Goal: Task Accomplishment & Management: Manage account settings

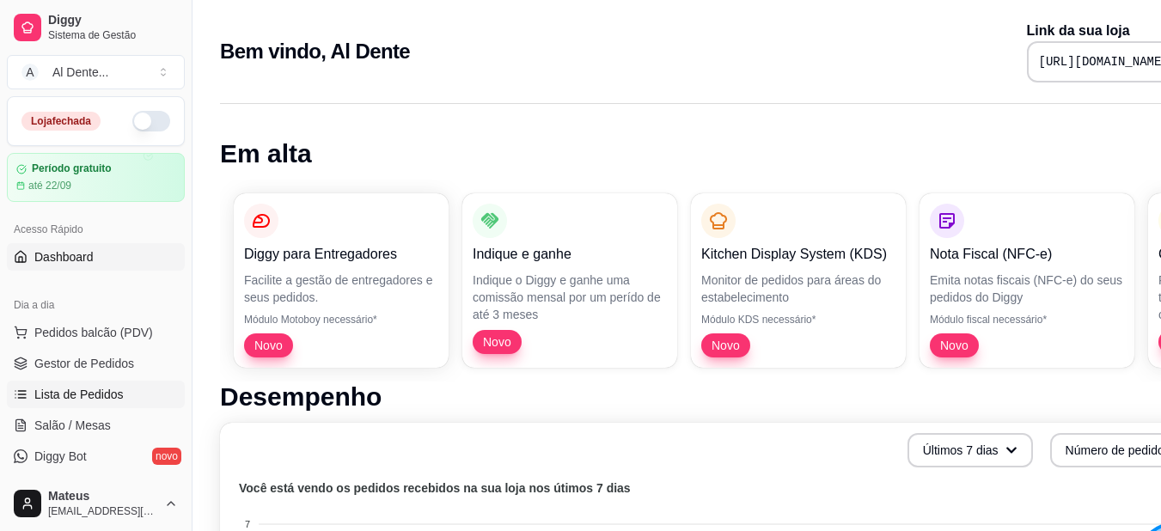
click at [79, 395] on span "Lista de Pedidos" at bounding box center [78, 394] width 89 height 17
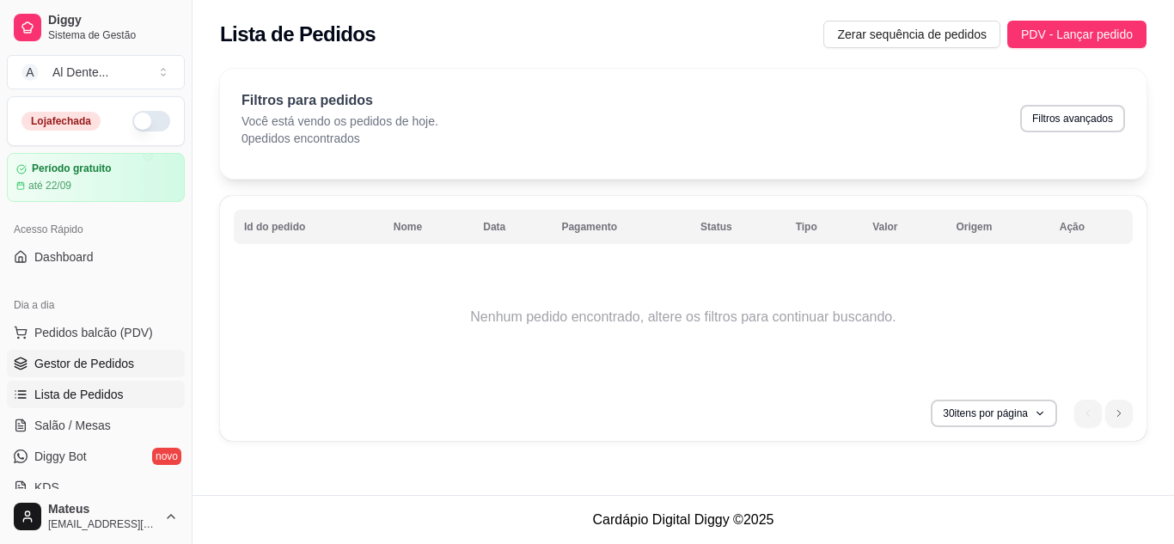
click at [86, 374] on link "Gestor de Pedidos" at bounding box center [96, 364] width 178 height 28
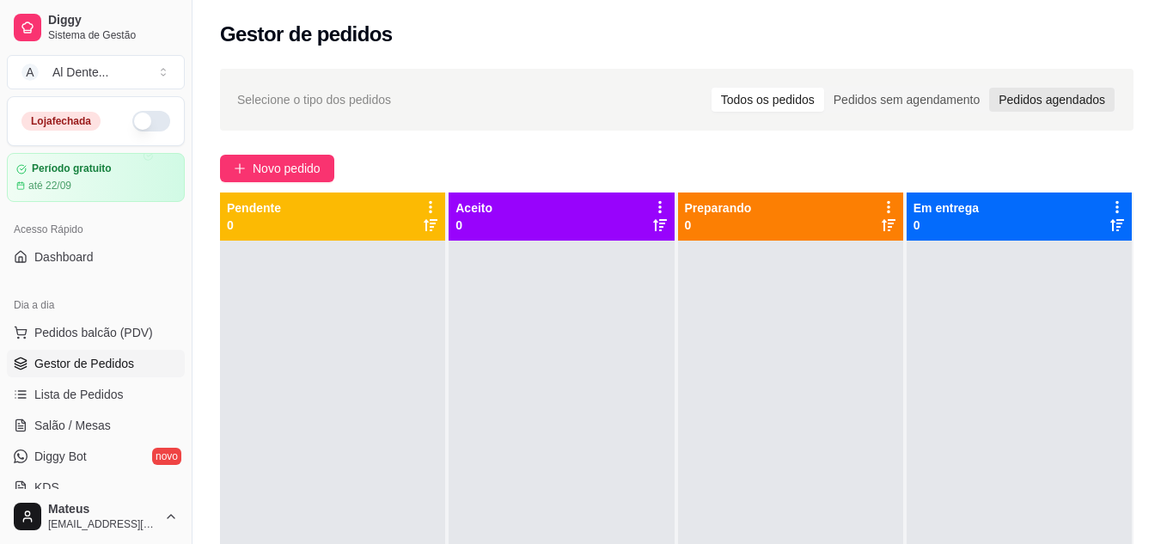
click at [1036, 95] on div "Pedidos agendados" at bounding box center [1051, 100] width 125 height 24
click at [989, 88] on input "Pedidos agendados" at bounding box center [989, 88] width 0 height 0
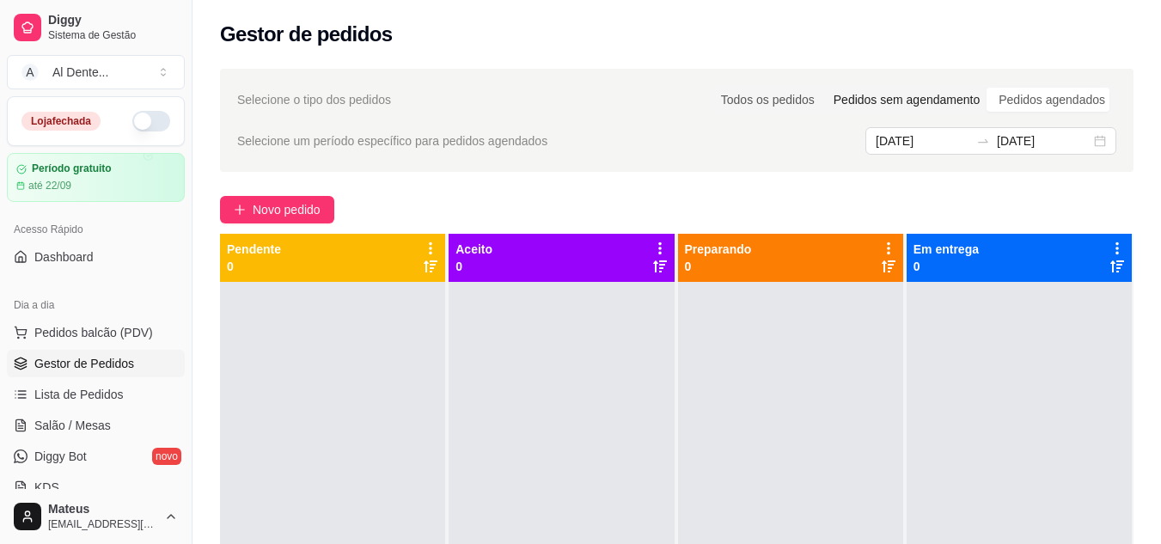
click at [923, 94] on div "Pedidos sem agendamento" at bounding box center [906, 100] width 165 height 24
click at [824, 88] on input "Pedidos sem agendamento" at bounding box center [824, 88] width 0 height 0
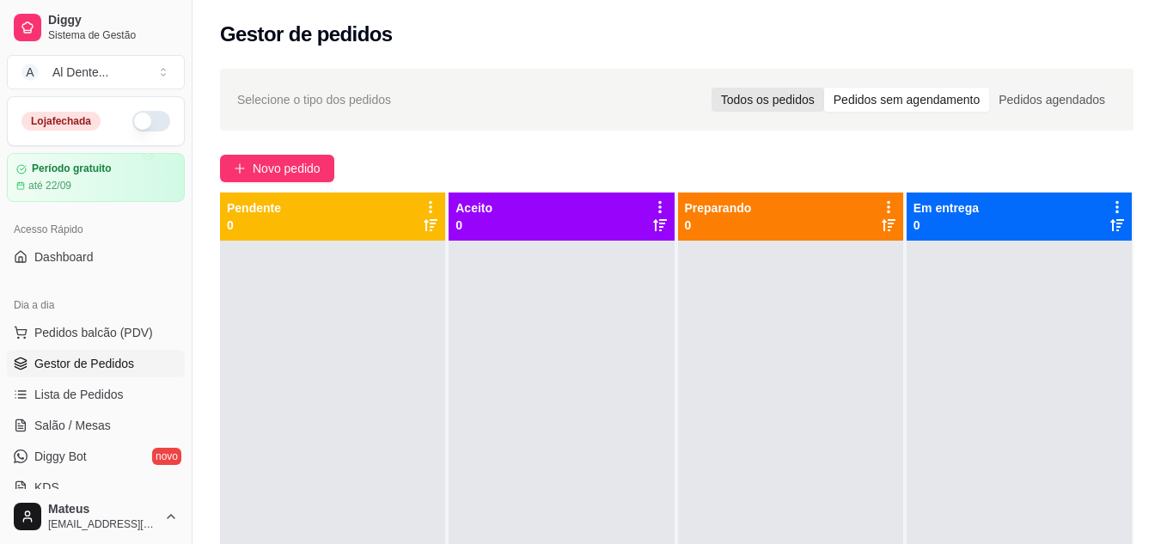
click at [800, 101] on div "Todos os pedidos" at bounding box center [768, 100] width 113 height 24
click at [712, 88] on input "Todos os pedidos" at bounding box center [712, 88] width 0 height 0
click at [96, 398] on span "Lista de Pedidos" at bounding box center [78, 394] width 89 height 17
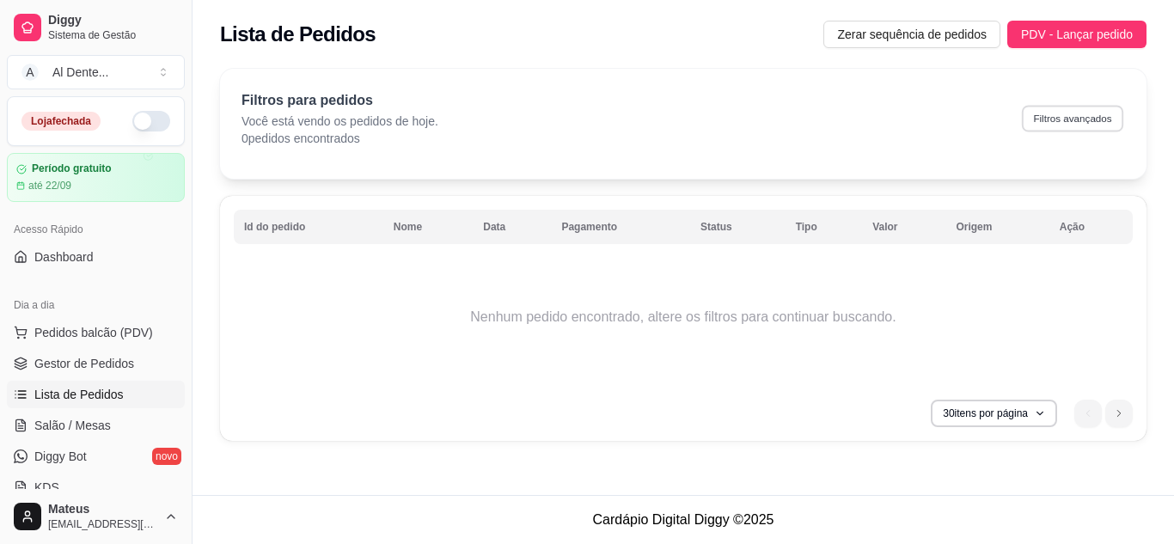
click at [1065, 114] on button "Filtros avançados" at bounding box center [1072, 118] width 101 height 27
select select "0"
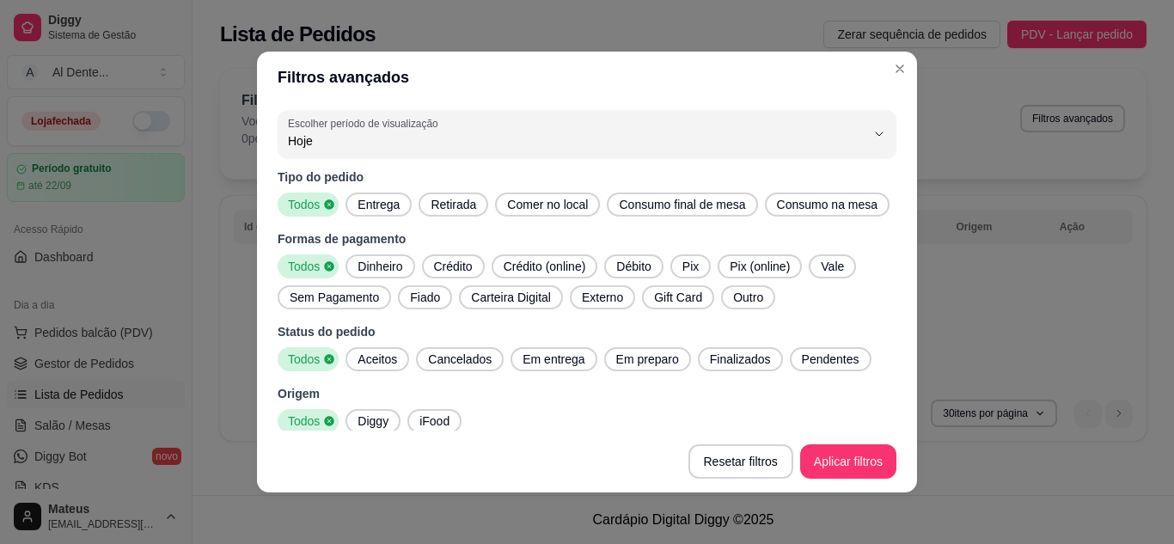
click at [368, 213] on div "Entrega" at bounding box center [379, 205] width 66 height 24
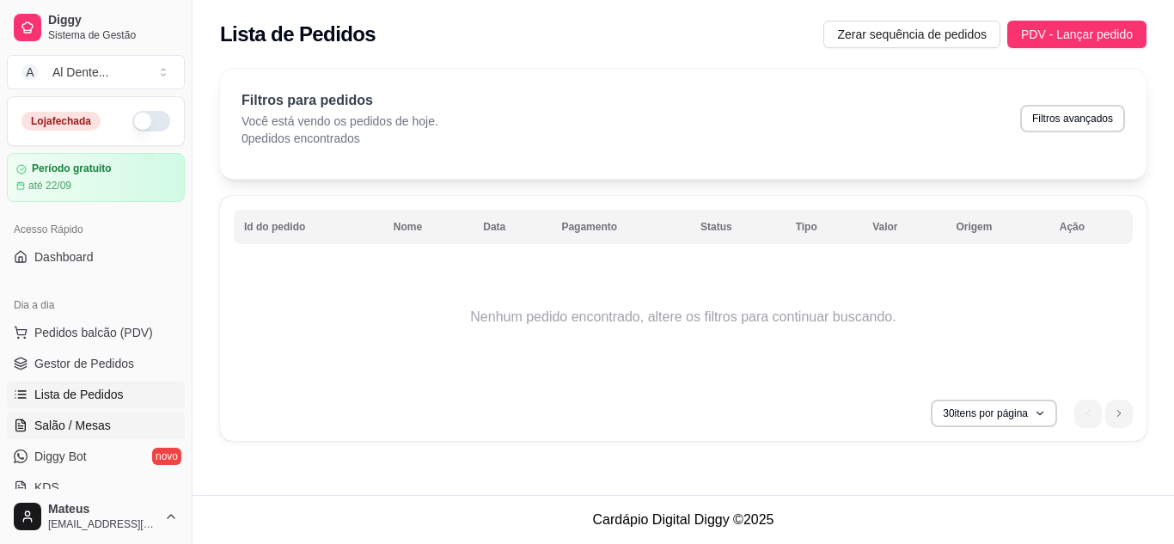
click at [70, 417] on span "Salão / Mesas" at bounding box center [72, 425] width 76 height 17
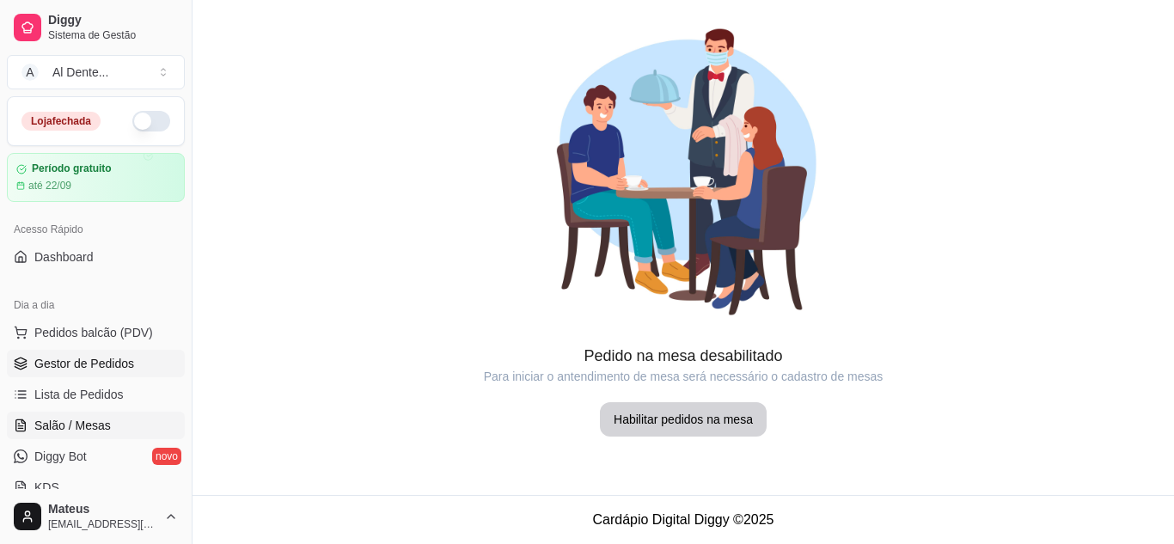
click at [76, 371] on span "Gestor de Pedidos" at bounding box center [84, 363] width 100 height 17
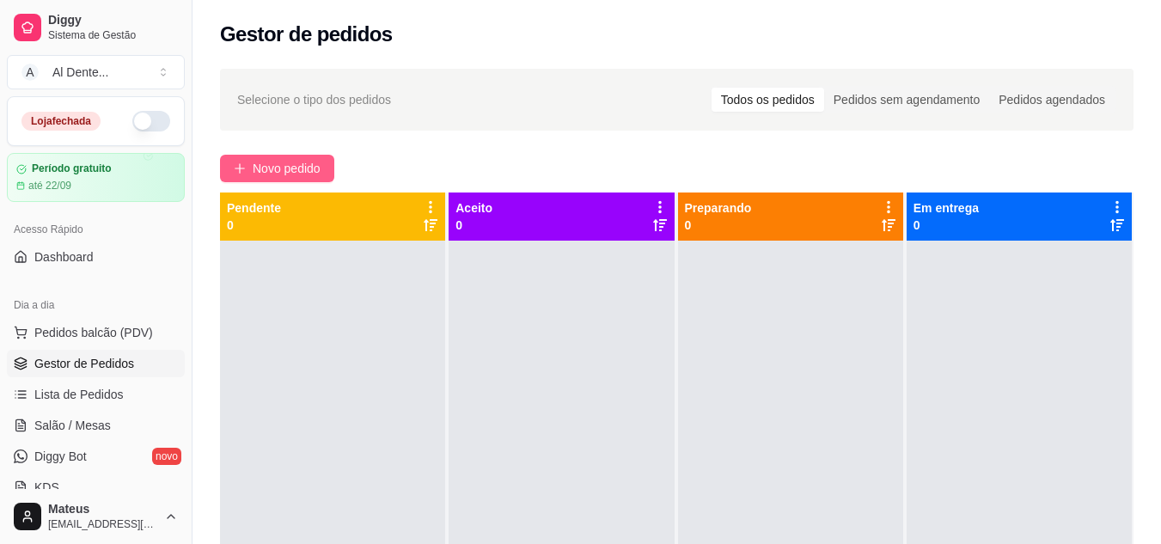
click at [282, 167] on span "Novo pedido" at bounding box center [287, 168] width 68 height 19
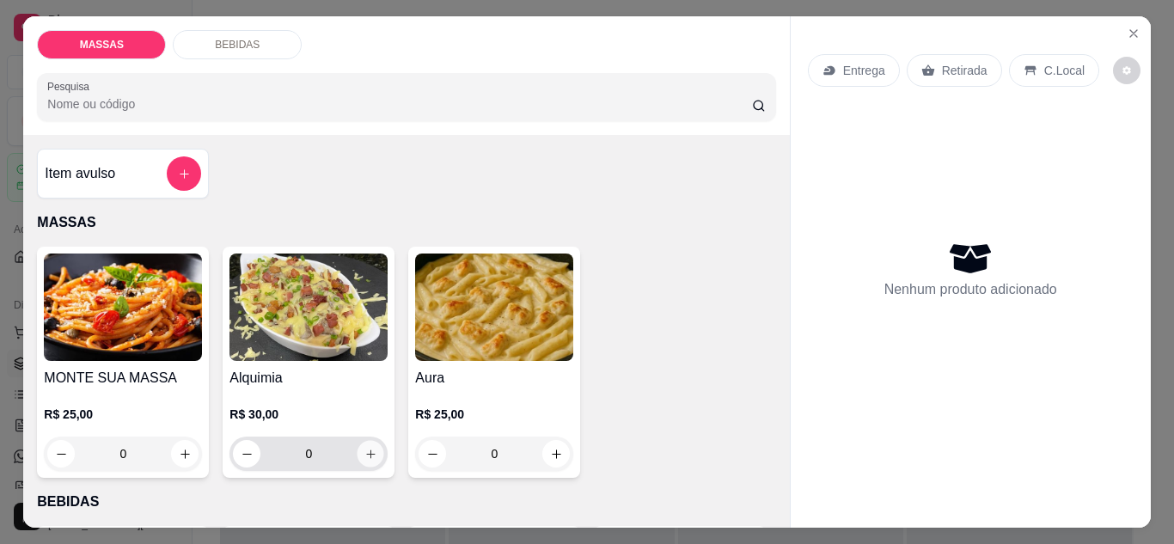
click at [366, 448] on icon "increase-product-quantity" at bounding box center [370, 454] width 13 height 13
type input "1"
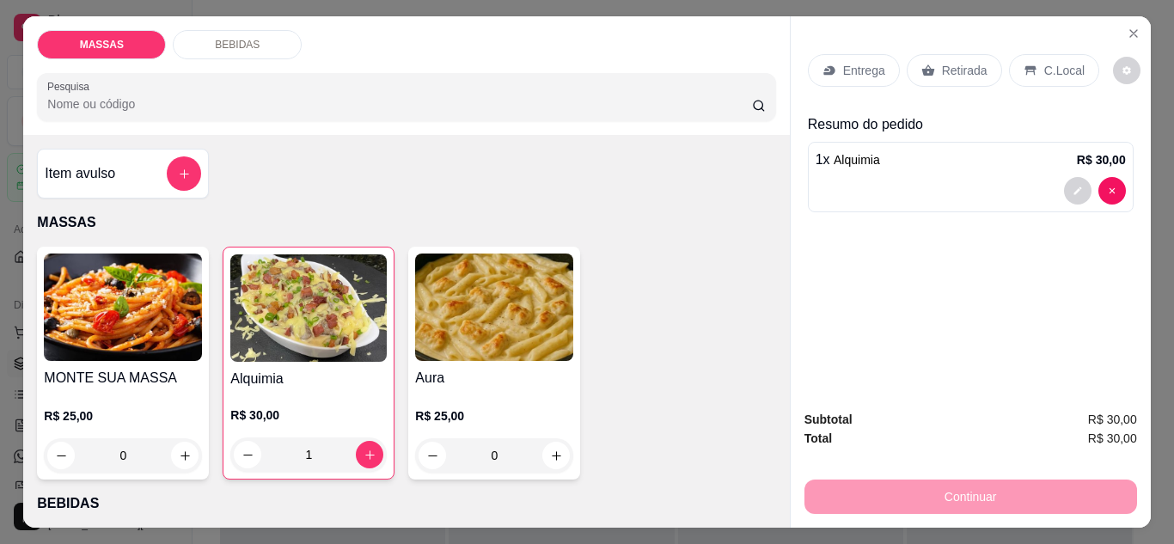
click at [868, 66] on p "Entrega" at bounding box center [864, 70] width 42 height 17
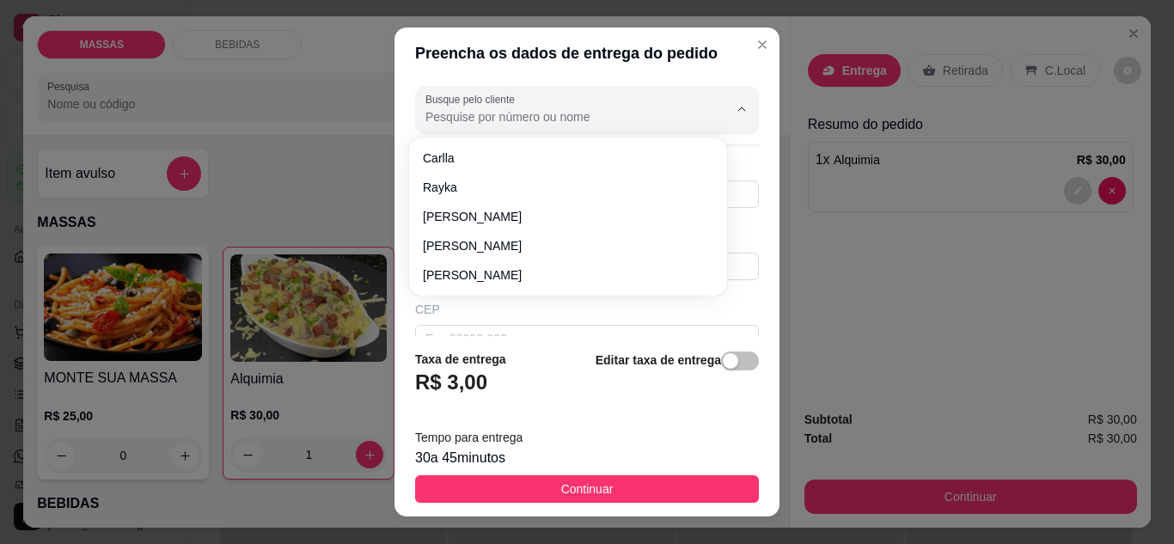
click at [542, 116] on input "Busque pelo cliente" at bounding box center [562, 116] width 275 height 17
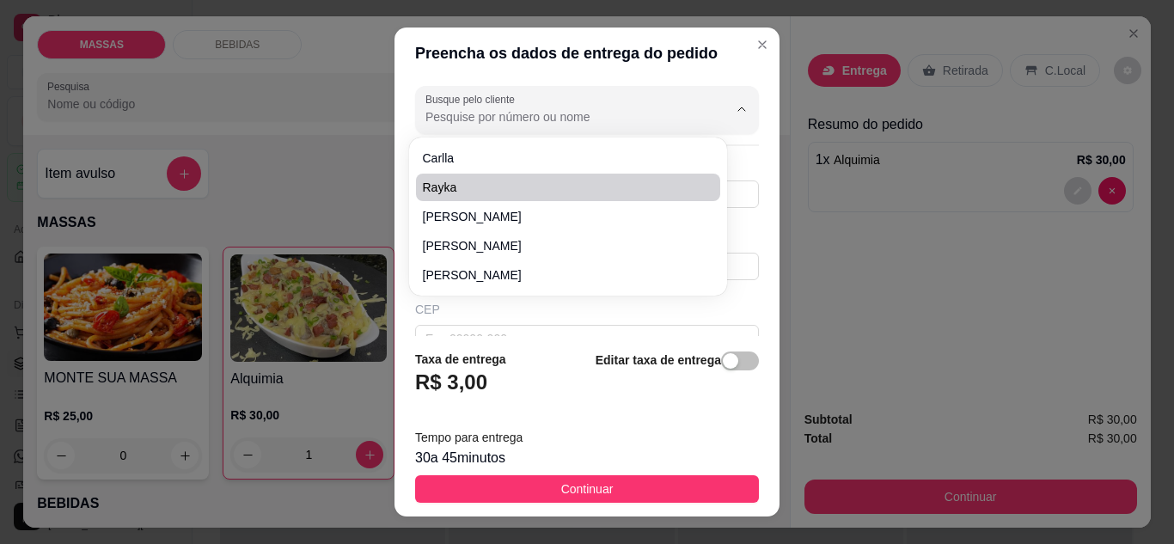
scroll to position [225, 0]
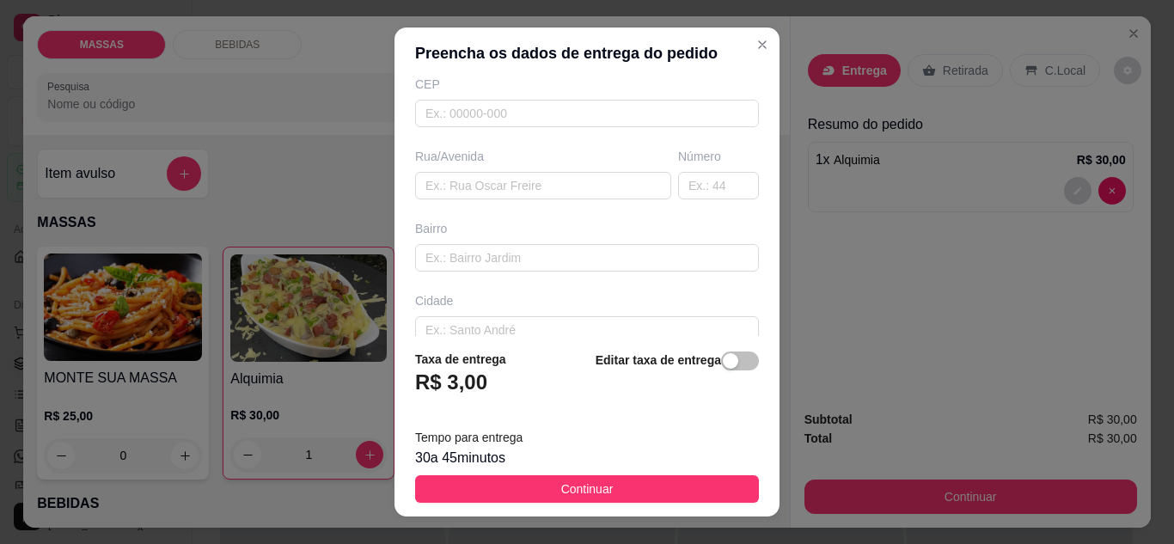
click at [448, 98] on div "CEP" at bounding box center [587, 102] width 354 height 52
click at [456, 108] on input "text" at bounding box center [587, 114] width 344 height 28
type input "45470000"
type input "Jiquiriçá"
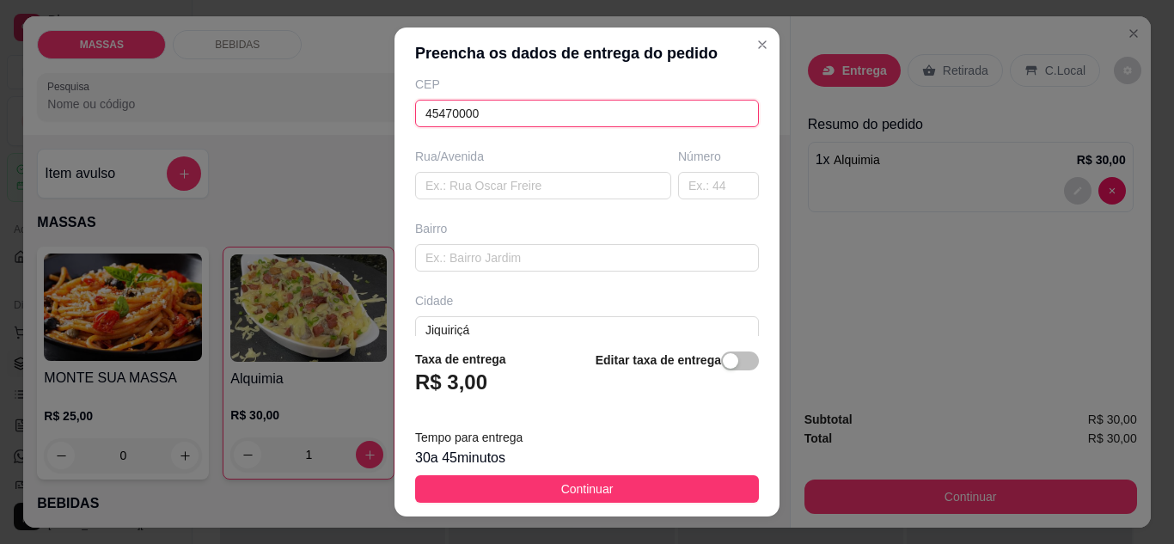
type input "45470000"
drag, startPoint x: 464, startPoint y: 201, endPoint x: 465, endPoint y: 192, distance: 9.5
click at [465, 192] on div "Busque pelo cliente Número de contato Nome do cliente CEP 45470000 Rua/[GEOGRAP…" at bounding box center [586, 208] width 385 height 258
click at [465, 192] on input "text" at bounding box center [543, 186] width 256 height 28
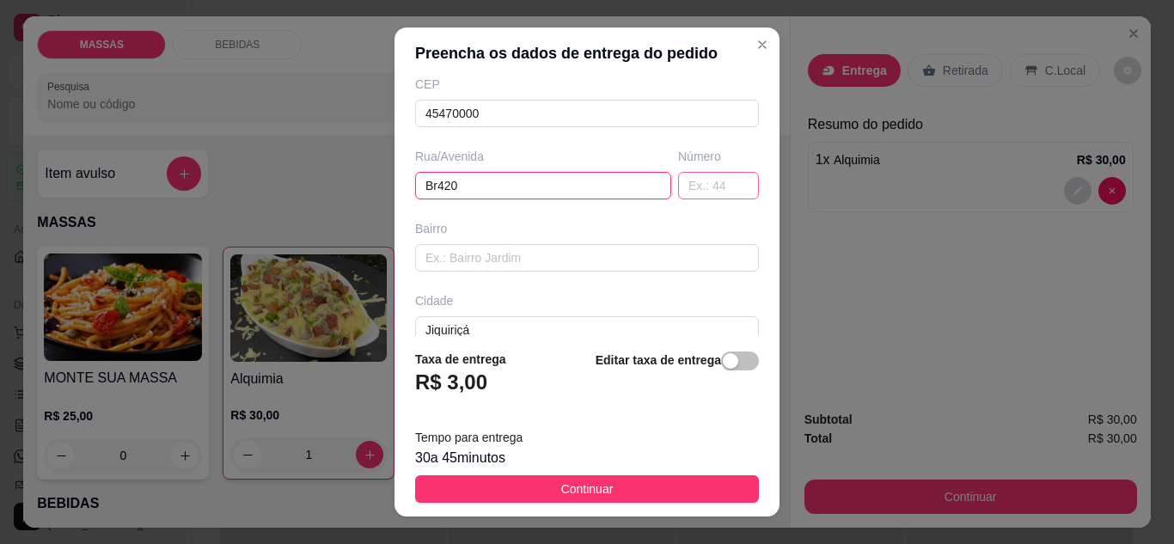
type input "Br420"
click at [704, 194] on input "text" at bounding box center [718, 186] width 81 height 28
type input "204"
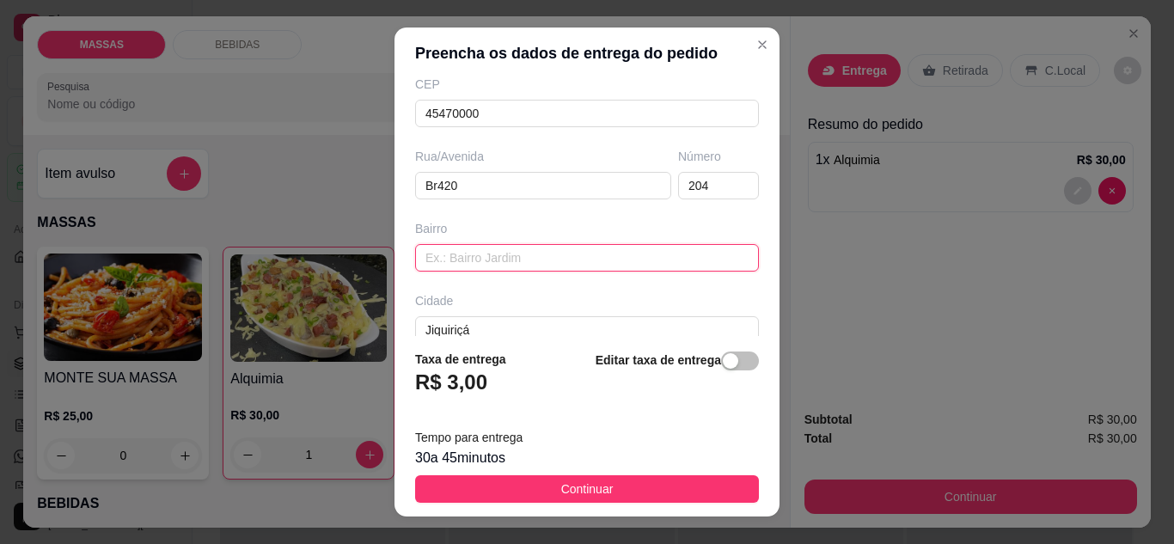
click at [499, 261] on input "text" at bounding box center [587, 258] width 344 height 28
type input "Centro"
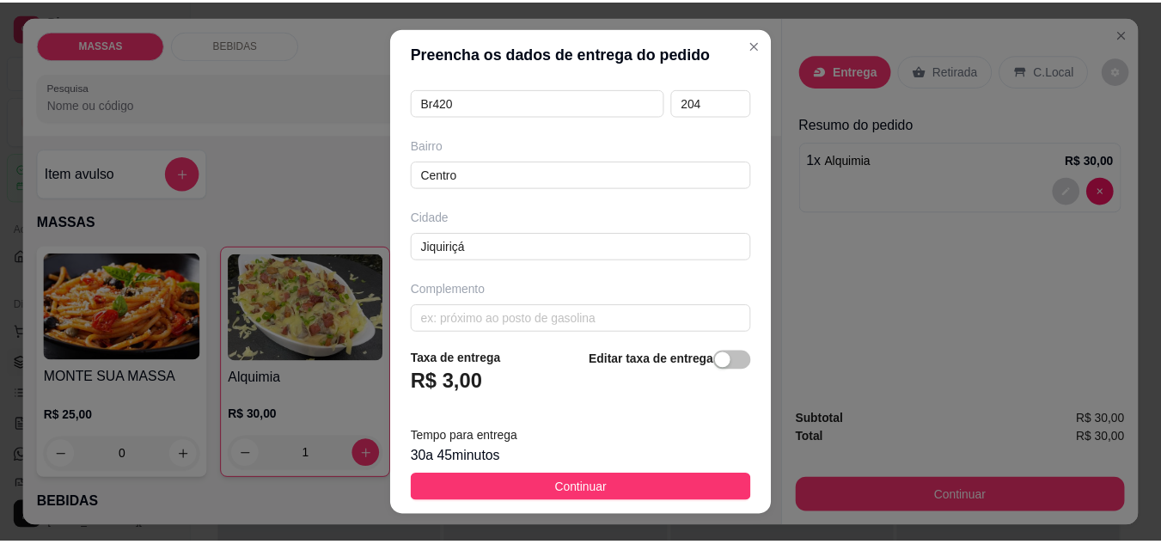
scroll to position [321, 0]
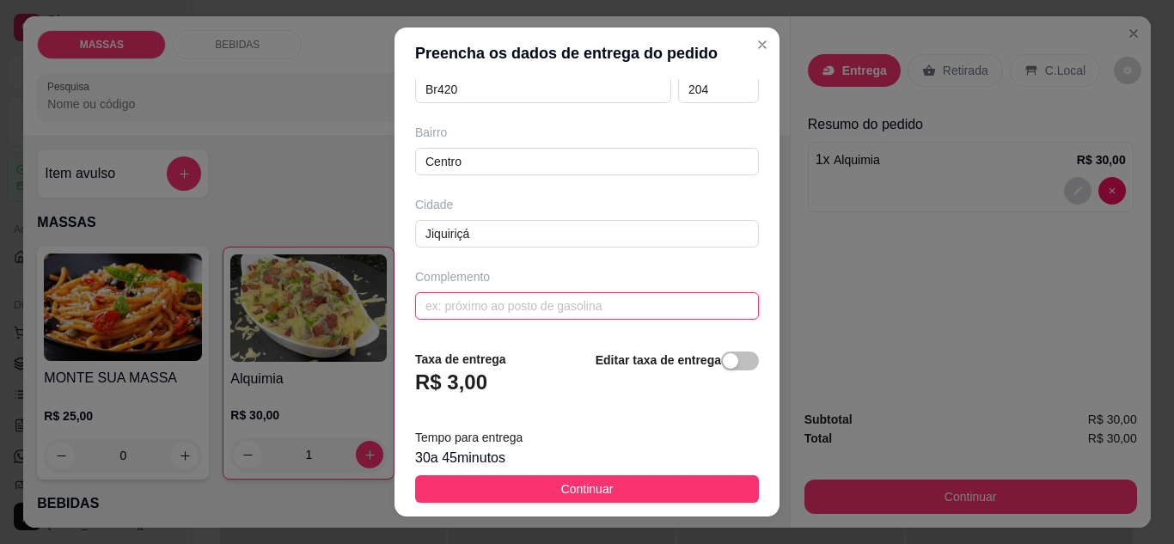
click at [461, 315] on input "text" at bounding box center [587, 306] width 344 height 28
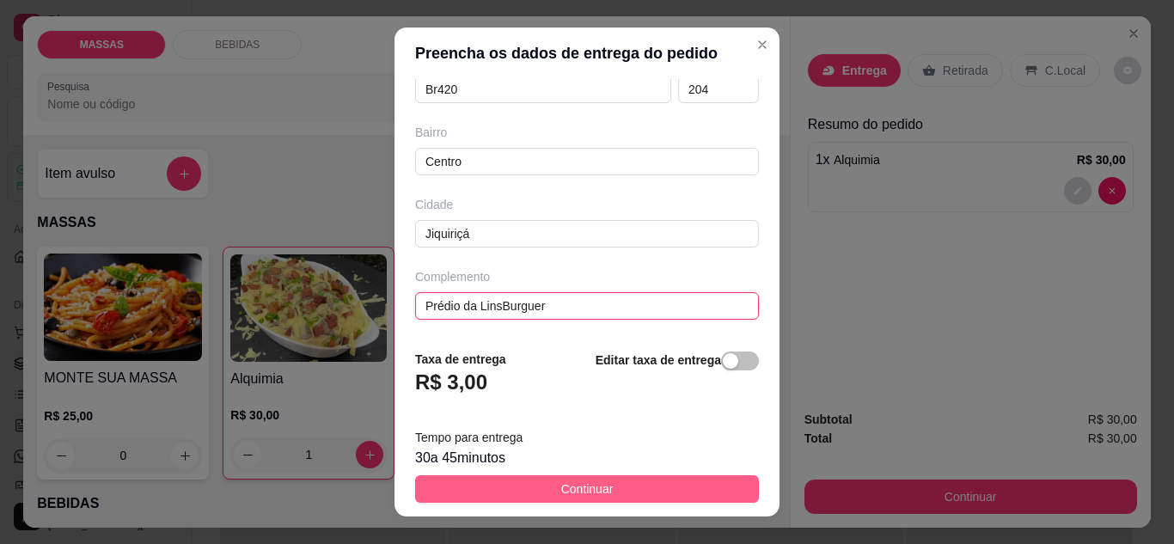
type input "Prédio da LinsBurguer"
click at [602, 491] on button "Continuar" at bounding box center [587, 489] width 344 height 28
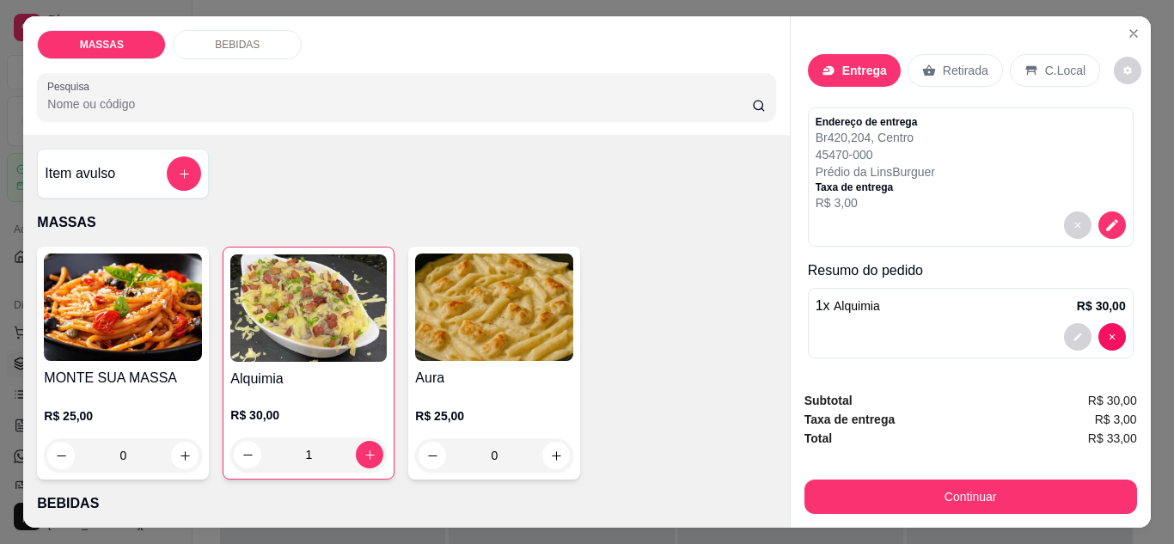
click at [957, 143] on div "Endereço de entrega Br420 , 204 , Centro 45470-000 Prédio da LinsBurguer Taxa d…" at bounding box center [971, 163] width 310 height 96
click at [1104, 217] on icon "decrease-product-quantity" at bounding box center [1111, 224] width 15 height 15
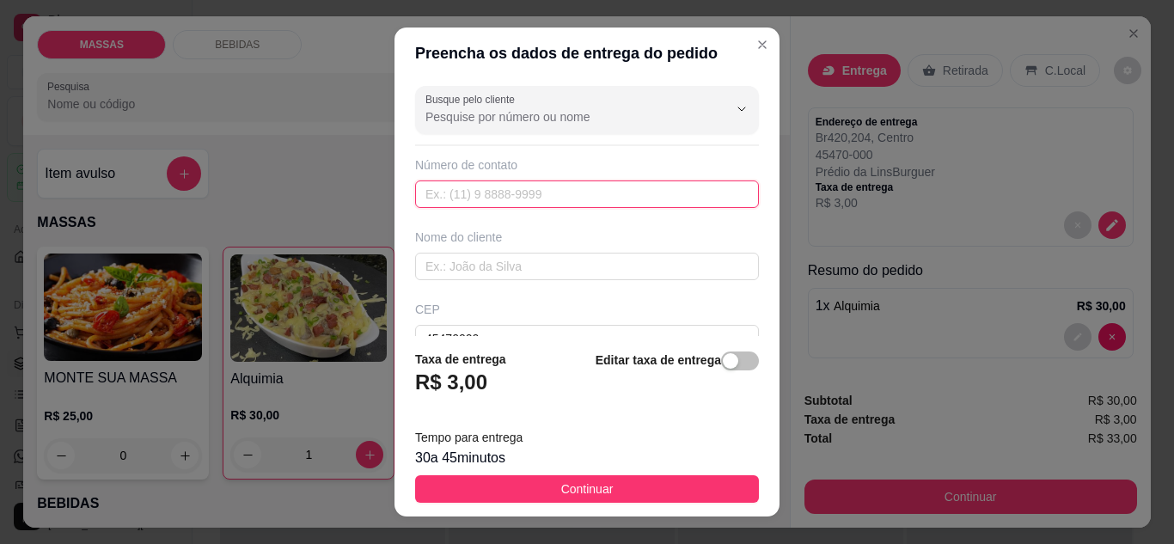
click at [627, 200] on input "text" at bounding box center [587, 194] width 344 height 28
type input "[PHONE_NUMBER]"
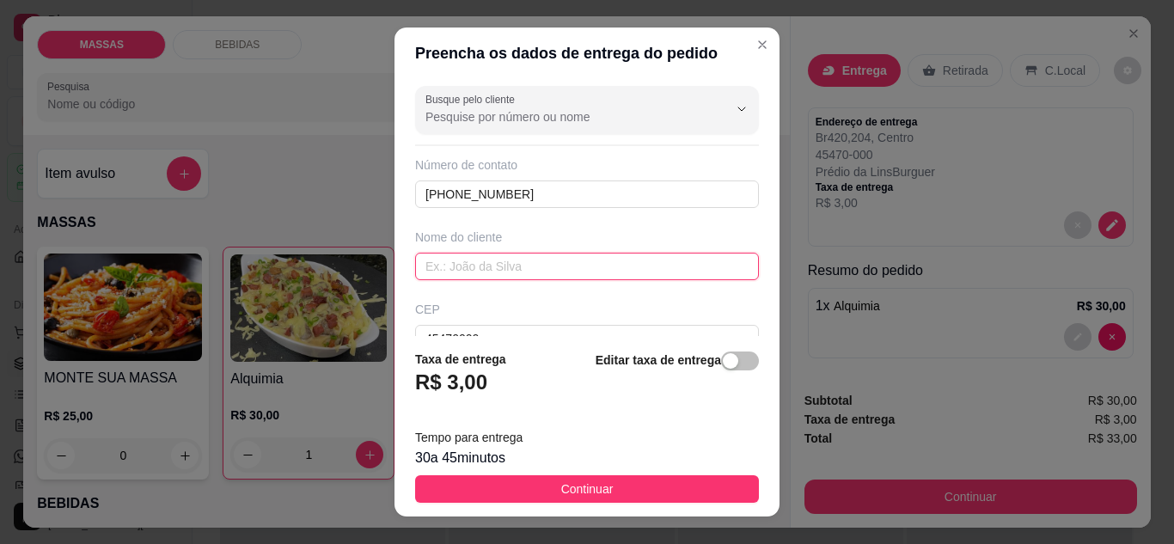
click at [442, 274] on input "text" at bounding box center [587, 267] width 344 height 28
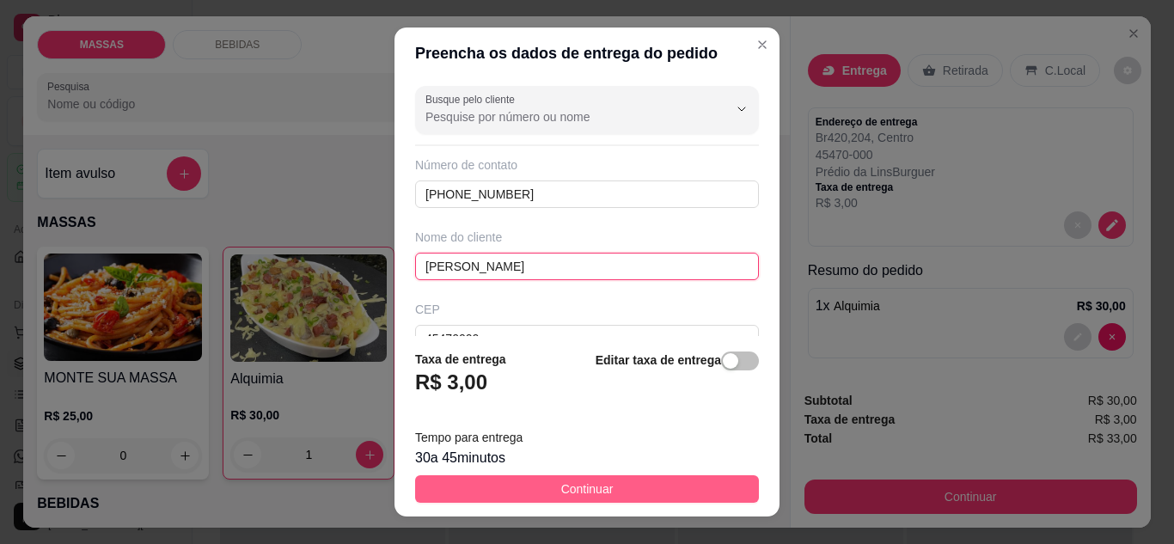
type input "[PERSON_NAME]"
click at [683, 497] on button "Continuar" at bounding box center [587, 489] width 344 height 28
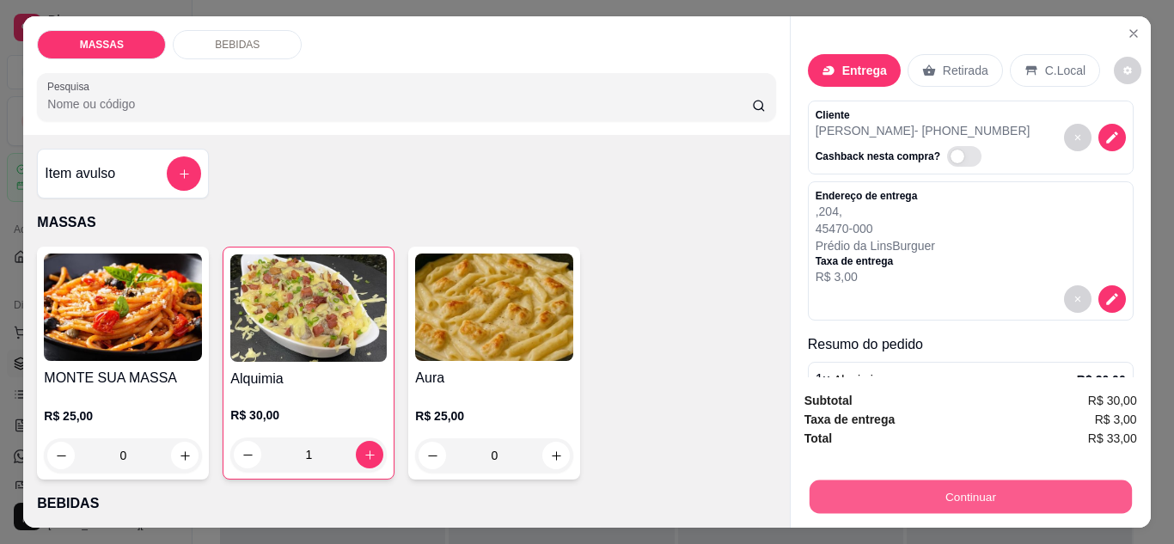
click at [939, 480] on button "Continuar" at bounding box center [970, 497] width 322 height 34
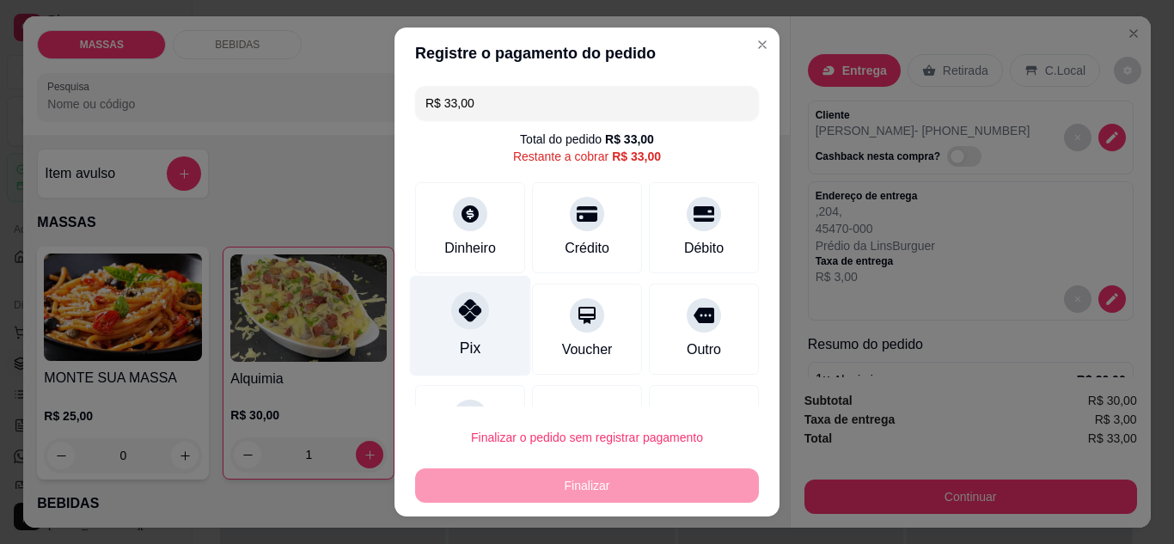
click at [464, 315] on icon at bounding box center [470, 310] width 22 height 22
type input "R$ 0,00"
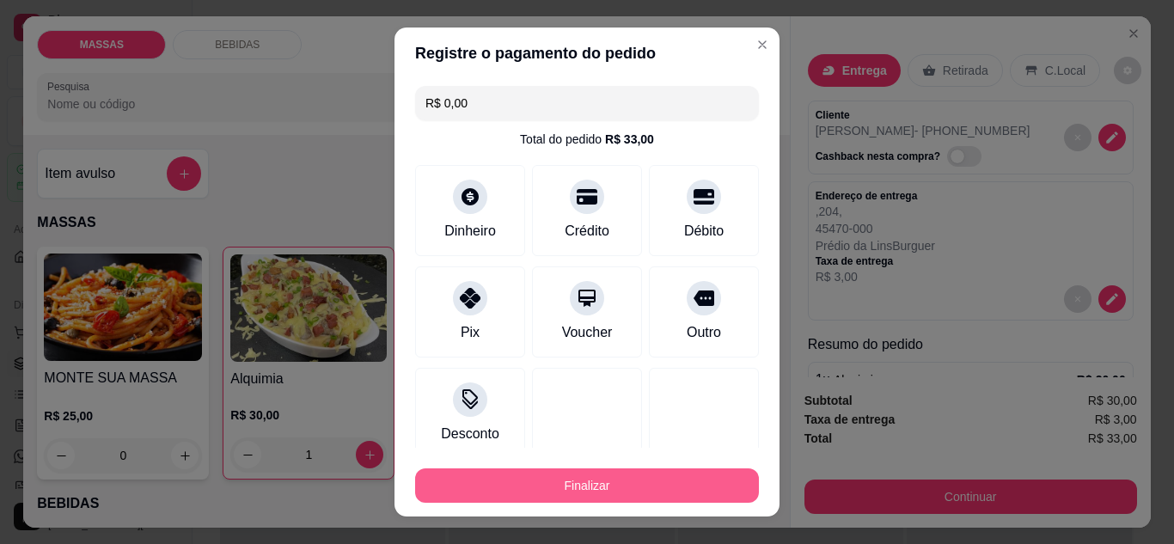
click at [582, 499] on button "Finalizar" at bounding box center [587, 485] width 344 height 34
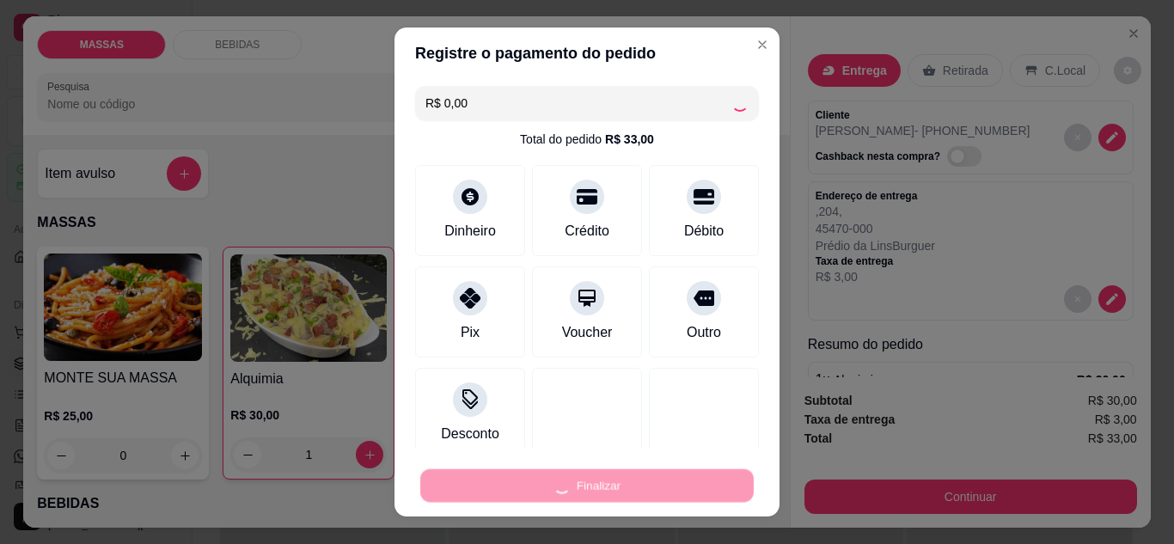
click at [583, 482] on div "Finalizar" at bounding box center [587, 485] width 344 height 34
type input "0"
type input "-R$ 33,00"
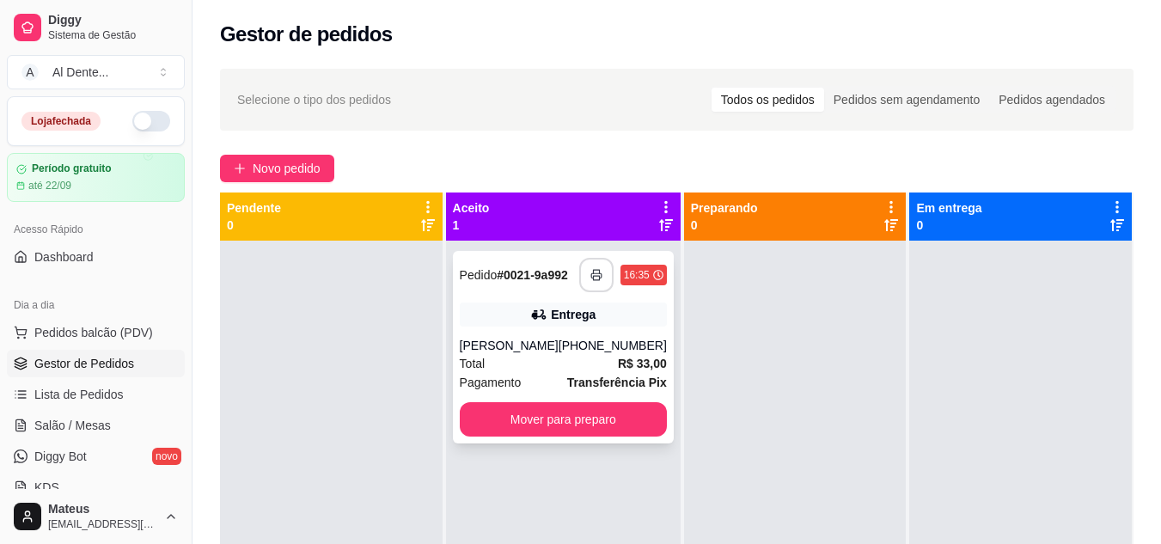
click at [590, 274] on icon "button" at bounding box center [596, 275] width 12 height 12
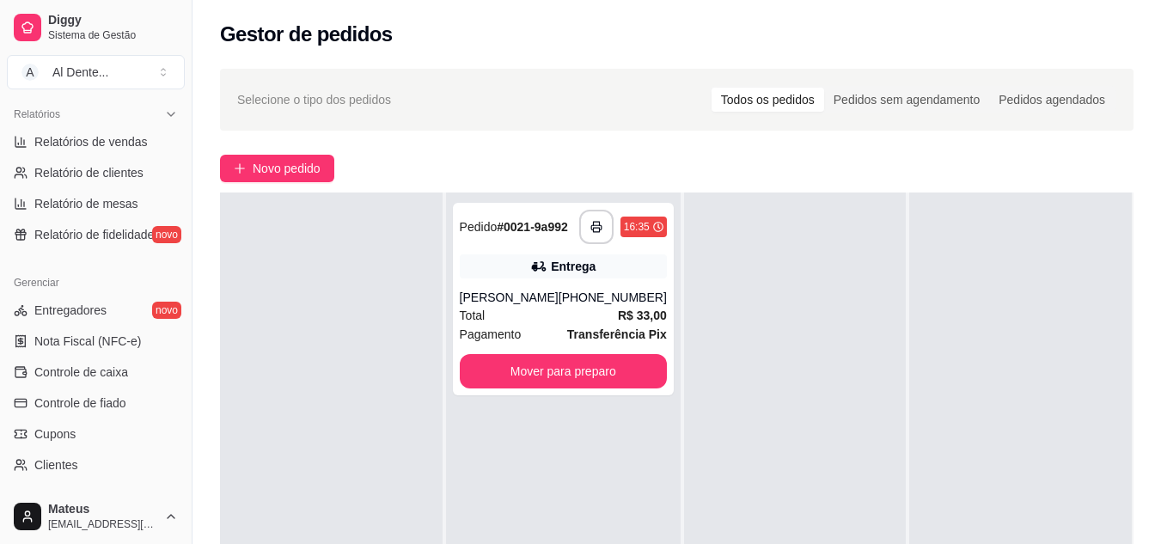
scroll to position [693, 0]
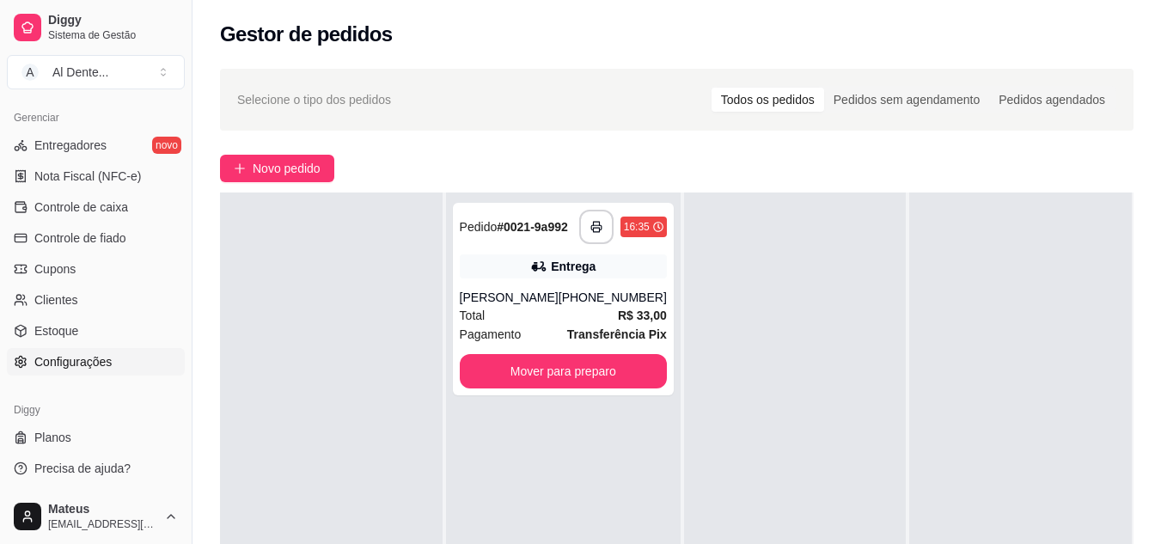
click at [82, 362] on span "Configurações" at bounding box center [72, 361] width 77 height 17
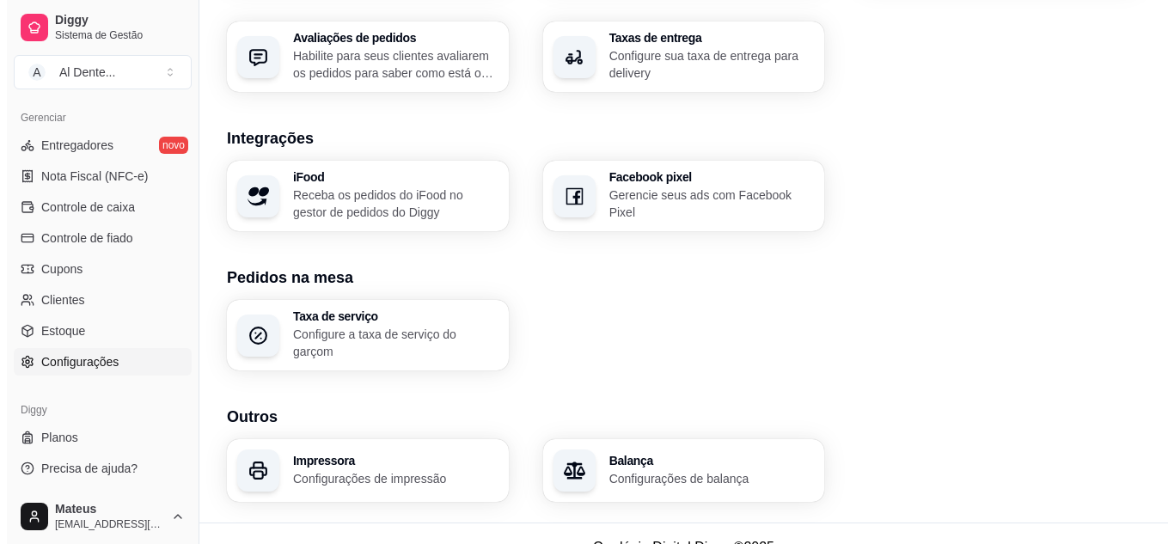
scroll to position [660, 0]
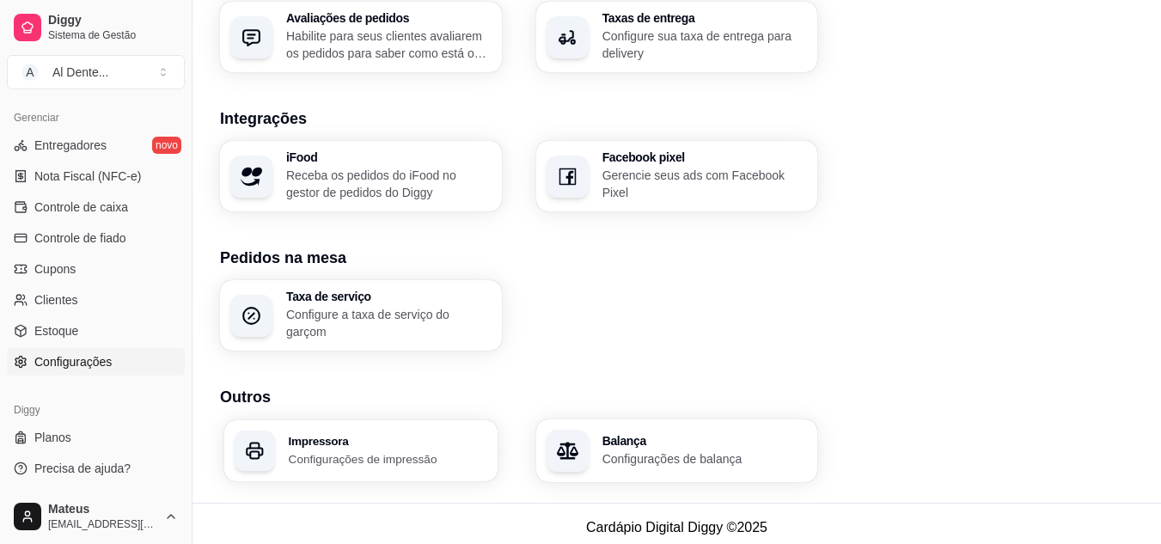
click at [326, 450] on p "Configurações de impressão" at bounding box center [388, 458] width 199 height 16
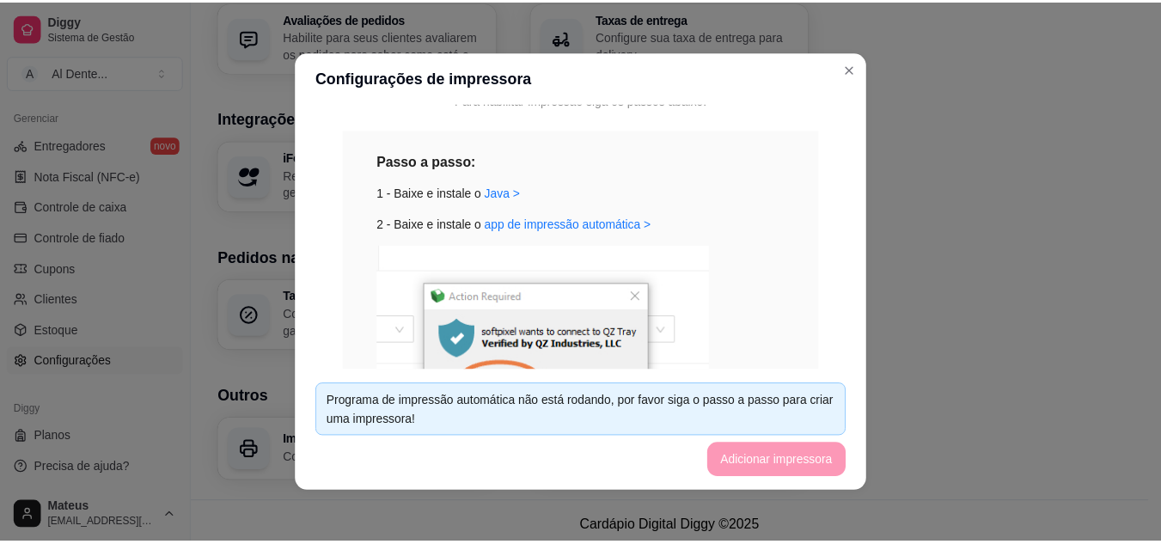
scroll to position [175, 0]
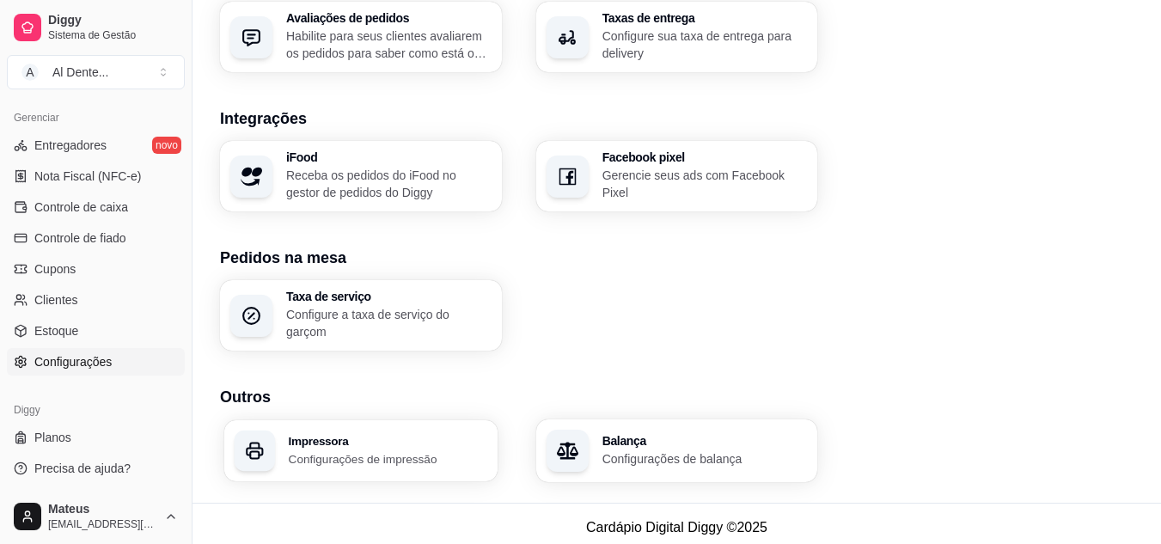
click at [290, 461] on div "Impressora Configurações de impressão" at bounding box center [360, 450] width 273 height 61
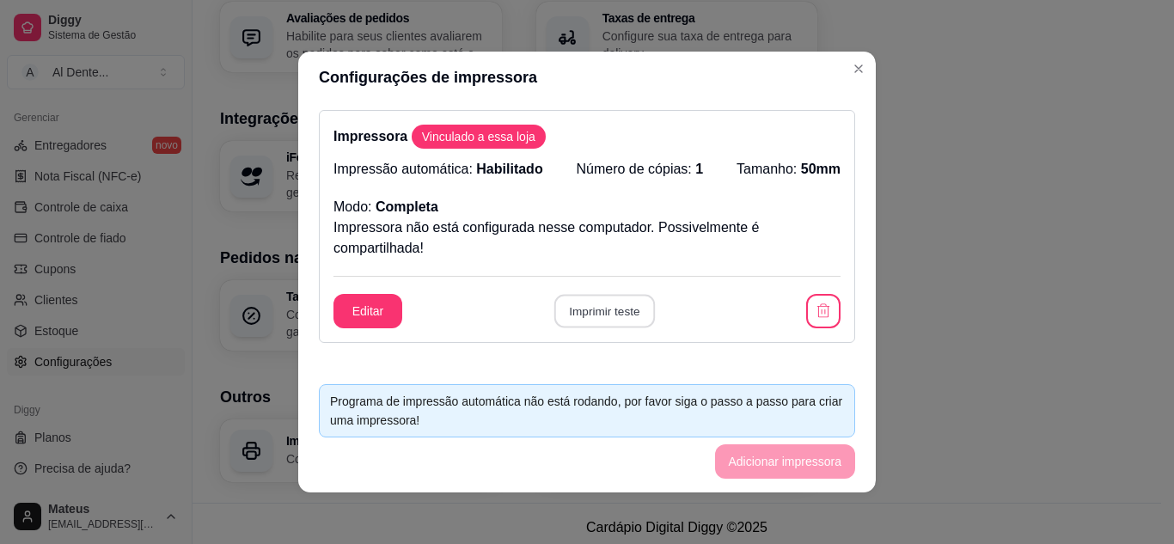
click at [596, 314] on button "Imprimir teste" at bounding box center [603, 312] width 101 height 34
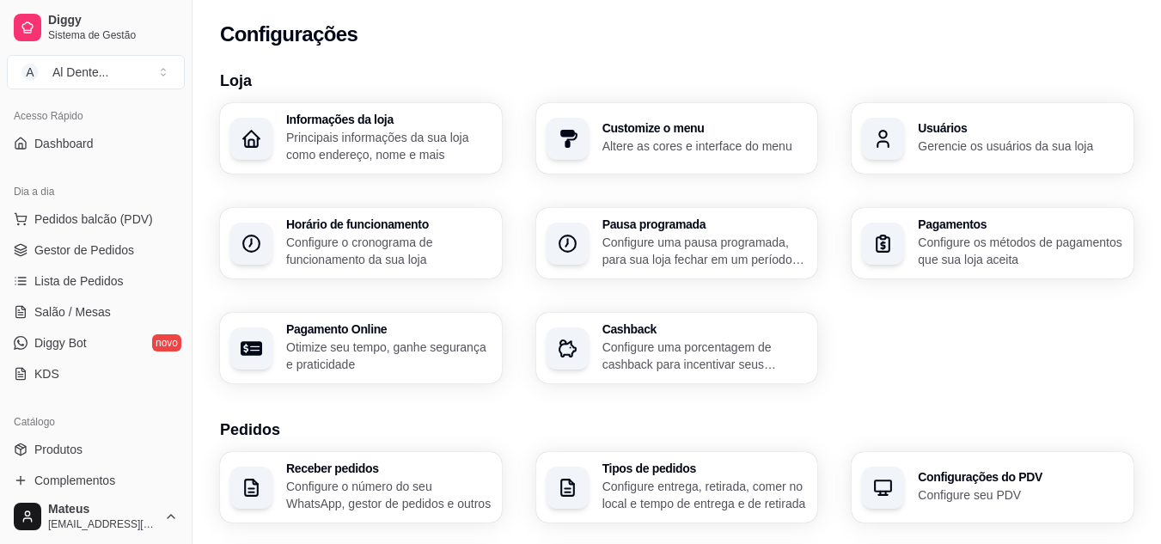
scroll to position [0, 0]
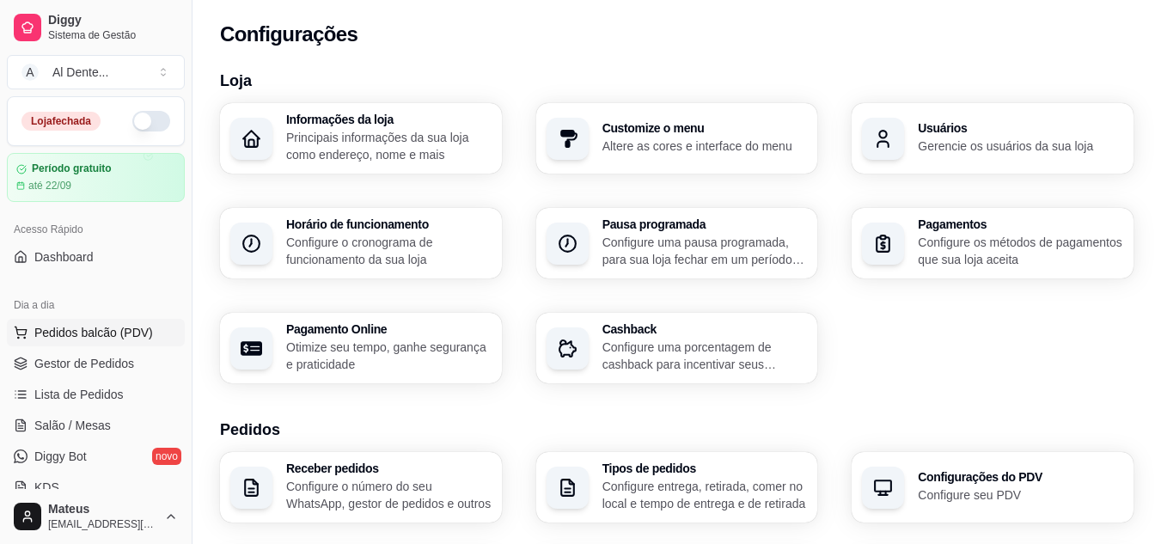
click at [110, 334] on span "Pedidos balcão (PDV)" at bounding box center [93, 332] width 119 height 17
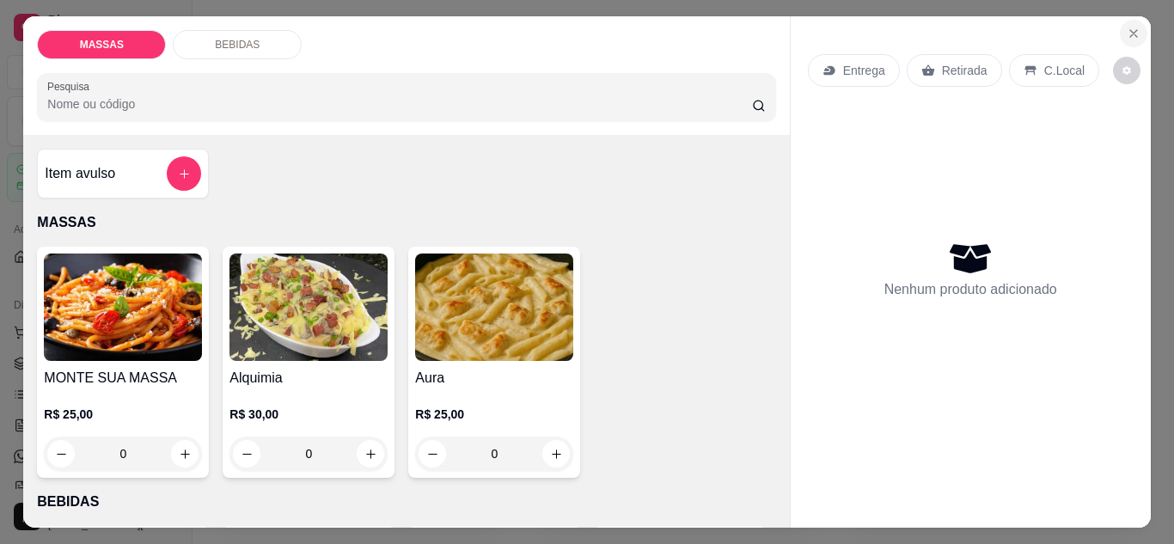
click at [1127, 28] on icon "Close" at bounding box center [1134, 34] width 14 height 14
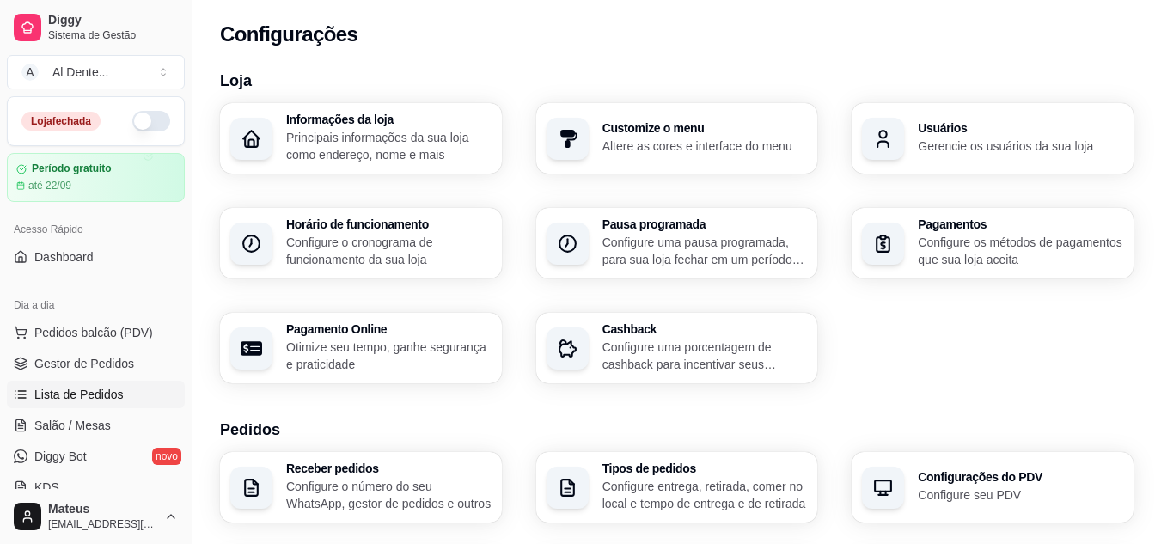
click at [91, 399] on span "Lista de Pedidos" at bounding box center [78, 394] width 89 height 17
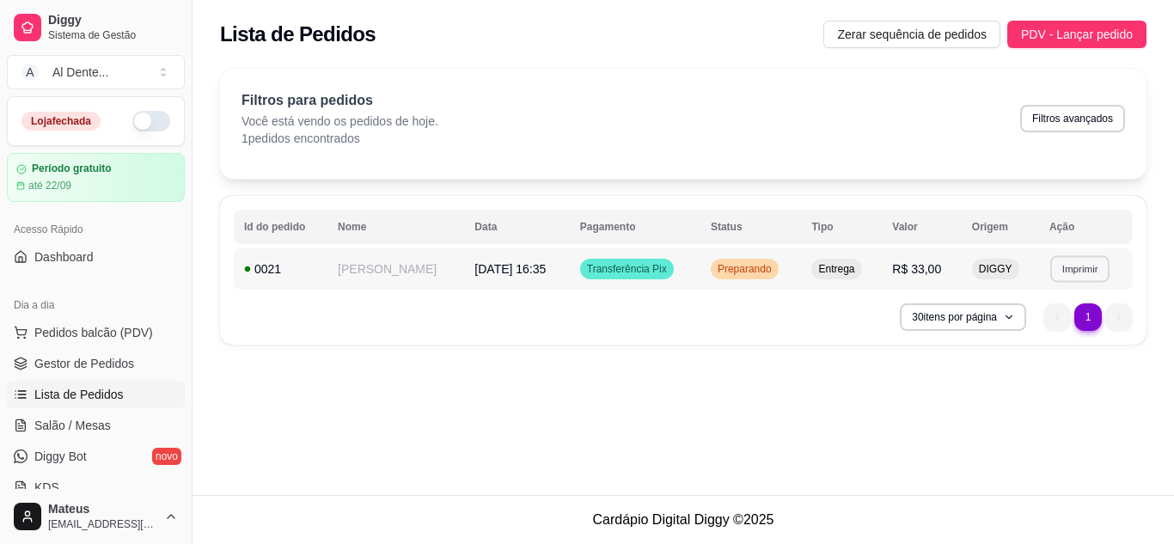
click at [1089, 273] on button "Imprimir" at bounding box center [1079, 268] width 59 height 27
click at [1079, 472] on div "**********" at bounding box center [684, 247] width 982 height 495
click at [112, 363] on span "Gestor de Pedidos" at bounding box center [84, 363] width 100 height 17
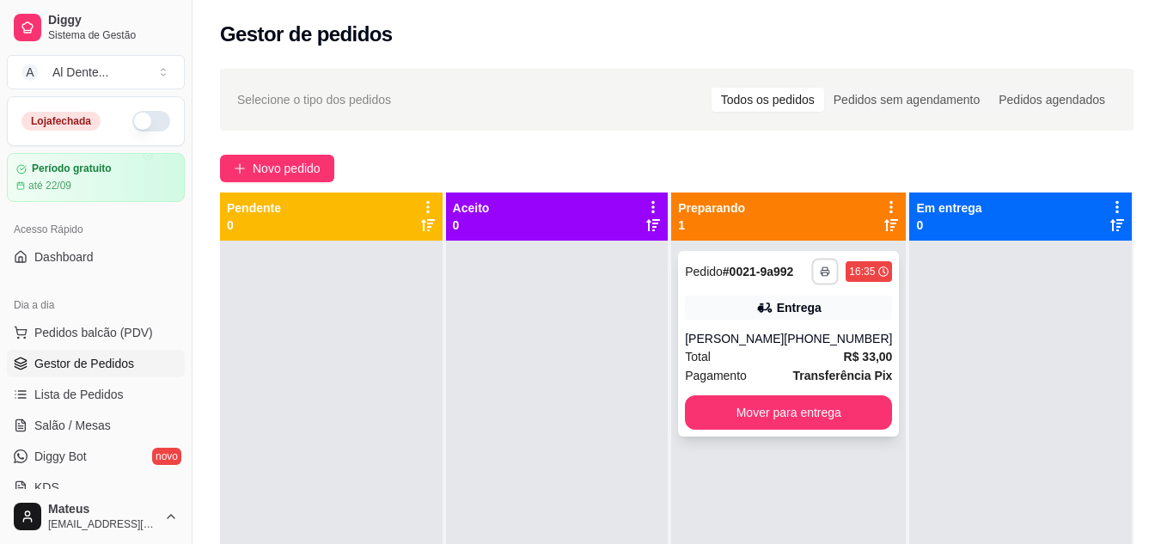
click at [823, 276] on rect "button" at bounding box center [825, 273] width 5 height 3
click at [792, 329] on button "Impressora" at bounding box center [766, 331] width 120 height 27
click at [132, 113] on button "button" at bounding box center [151, 121] width 38 height 21
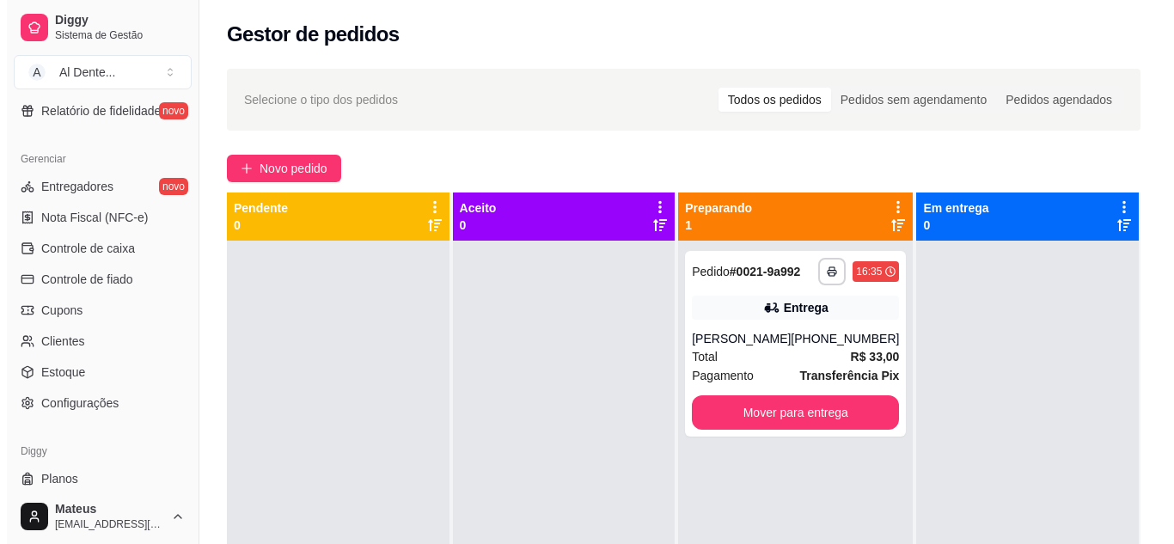
scroll to position [693, 0]
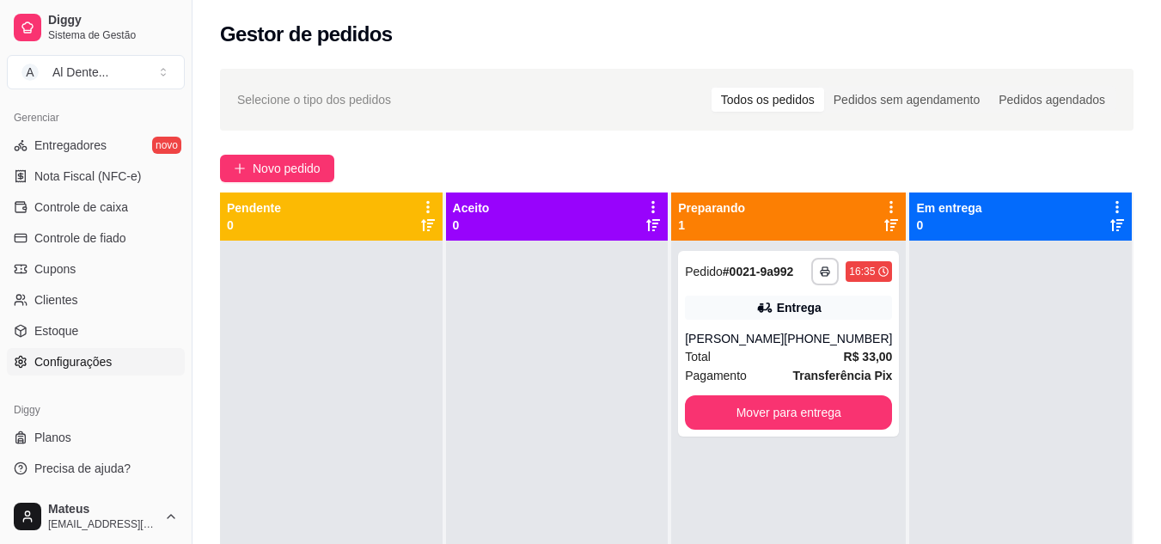
click at [73, 357] on span "Configurações" at bounding box center [72, 361] width 77 height 17
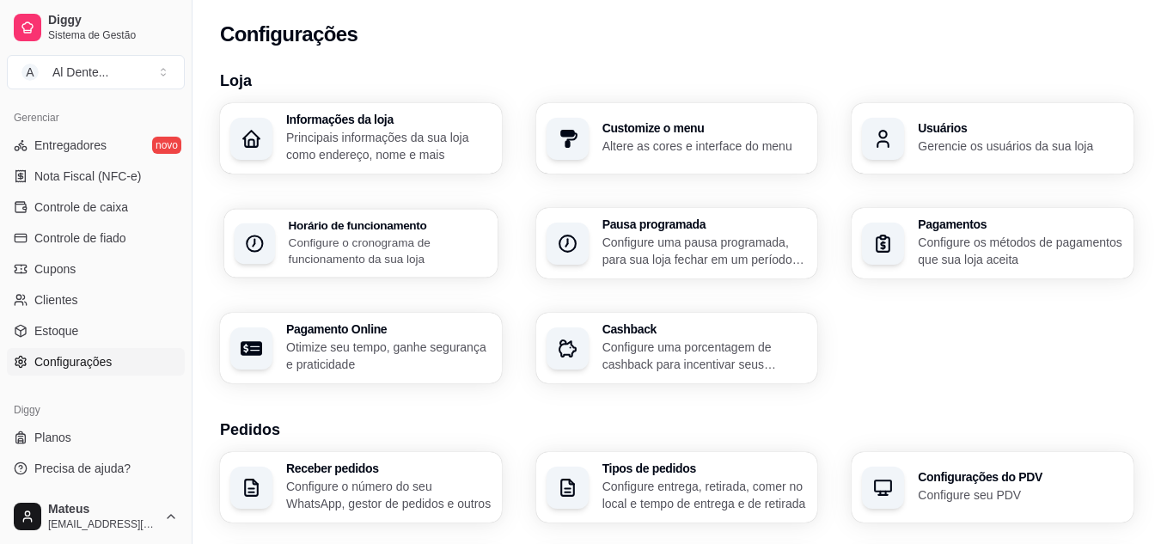
click at [383, 238] on p "Configure o cronograma de funcionamento da sua loja" at bounding box center [388, 251] width 199 height 34
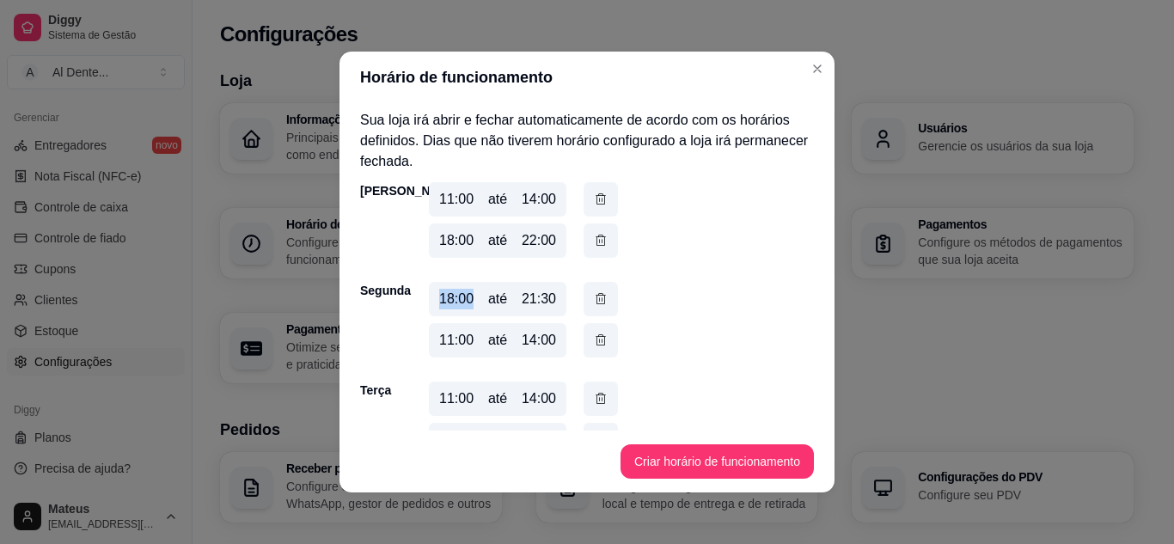
drag, startPoint x: 467, startPoint y: 302, endPoint x: 423, endPoint y: 301, distance: 43.8
click at [429, 301] on div "18:00 até 21:30" at bounding box center [498, 299] width 138 height 34
click at [443, 299] on div "18:00" at bounding box center [456, 299] width 34 height 21
click at [596, 305] on icon "button" at bounding box center [601, 299] width 14 height 18
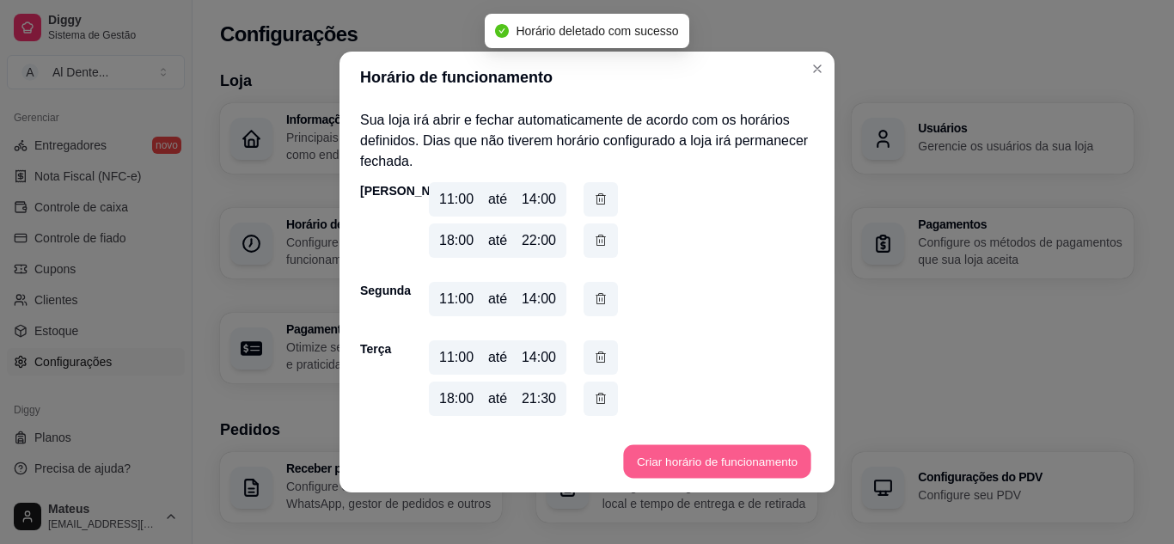
click at [684, 456] on button "Criar horário de funcionamento" at bounding box center [716, 462] width 187 height 34
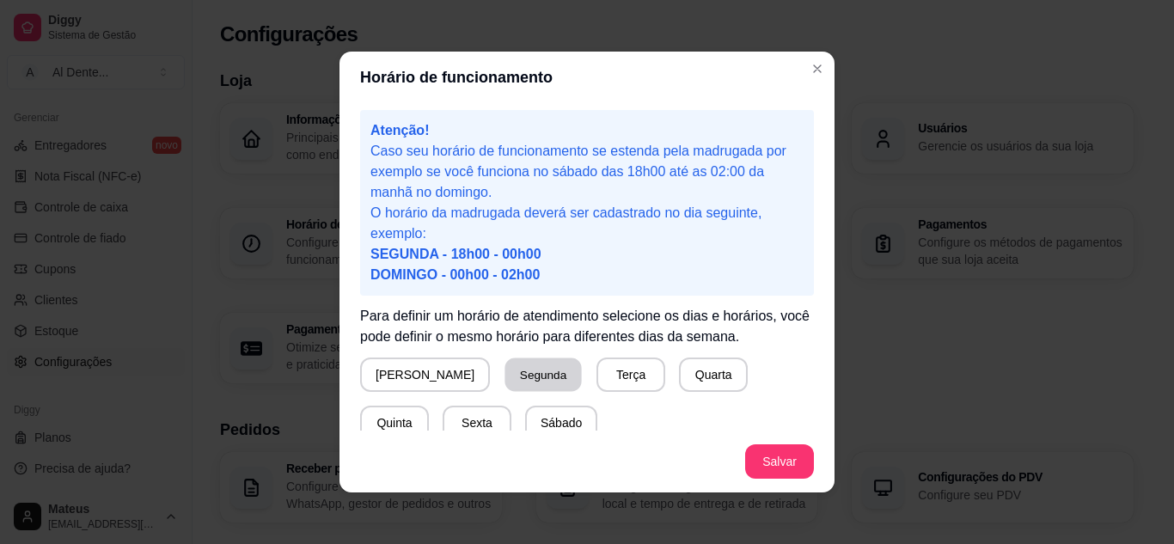
click at [505, 387] on button "Segunda" at bounding box center [543, 375] width 76 height 34
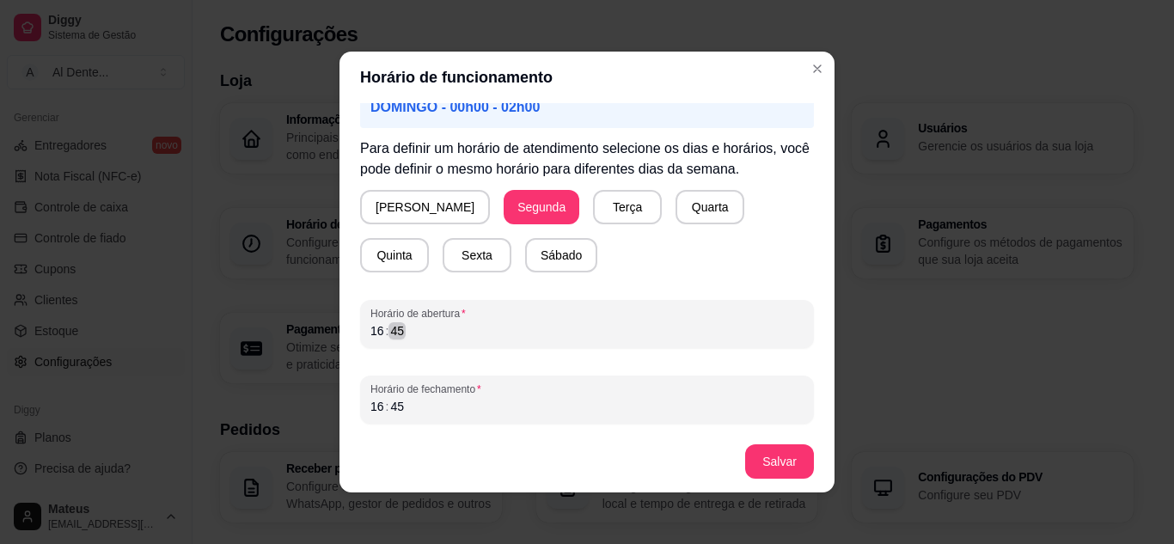
click at [407, 342] on div "Horário de abertura 16 : 45" at bounding box center [587, 324] width 454 height 48
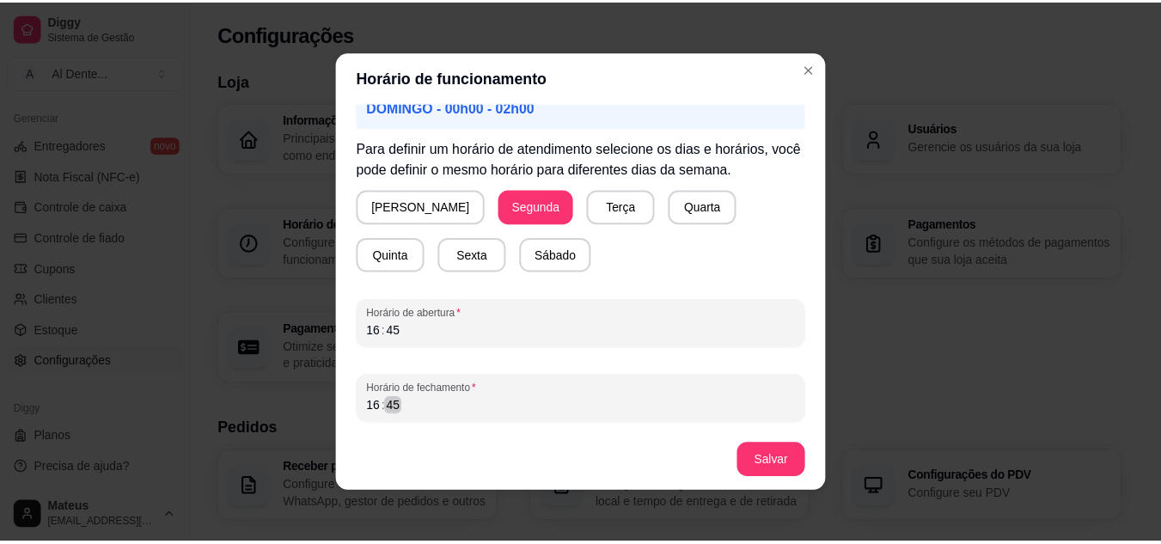
scroll to position [3, 0]
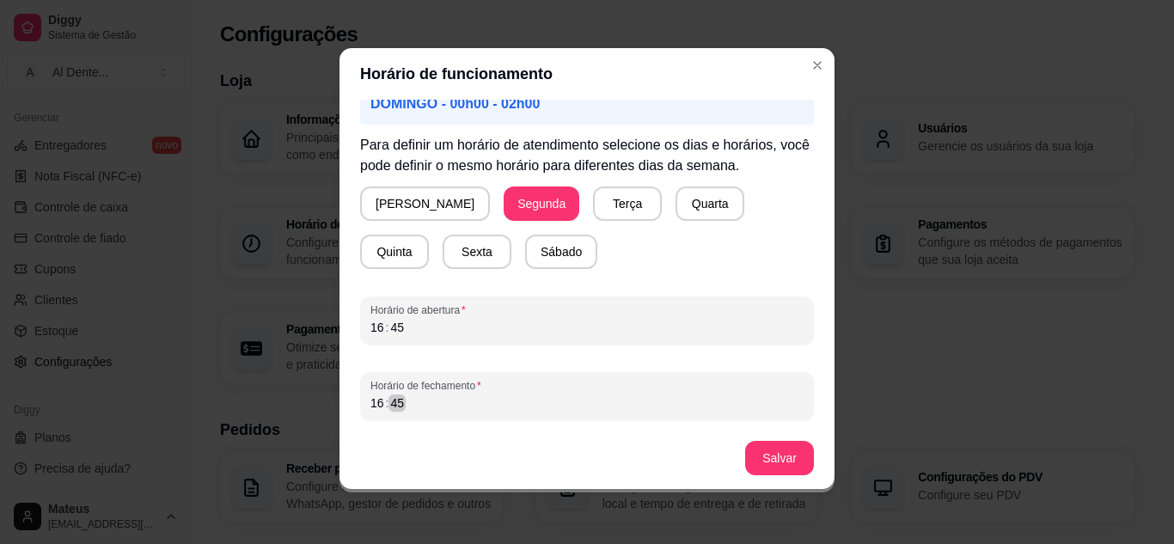
click at [399, 412] on div "16 : 45" at bounding box center [586, 403] width 433 height 21
click at [792, 455] on button "Salvar" at bounding box center [779, 459] width 67 height 34
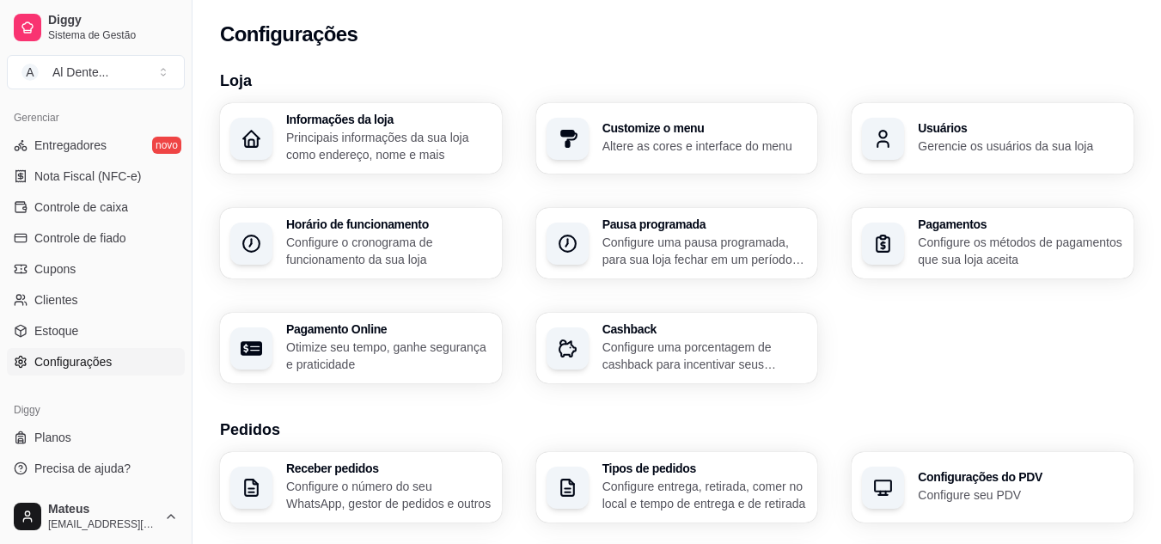
click at [182, 423] on div "Diggy Sistema de Gestão A Al Dente ... Loja aberta Período gratuito até 22/09 A…" at bounding box center [96, 272] width 192 height 544
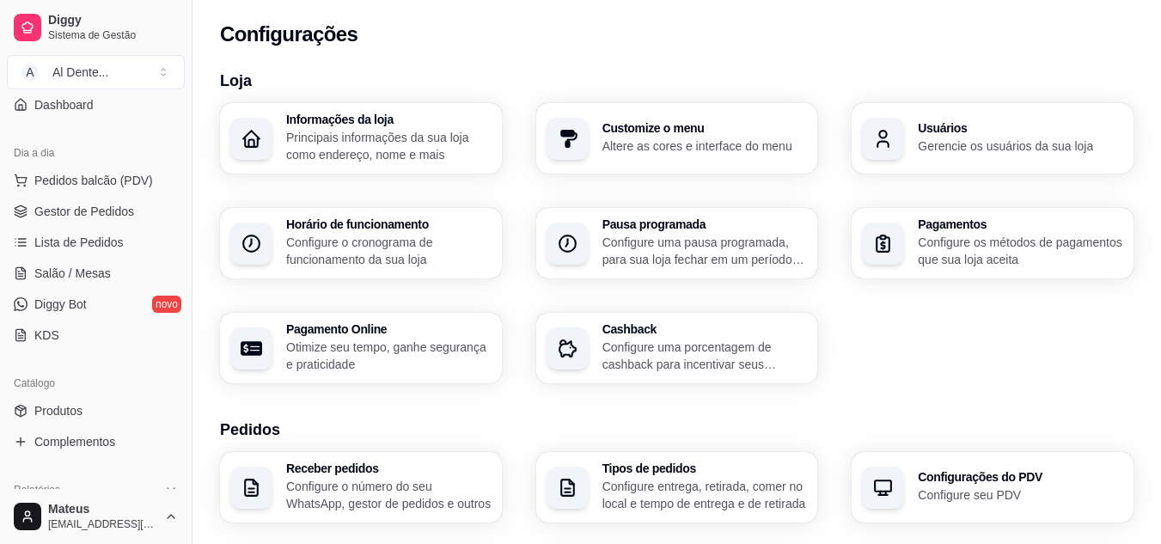
scroll to position [150, 0]
click at [150, 221] on link "Gestor de Pedidos" at bounding box center [96, 214] width 178 height 28
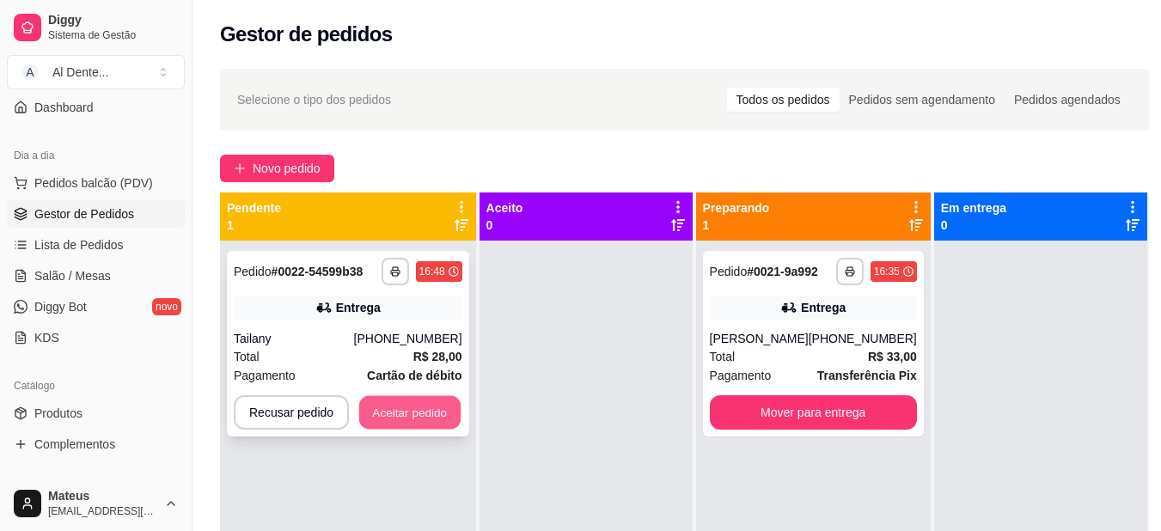
click at [406, 426] on button "Aceitar pedido" at bounding box center [409, 413] width 101 height 34
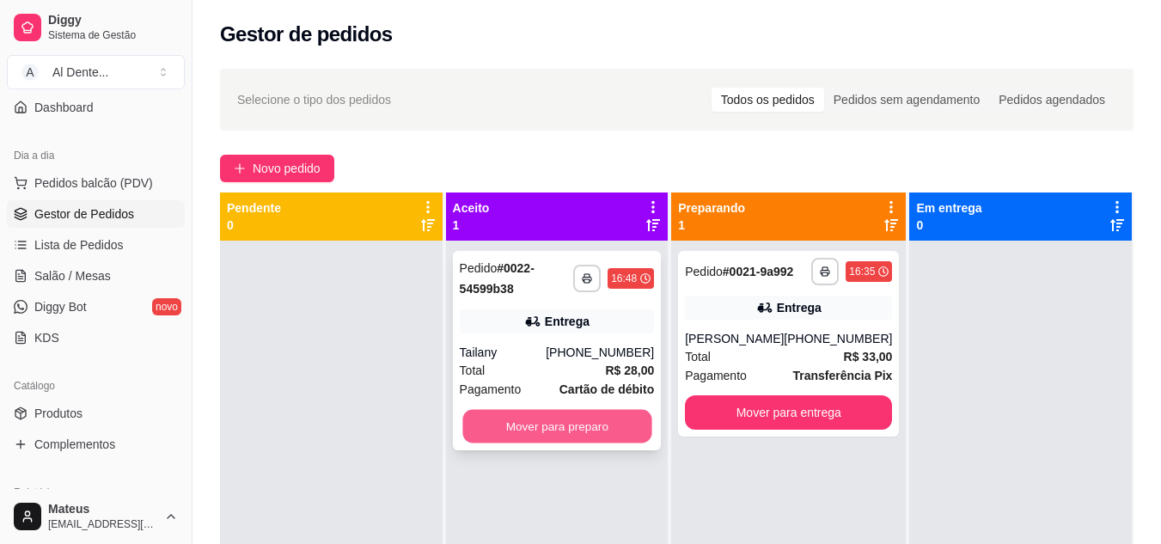
click at [535, 413] on button "Mover para preparo" at bounding box center [556, 427] width 189 height 34
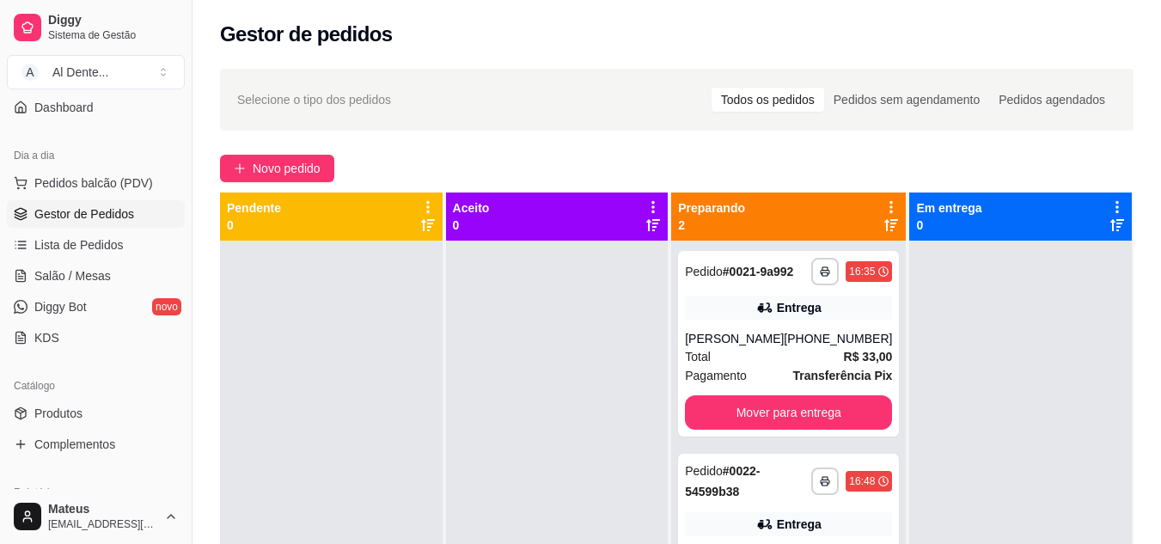
scroll to position [693, 0]
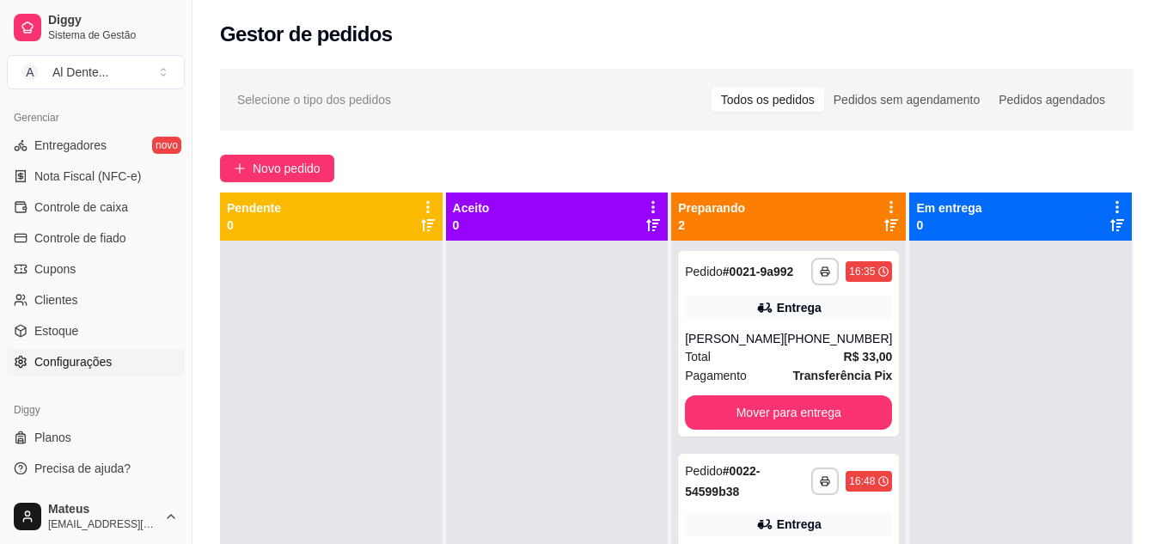
click at [102, 356] on span "Configurações" at bounding box center [72, 361] width 77 height 17
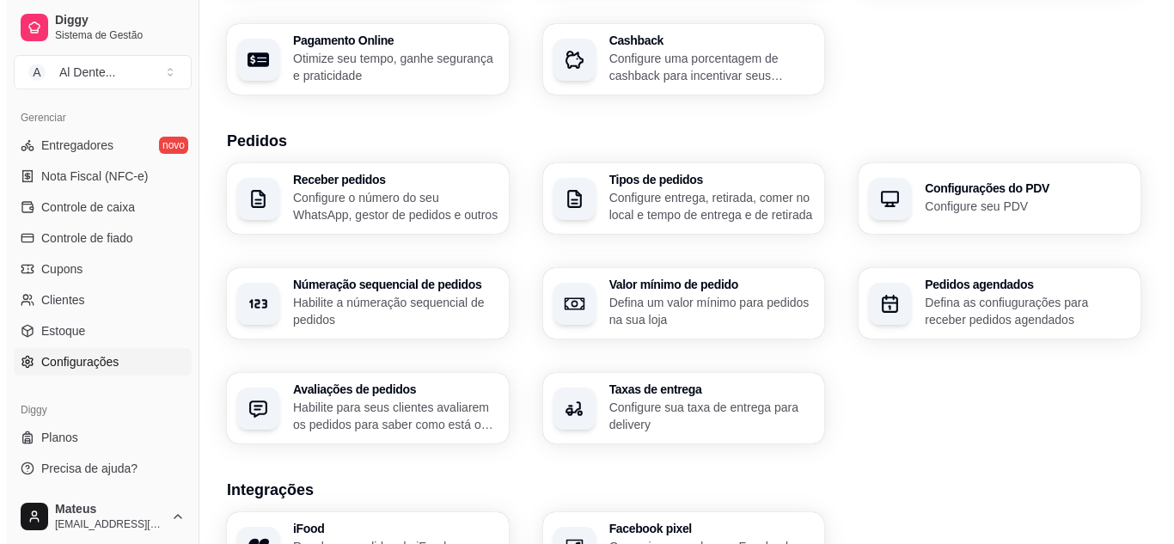
scroll to position [331, 0]
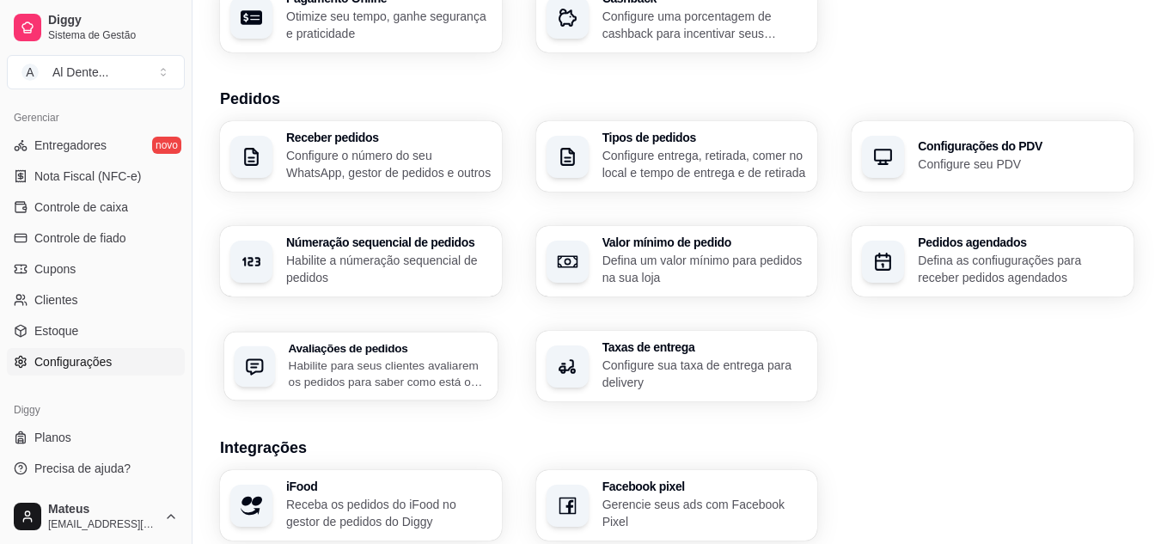
click at [426, 344] on h3 "Avaliações de pedidos" at bounding box center [388, 348] width 199 height 12
click at [405, 140] on h3 "Receber pedidos" at bounding box center [388, 138] width 199 height 12
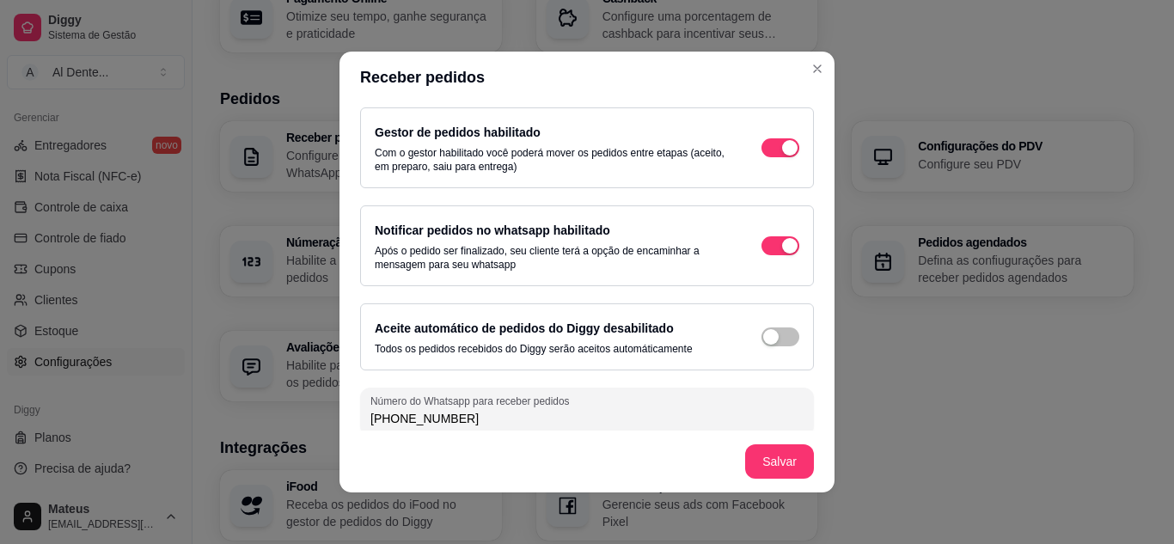
scroll to position [99, 0]
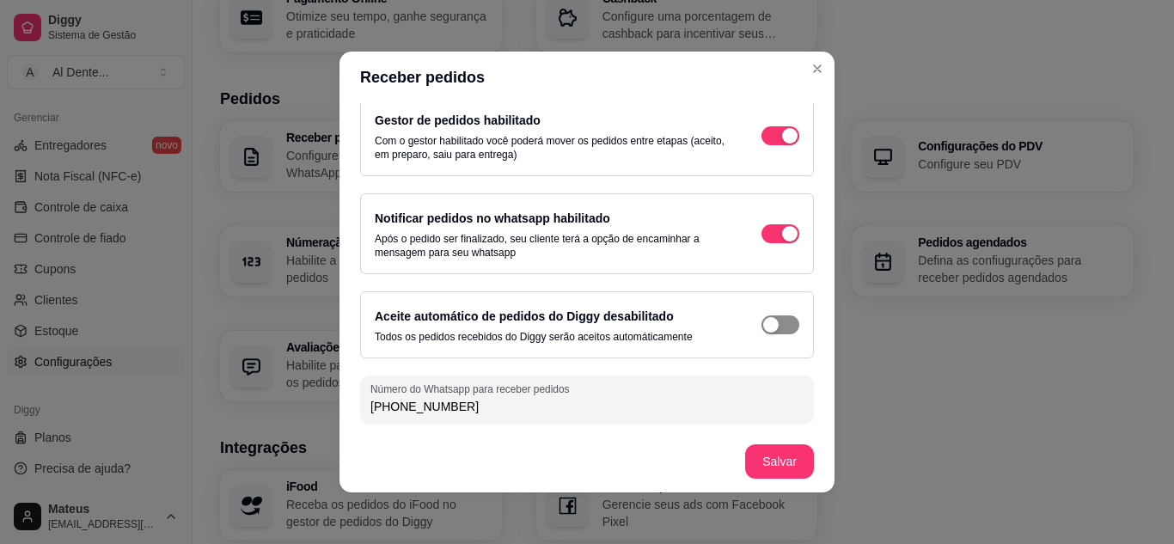
click at [763, 322] on div "button" at bounding box center [770, 324] width 15 height 15
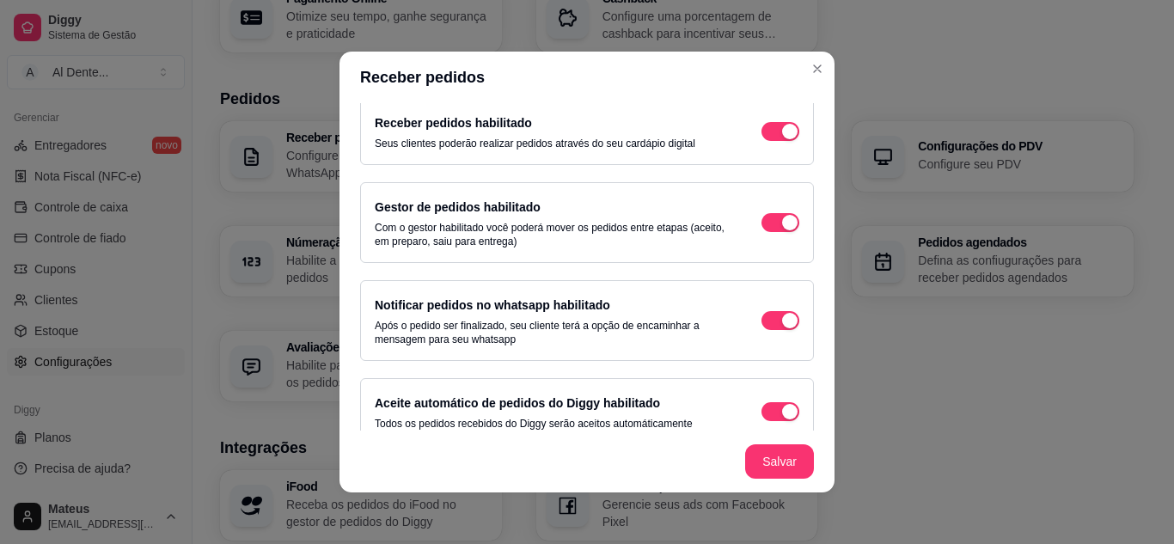
scroll to position [3, 0]
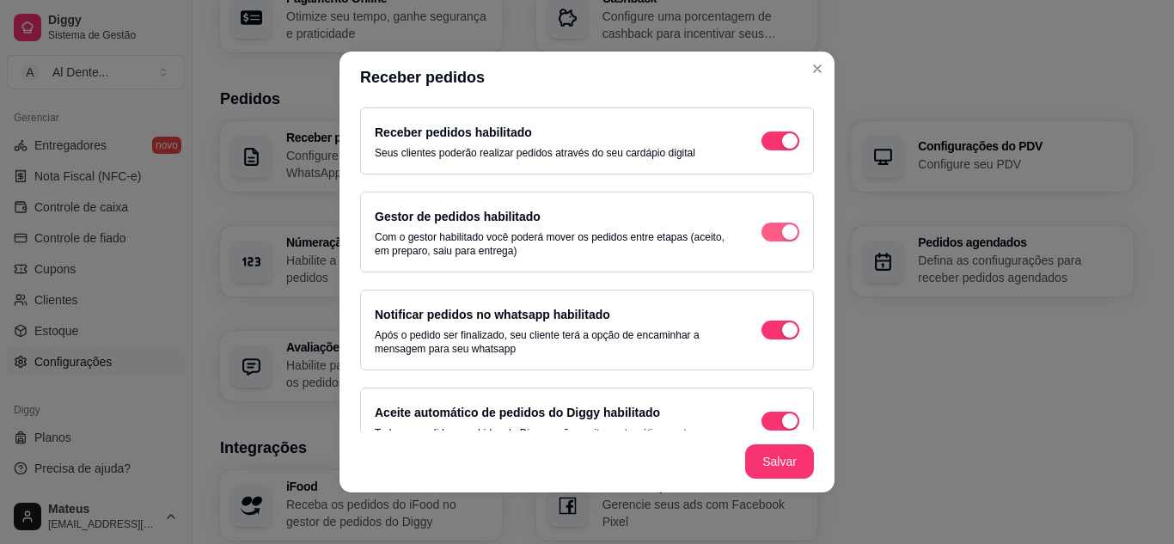
click at [782, 229] on div "button" at bounding box center [789, 231] width 15 height 15
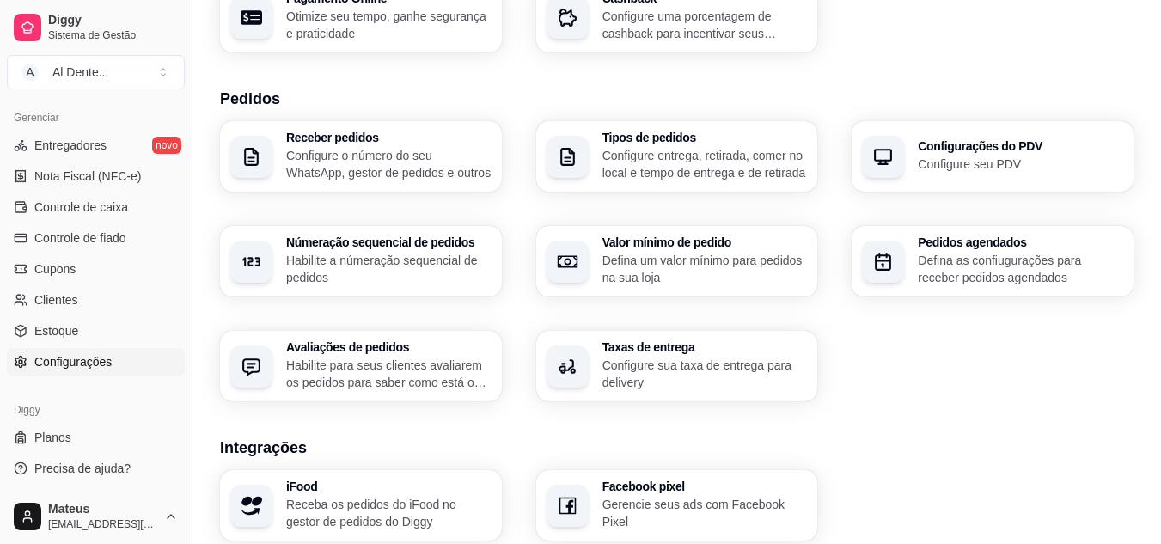
scroll to position [0, 0]
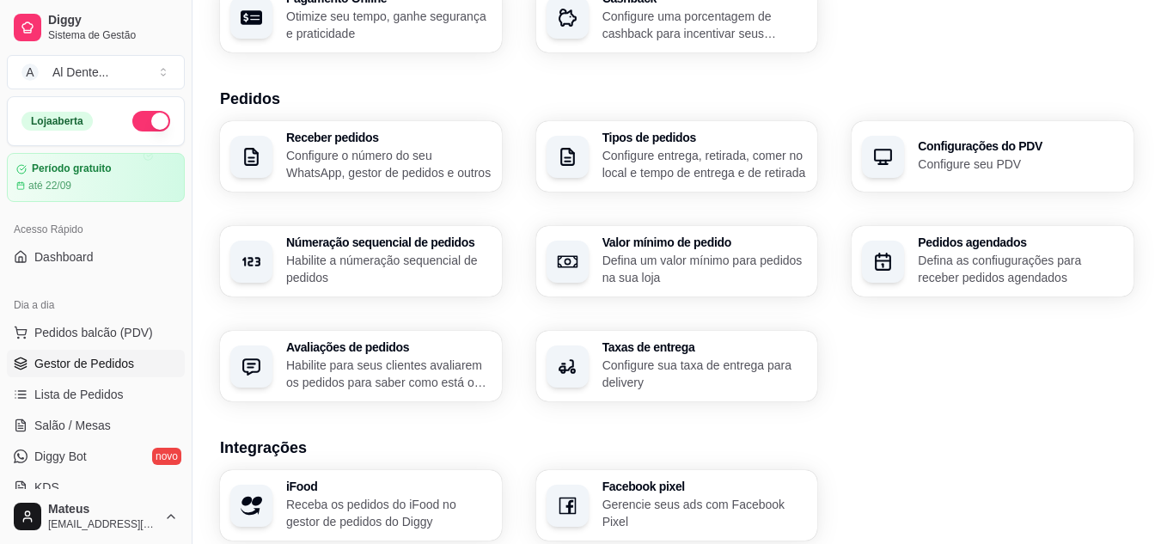
click at [125, 363] on span "Gestor de Pedidos" at bounding box center [84, 363] width 100 height 17
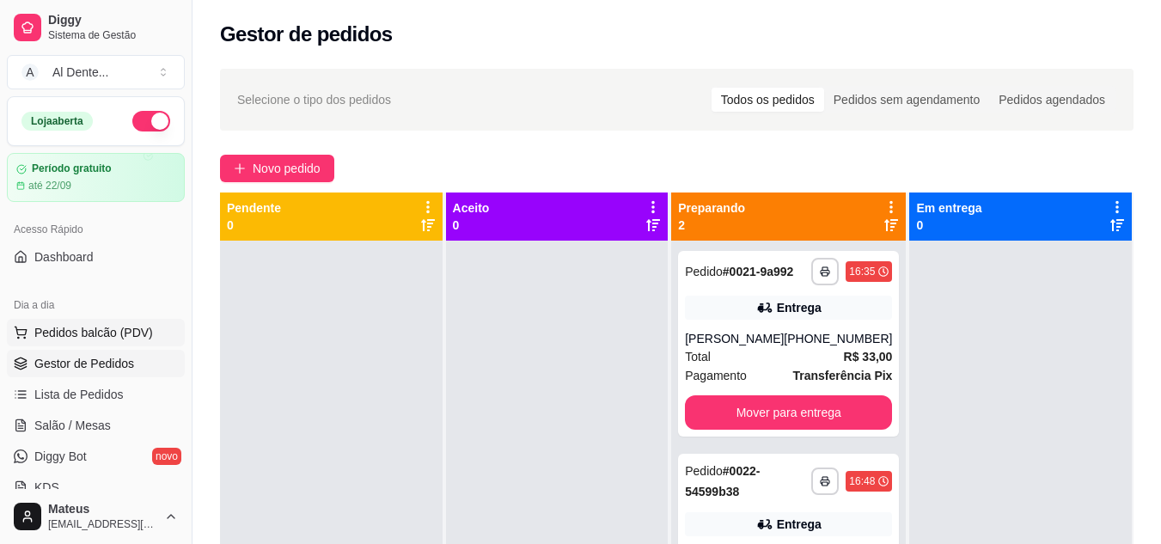
click at [135, 321] on button "Pedidos balcão (PDV)" at bounding box center [96, 333] width 178 height 28
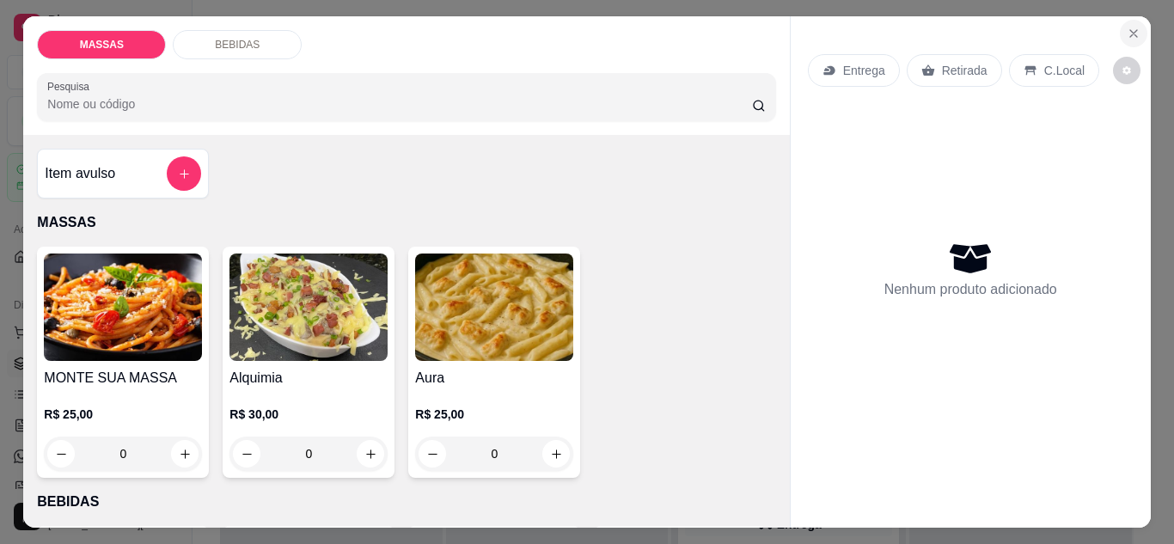
click at [1127, 27] on icon "Close" at bounding box center [1134, 34] width 14 height 14
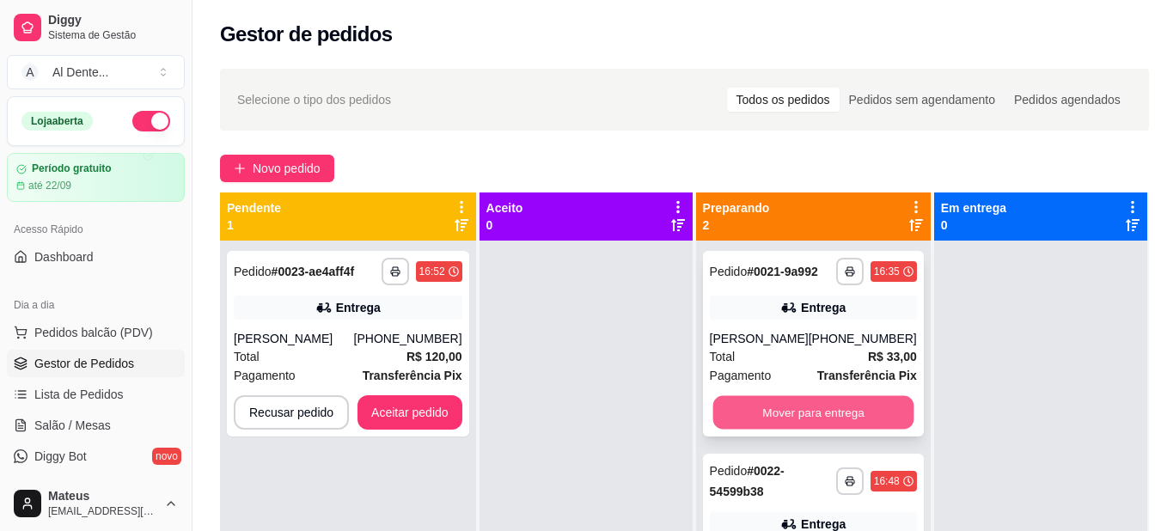
click at [836, 430] on button "Mover para entrega" at bounding box center [812, 413] width 201 height 34
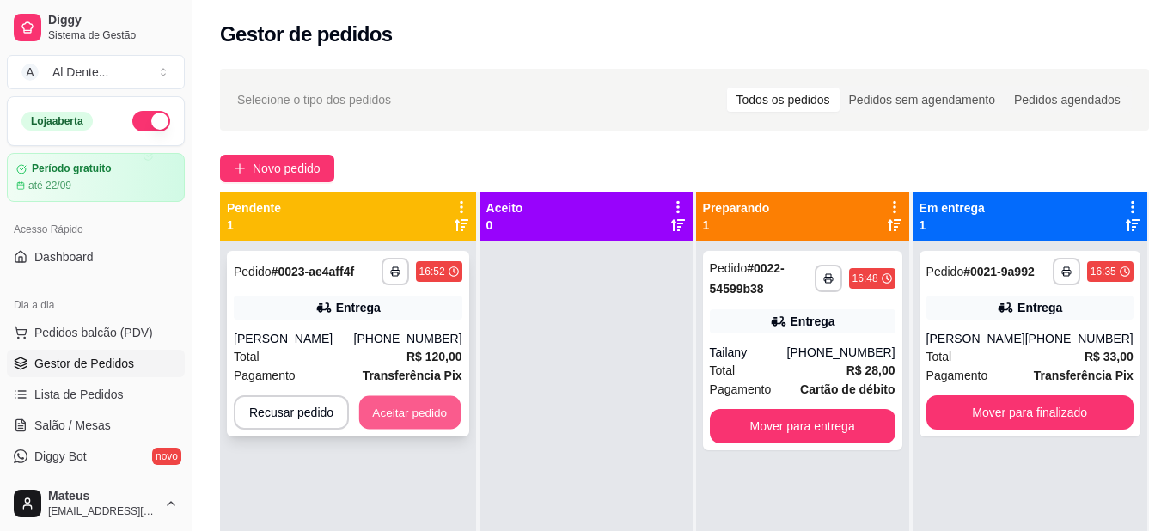
click at [413, 402] on button "Aceitar pedido" at bounding box center [409, 413] width 101 height 34
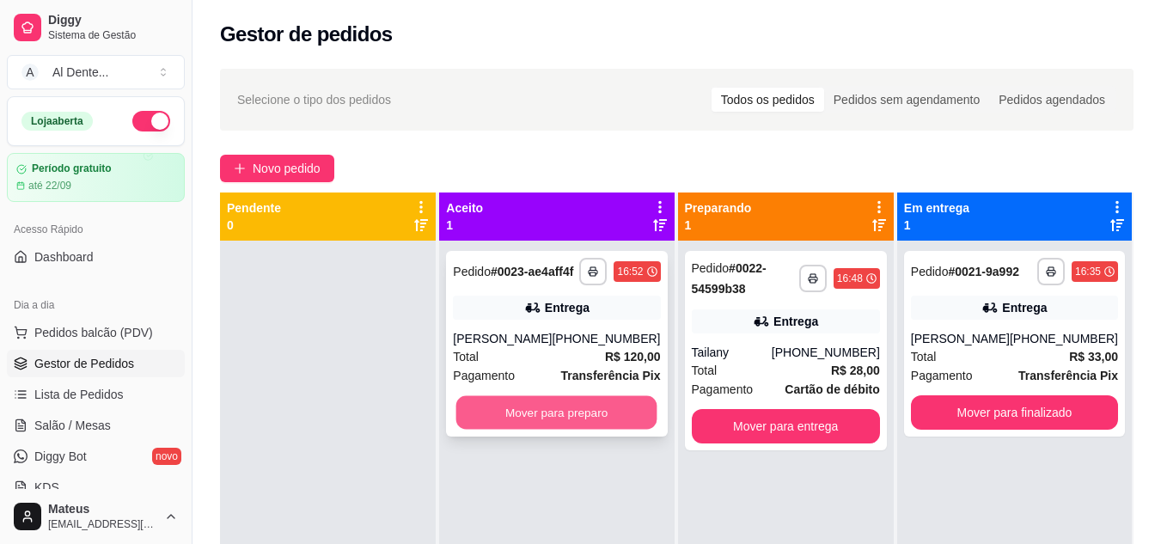
click at [628, 429] on button "Mover para preparo" at bounding box center [556, 413] width 201 height 34
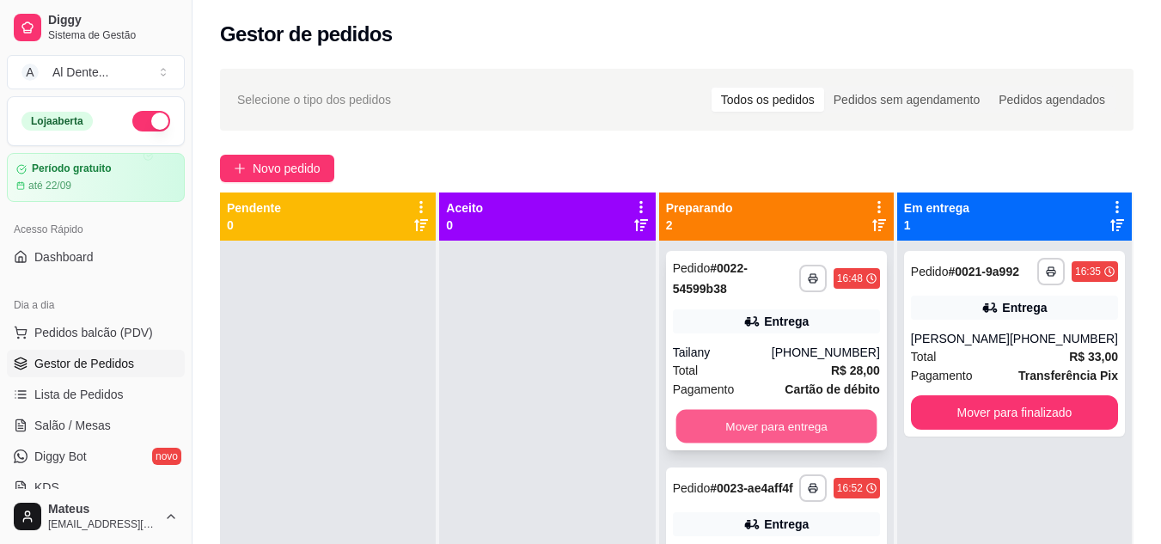
click at [804, 431] on button "Mover para entrega" at bounding box center [776, 427] width 201 height 34
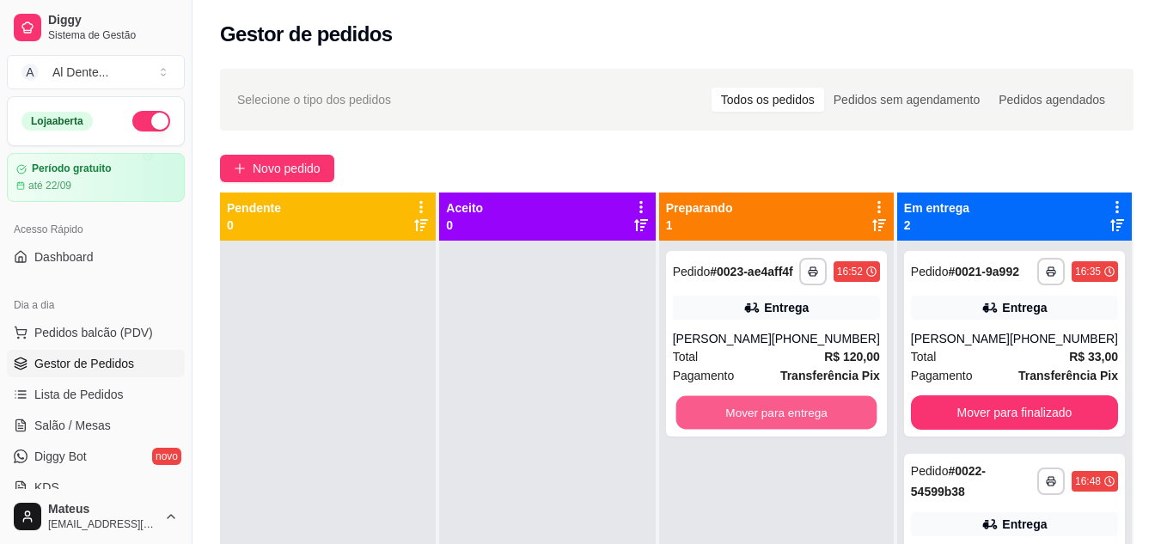
click at [804, 430] on button "Mover para entrega" at bounding box center [776, 413] width 201 height 34
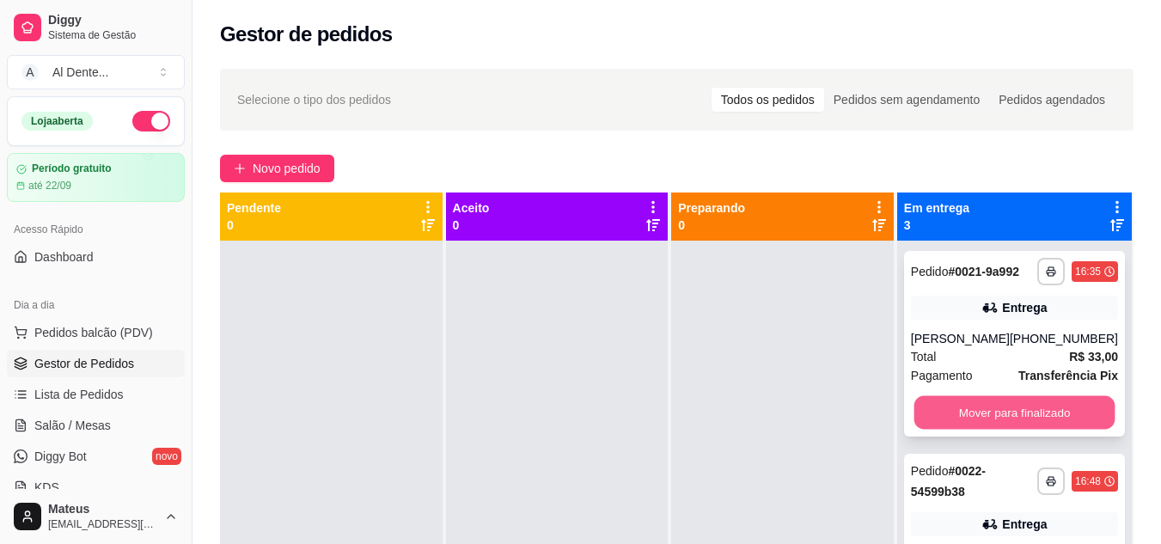
click at [1012, 430] on button "Mover para finalizado" at bounding box center [1014, 413] width 201 height 34
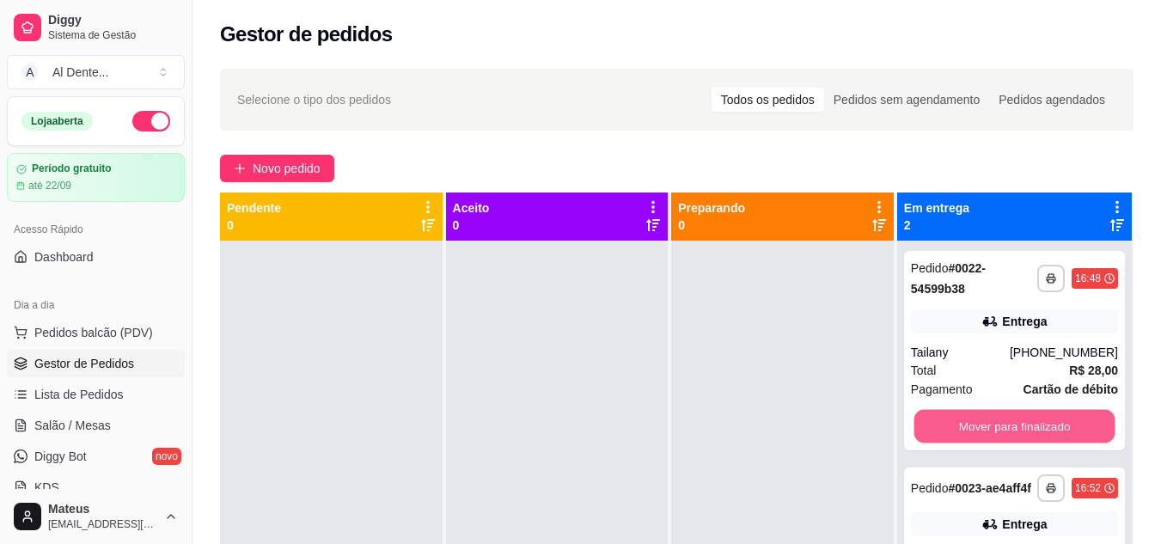
click at [1012, 436] on button "Mover para finalizado" at bounding box center [1014, 427] width 201 height 34
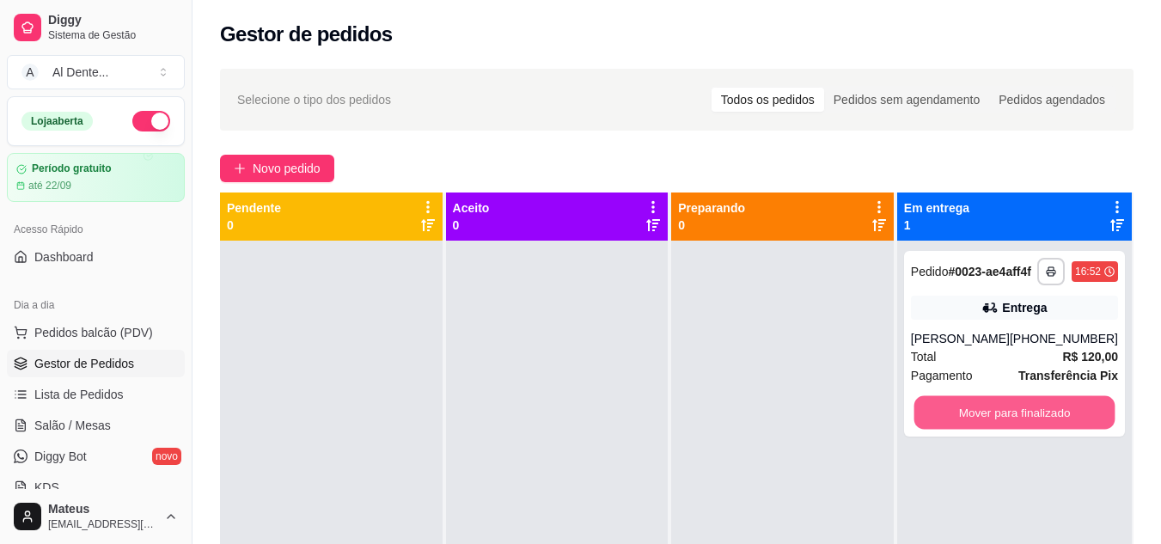
click at [1012, 430] on button "Mover para finalizado" at bounding box center [1014, 413] width 201 height 34
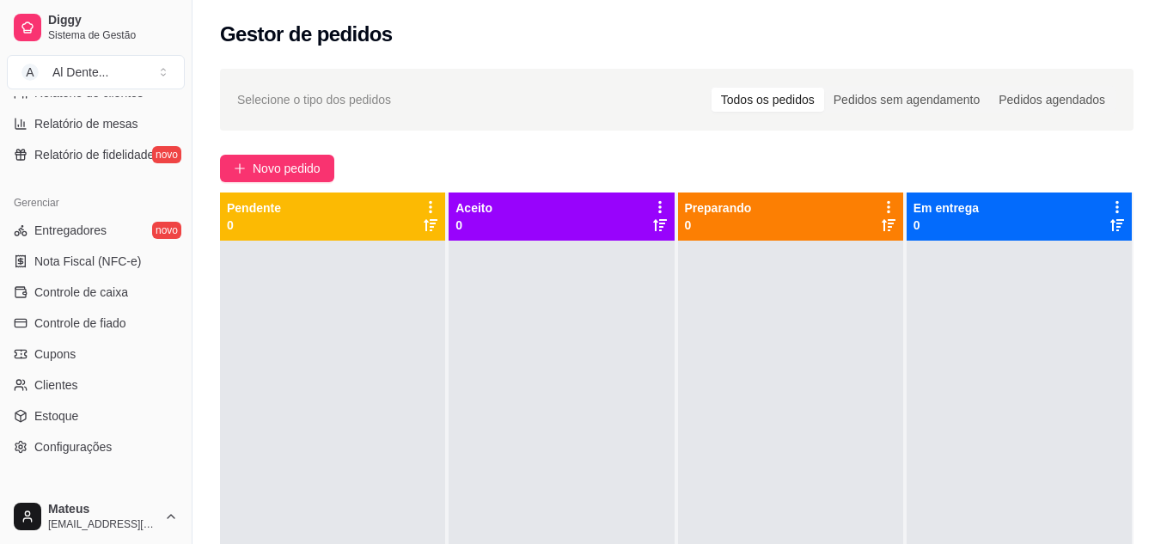
scroll to position [693, 0]
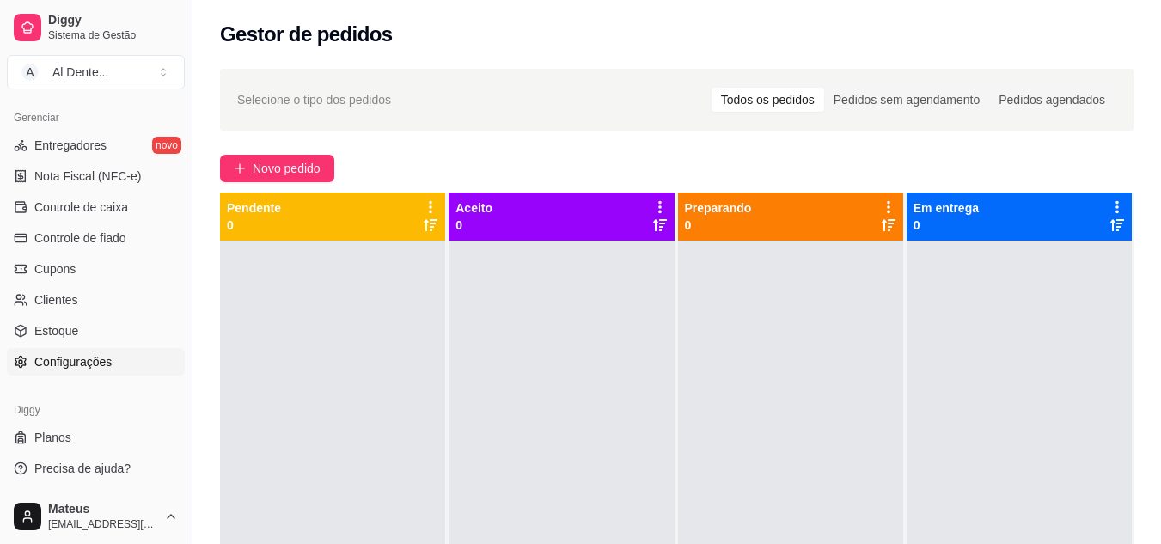
click at [90, 354] on span "Configurações" at bounding box center [72, 361] width 77 height 17
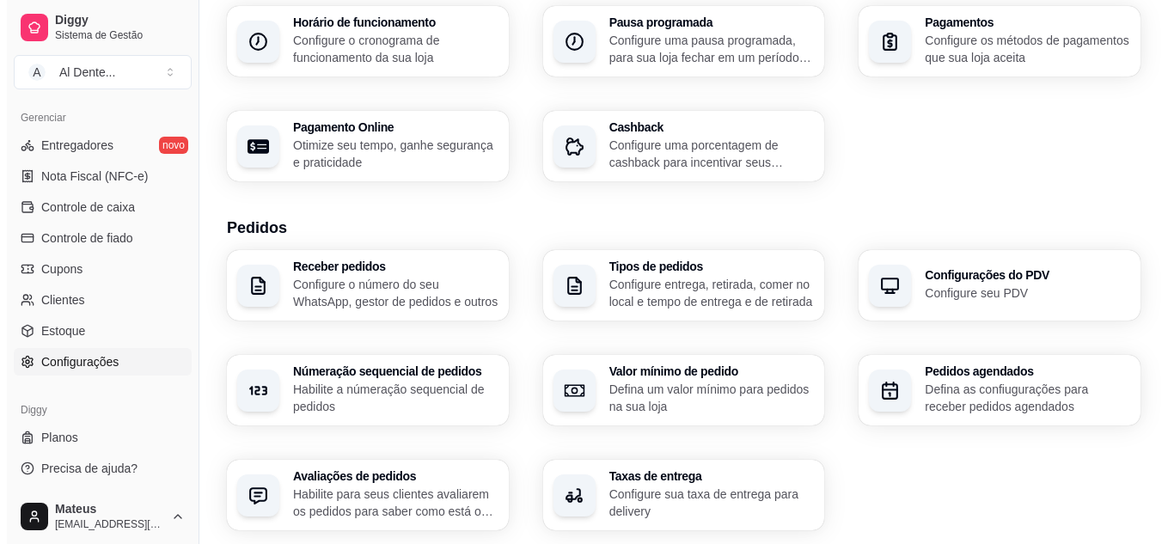
scroll to position [265, 0]
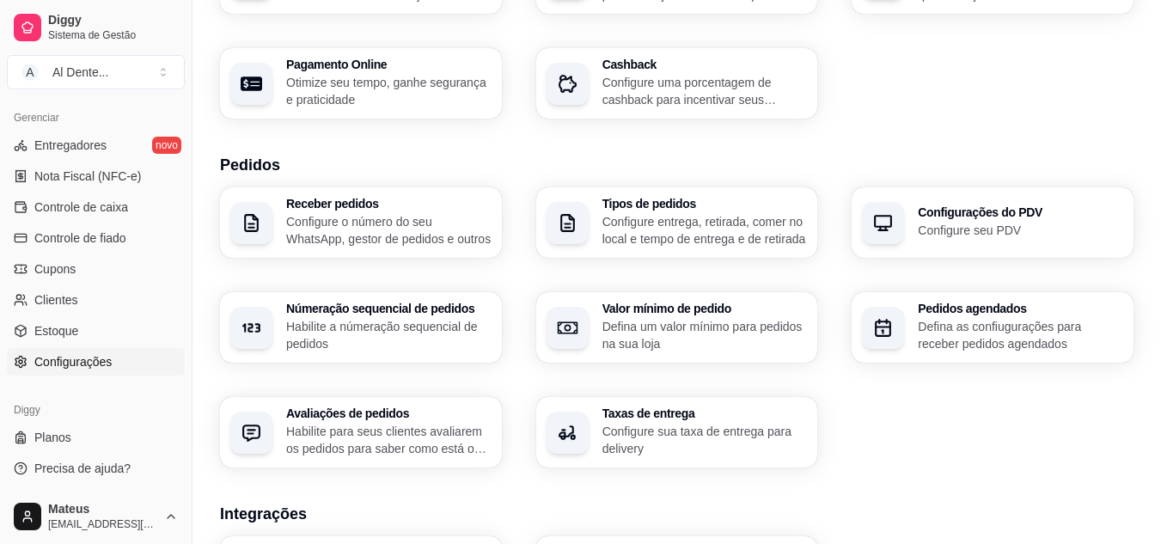
click at [659, 236] on p "Configure entrega, retirada, comer no local e tempo de entrega e de retirada" at bounding box center [704, 230] width 205 height 34
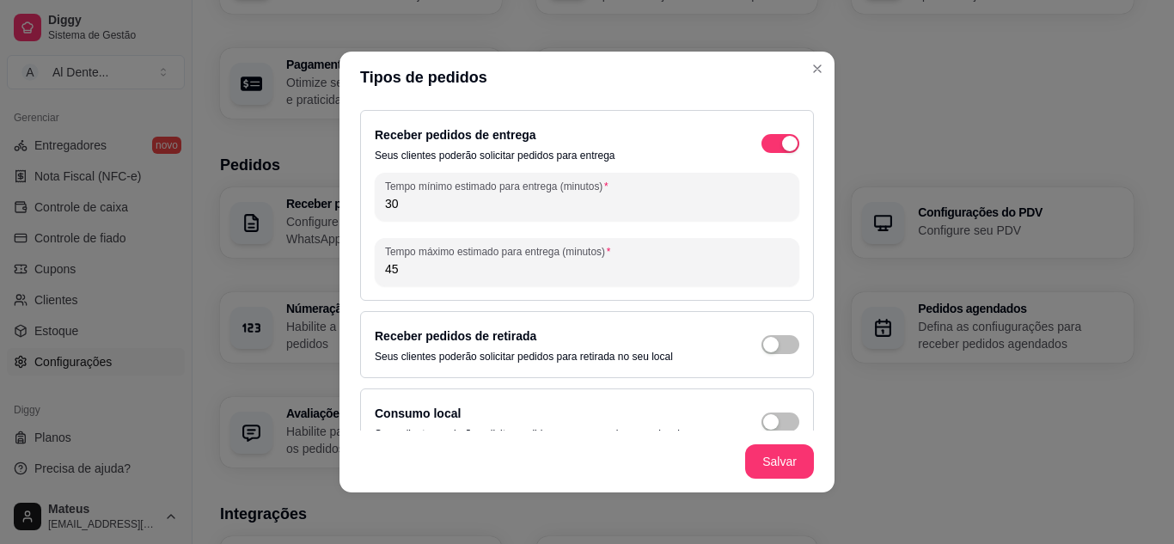
scroll to position [32, 0]
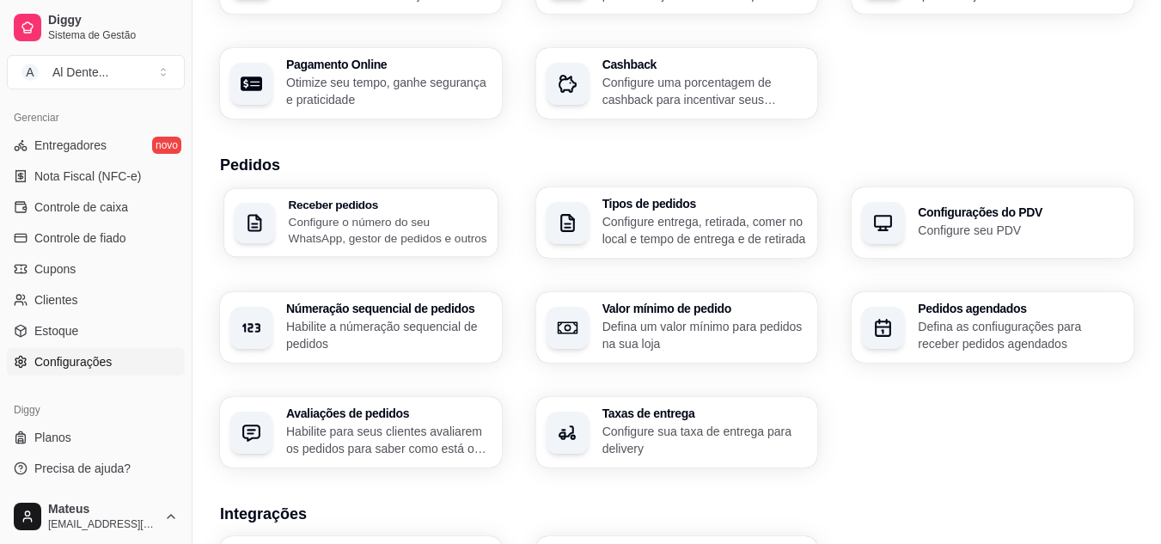
click at [435, 200] on h3 "Receber pedidos" at bounding box center [388, 205] width 199 height 12
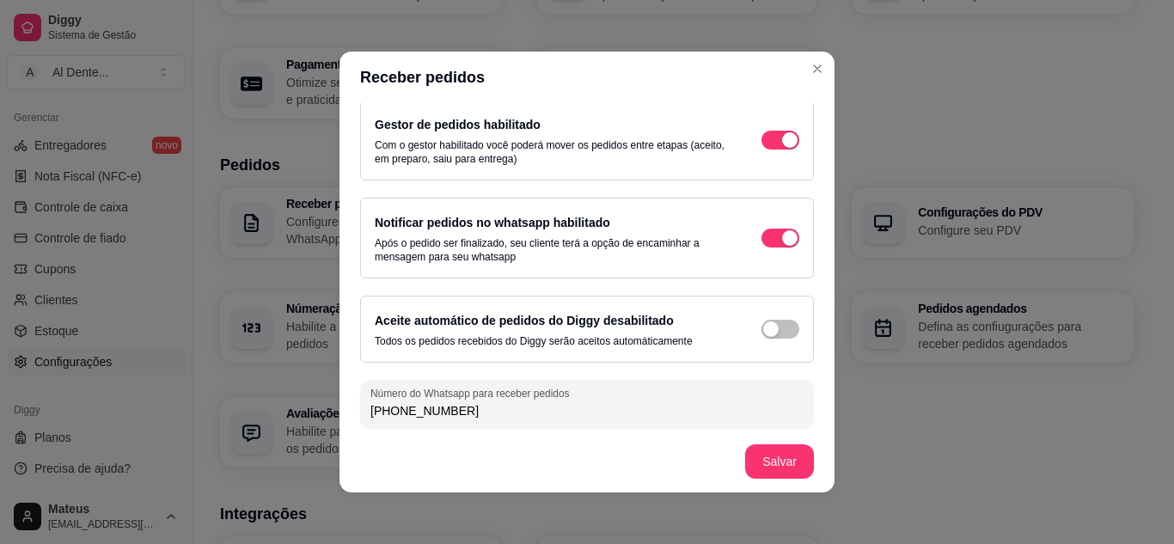
scroll to position [99, 0]
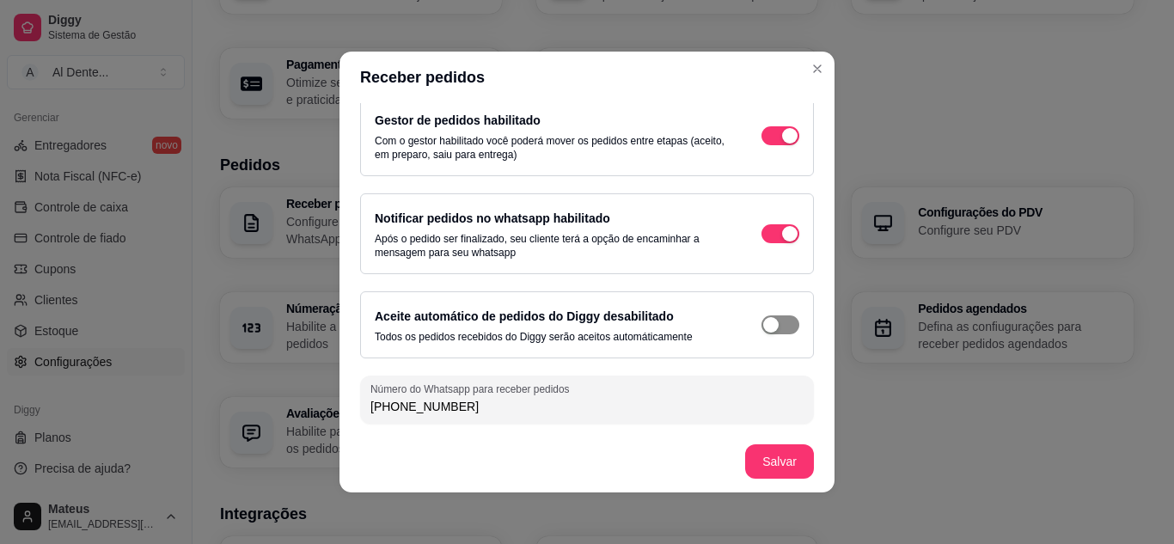
click at [761, 319] on button "button" at bounding box center [780, 324] width 38 height 19
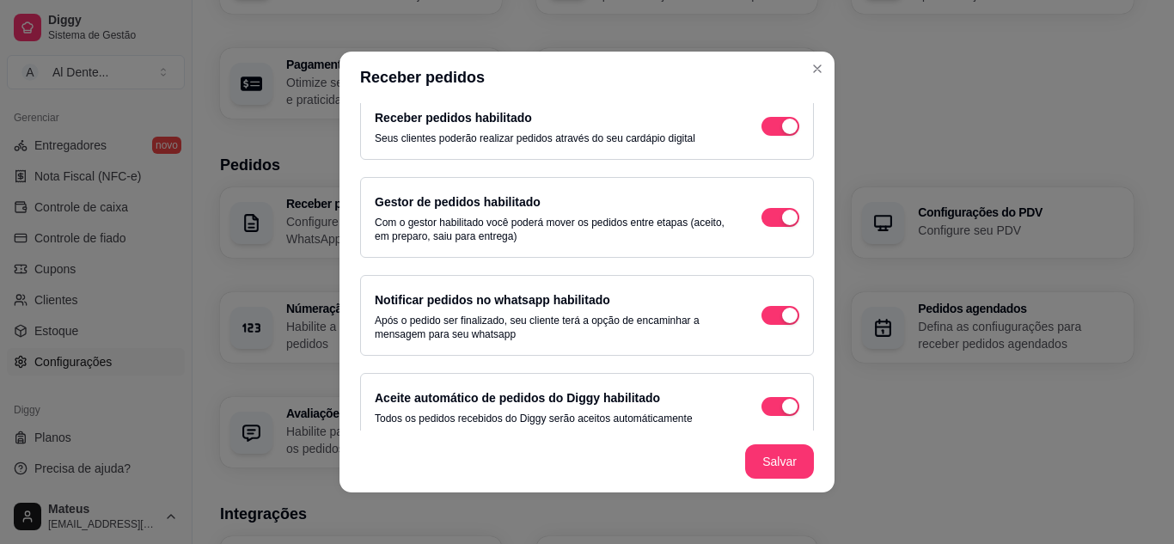
scroll to position [13, 0]
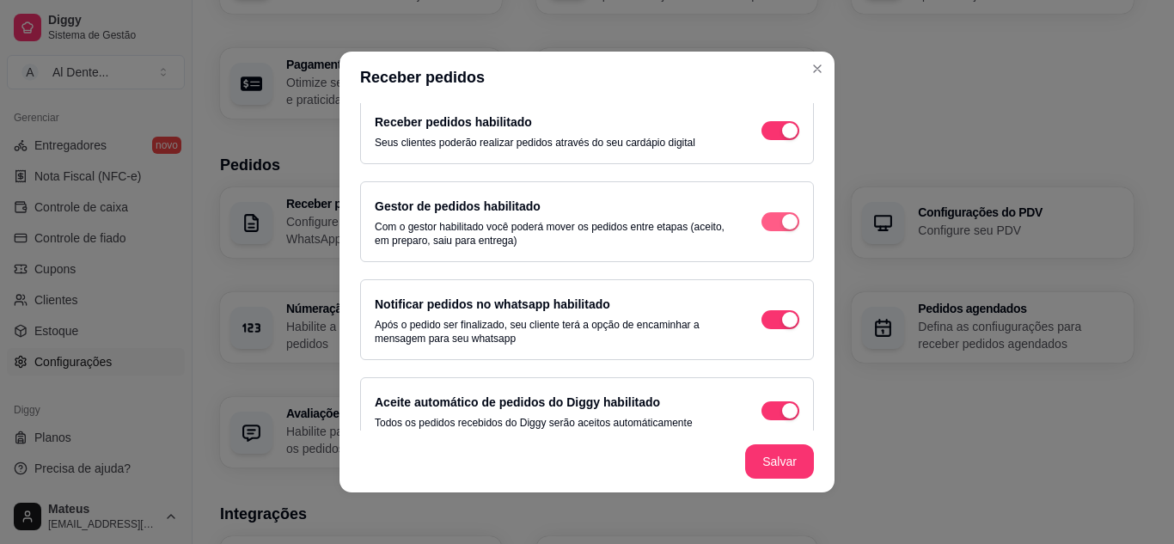
click at [761, 212] on span "button" at bounding box center [780, 221] width 38 height 19
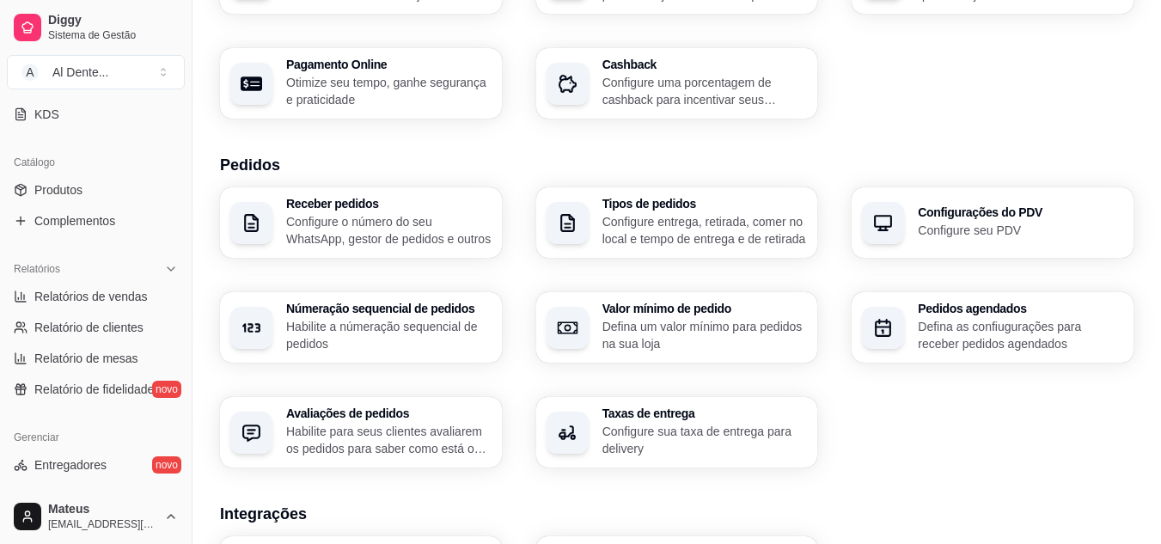
scroll to position [0, 0]
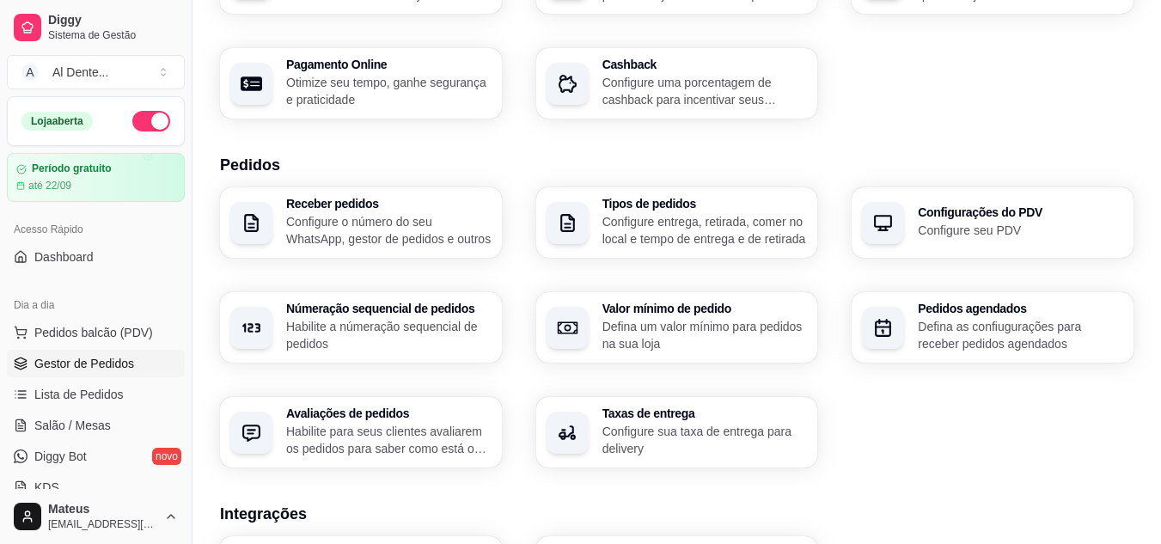
click at [89, 370] on span "Gestor de Pedidos" at bounding box center [84, 363] width 100 height 17
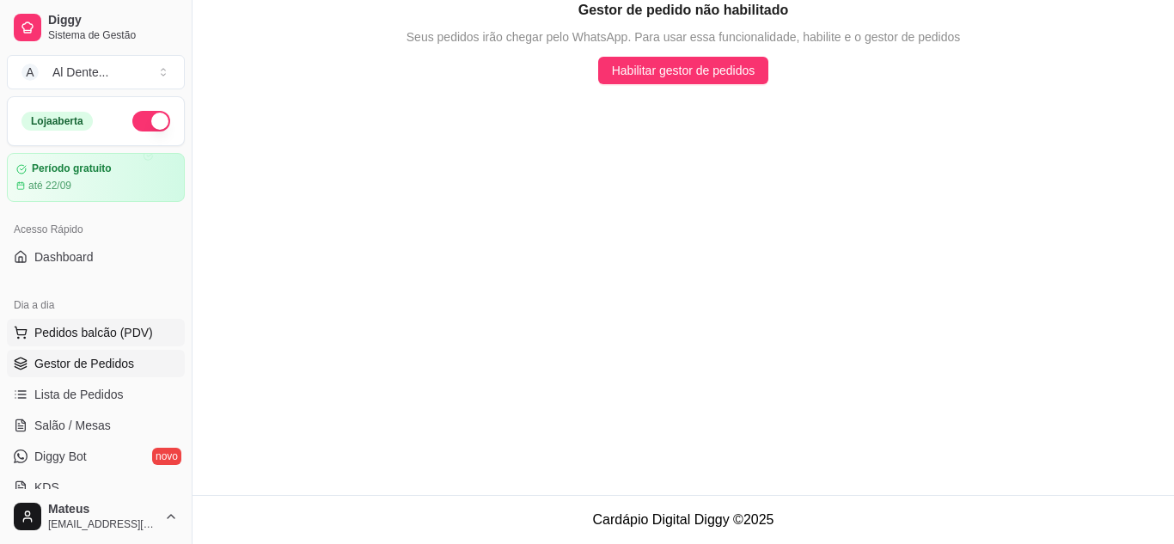
click at [140, 337] on span "Pedidos balcão (PDV)" at bounding box center [93, 332] width 119 height 17
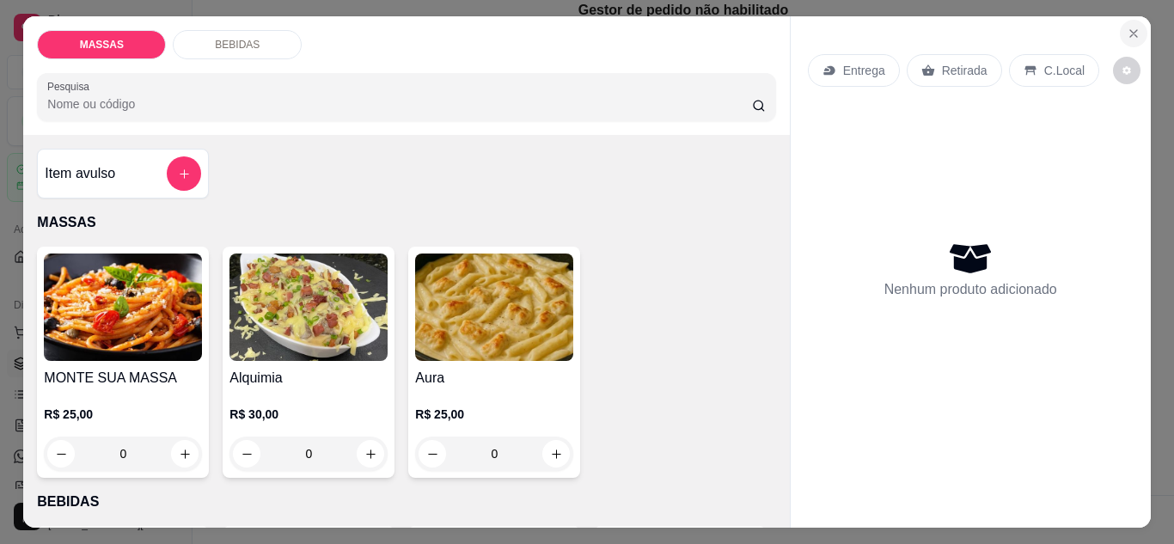
click at [1131, 27] on icon "Close" at bounding box center [1134, 34] width 14 height 14
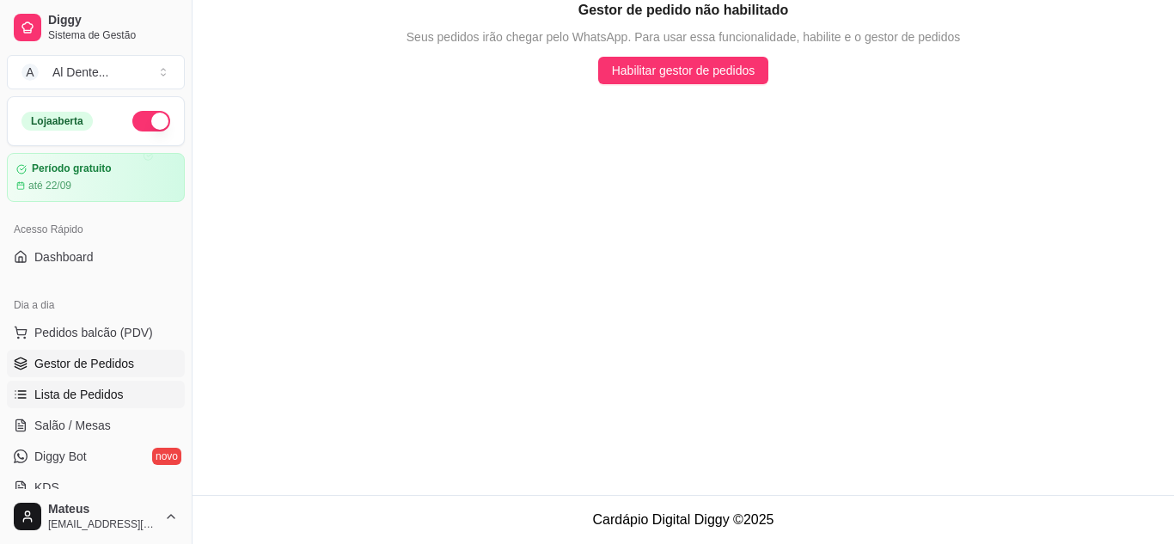
click at [123, 399] on link "Lista de Pedidos" at bounding box center [96, 395] width 178 height 28
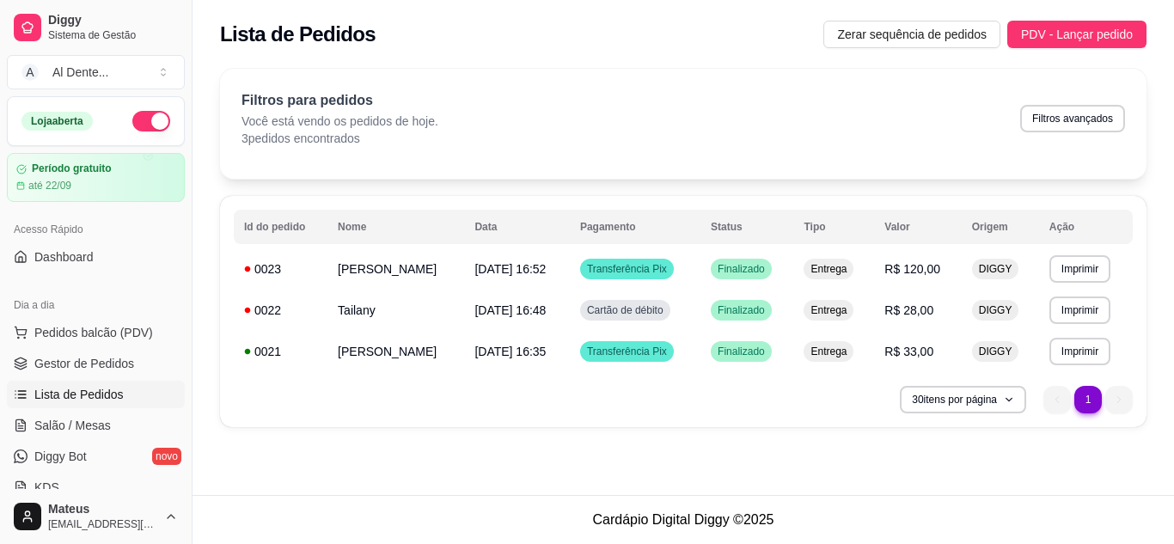
scroll to position [693, 0]
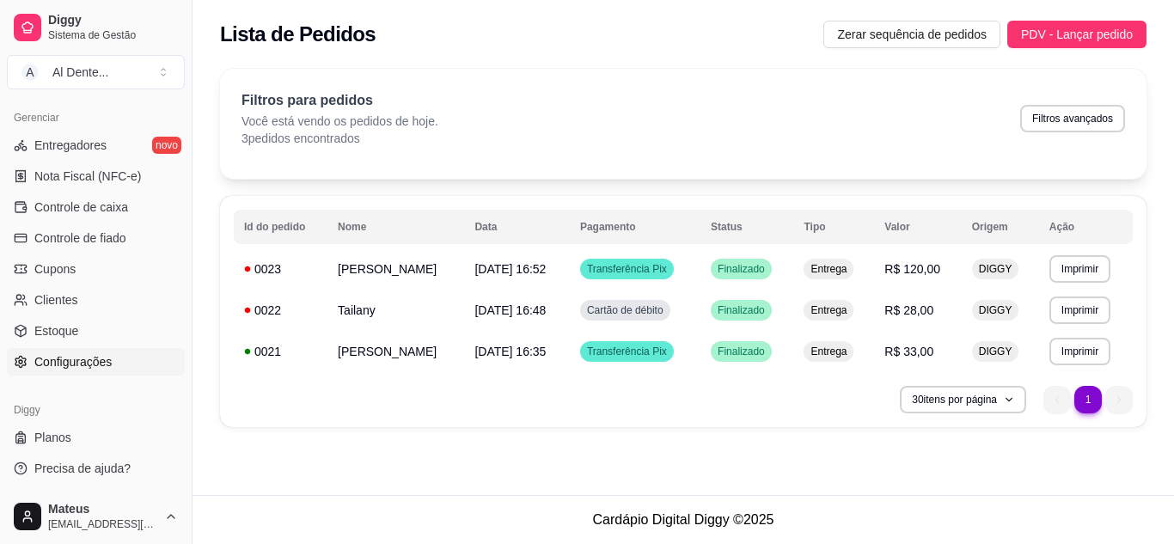
click at [86, 361] on span "Configurações" at bounding box center [72, 361] width 77 height 17
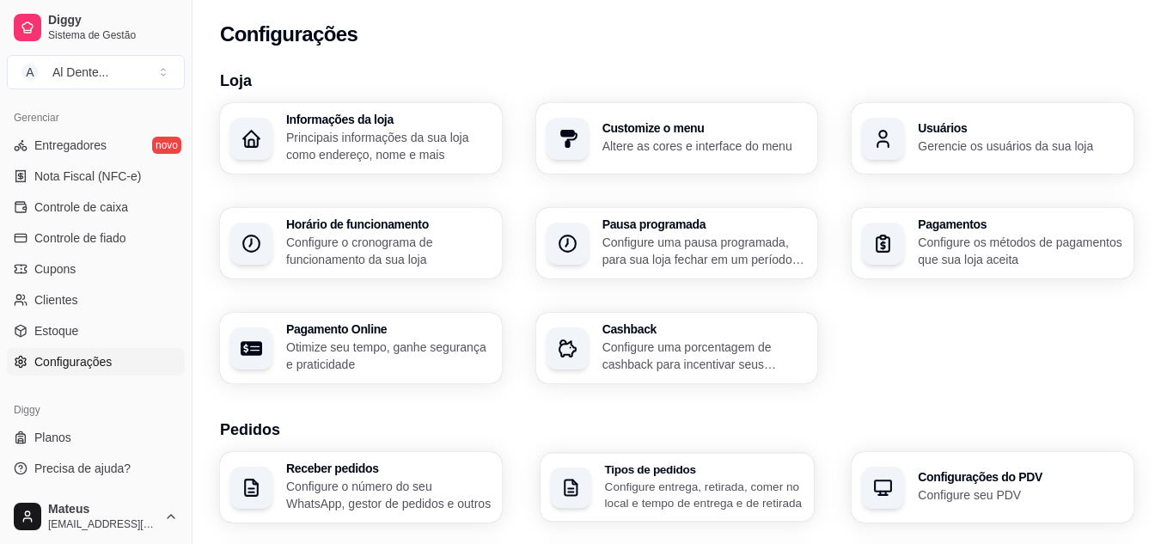
click at [616, 480] on p "Configure entrega, retirada, comer no local e tempo de entrega e de retirada" at bounding box center [703, 495] width 199 height 34
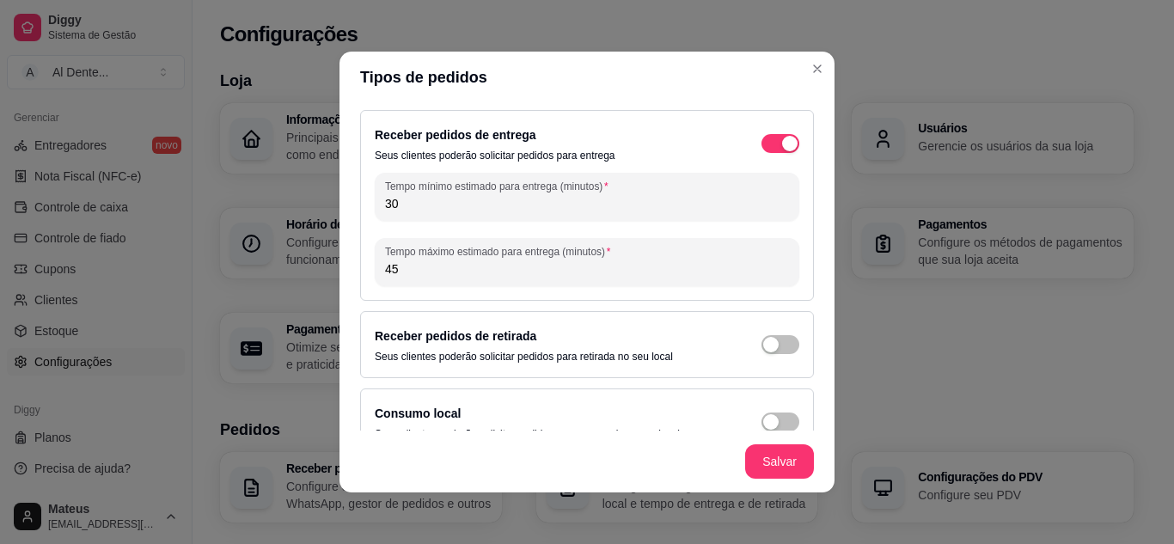
click at [809, 70] on h3 "Loja" at bounding box center [677, 81] width 914 height 24
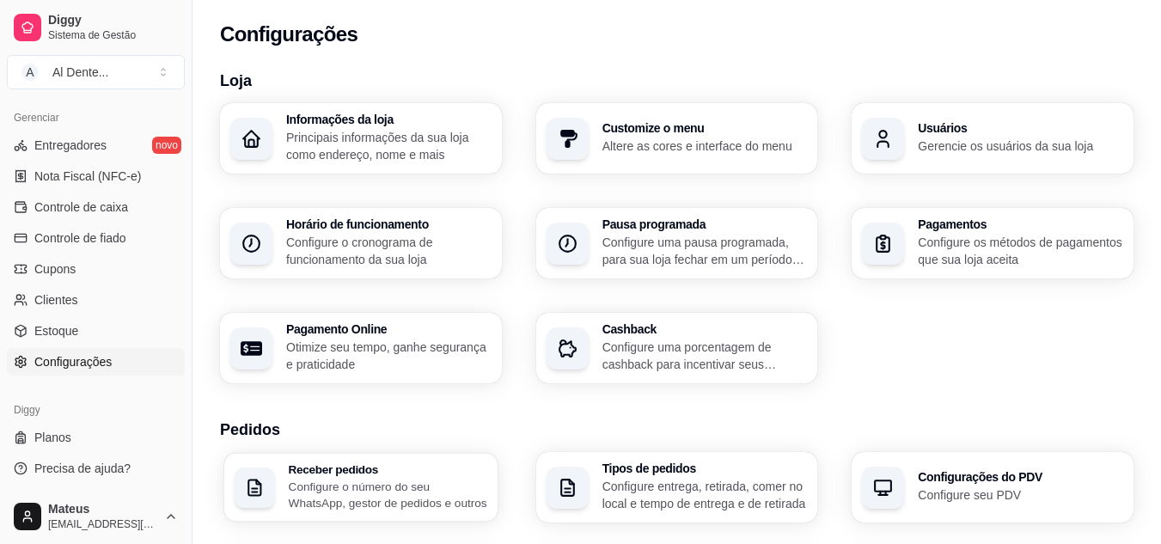
click at [438, 498] on p "Configure o número do seu WhatsApp, gestor de pedidos e outros" at bounding box center [388, 495] width 199 height 34
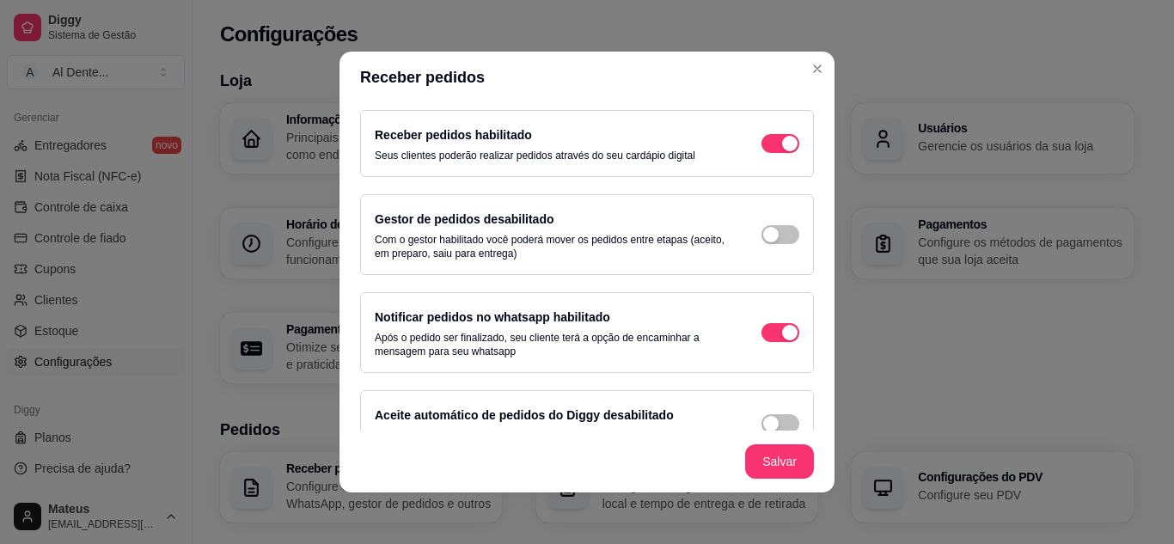
click at [756, 224] on div "Gestor de pedidos desabilitado Com o gestor habilitado você poderá mover os ped…" at bounding box center [587, 235] width 425 height 52
click at [763, 237] on div "button" at bounding box center [770, 234] width 15 height 15
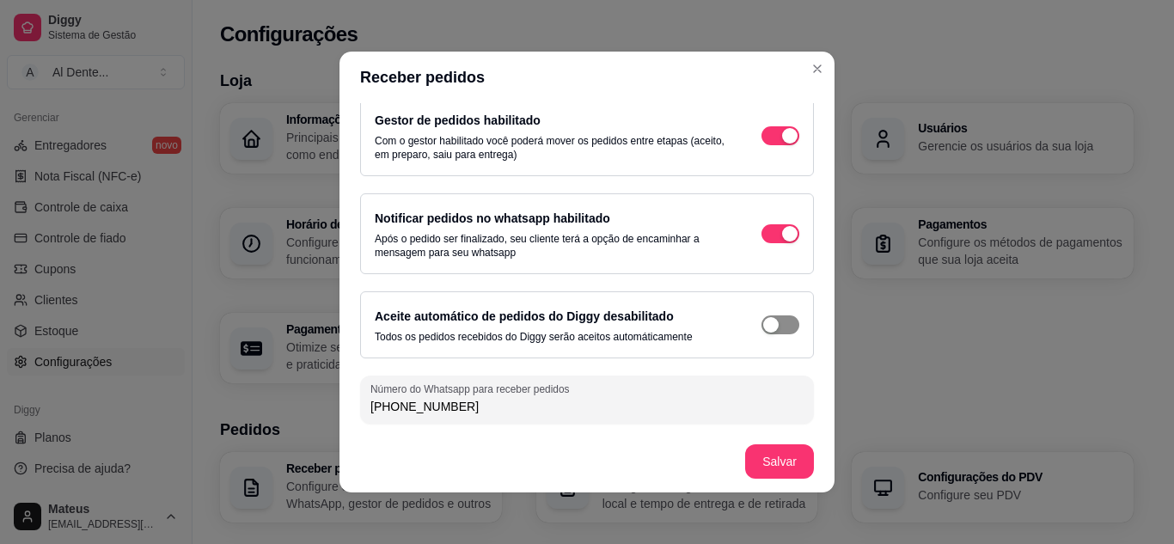
click at [763, 321] on div "button" at bounding box center [770, 324] width 15 height 15
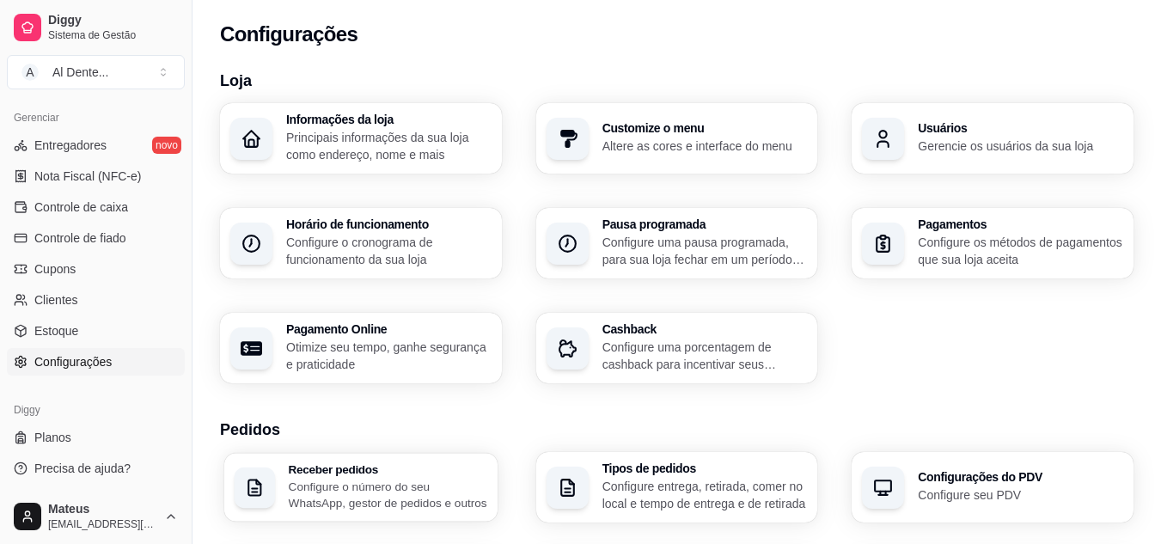
click at [392, 482] on p "Configure o número do seu WhatsApp, gestor de pedidos e outros" at bounding box center [388, 495] width 199 height 34
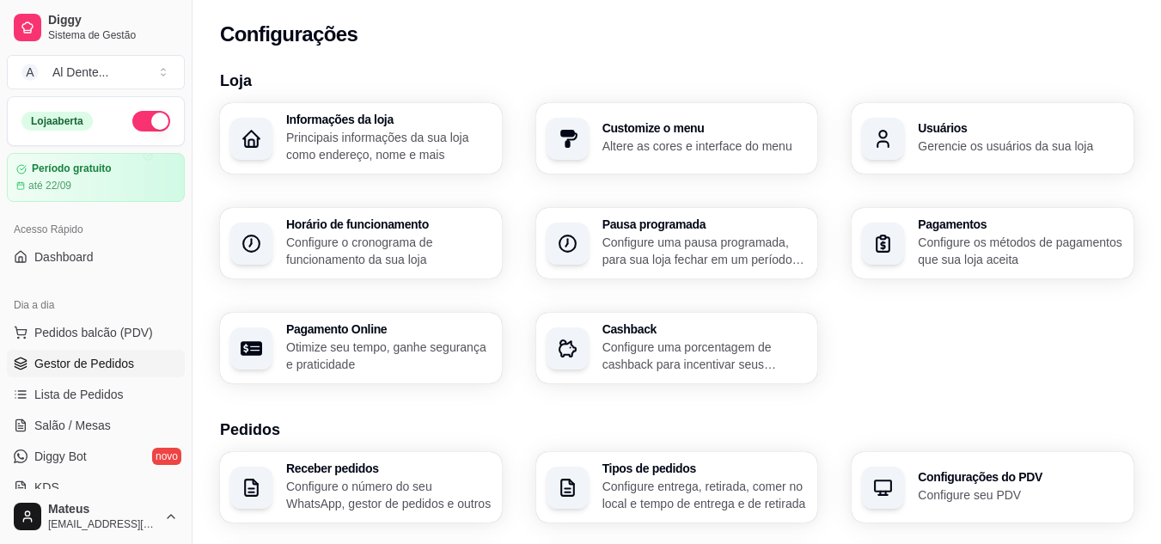
click at [113, 358] on span "Gestor de Pedidos" at bounding box center [84, 363] width 100 height 17
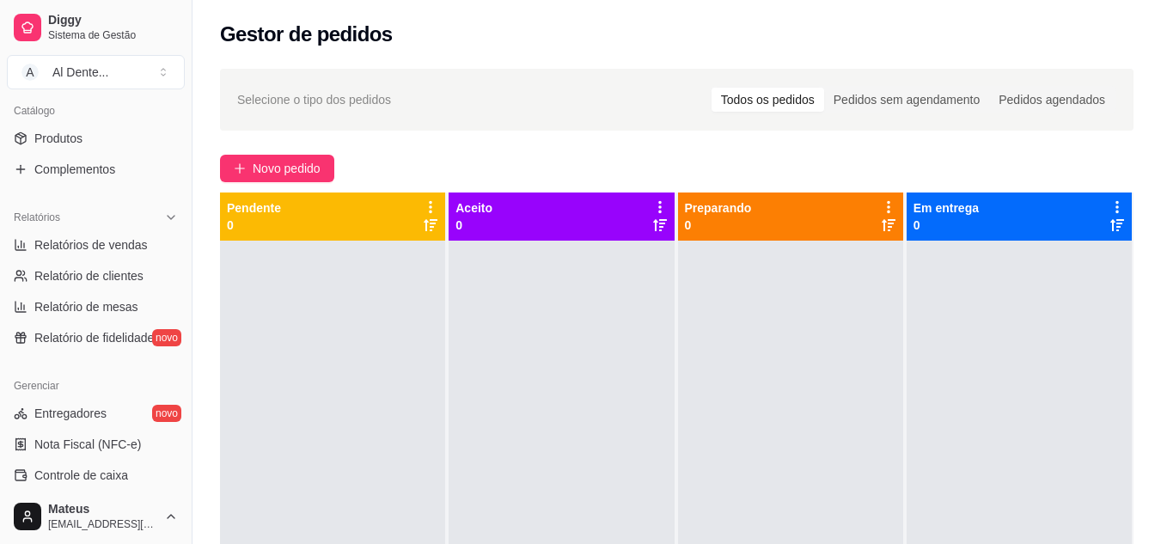
scroll to position [693, 0]
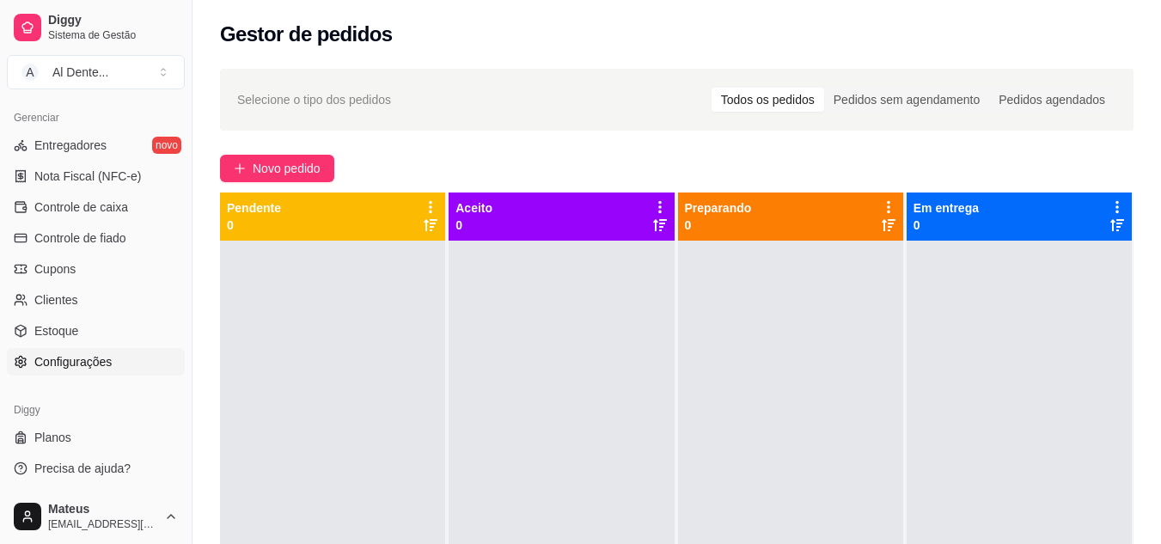
click at [97, 364] on span "Configurações" at bounding box center [72, 361] width 77 height 17
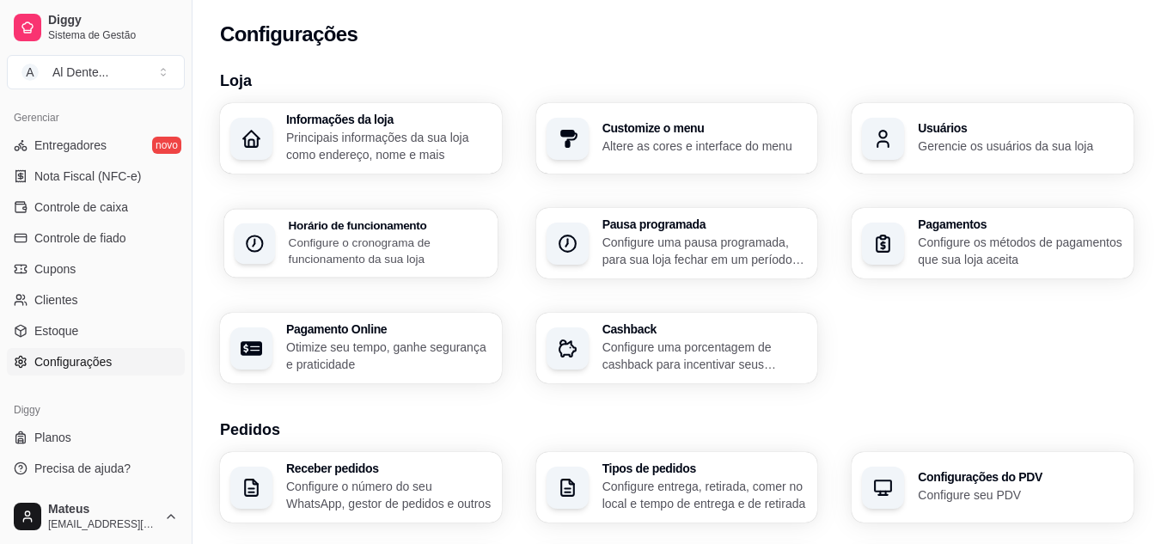
click at [339, 246] on p "Configure o cronograma de funcionamento da sua loja" at bounding box center [388, 251] width 199 height 34
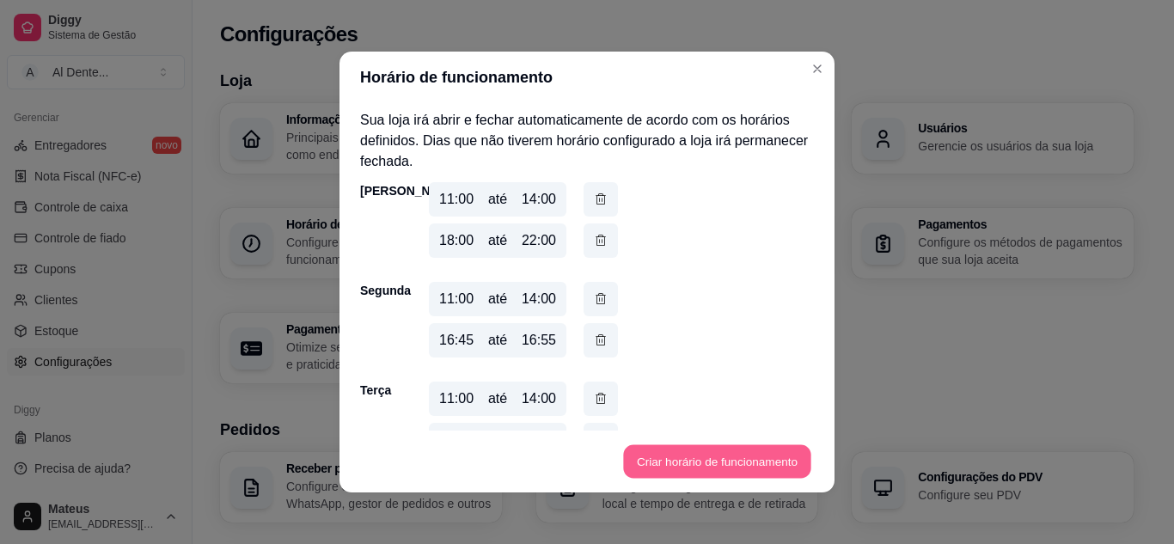
click at [703, 459] on button "Criar horário de funcionamento" at bounding box center [716, 462] width 187 height 34
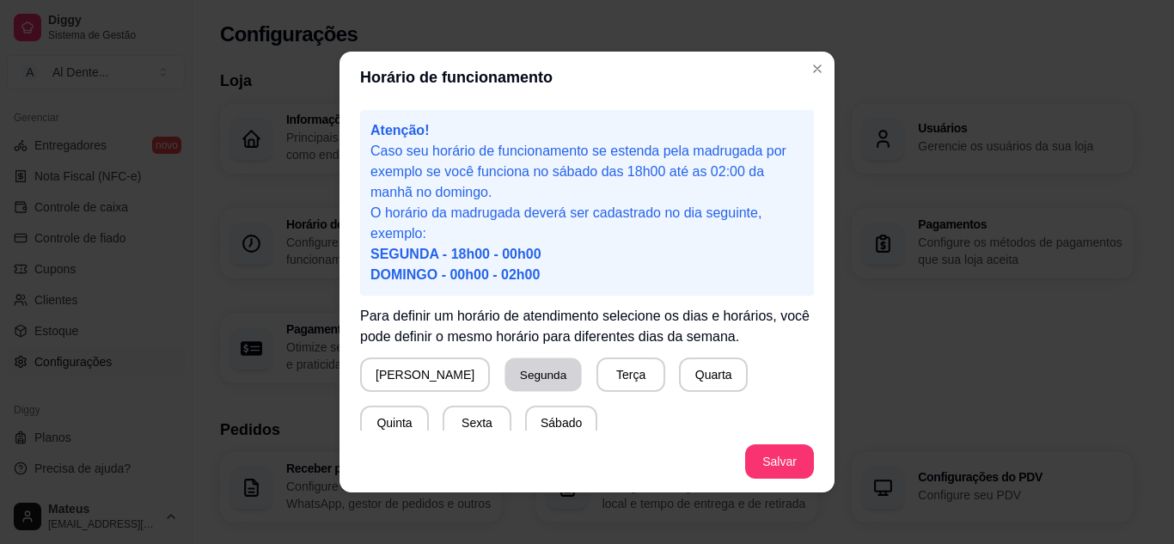
click at [505, 381] on button "Segunda" at bounding box center [543, 375] width 76 height 34
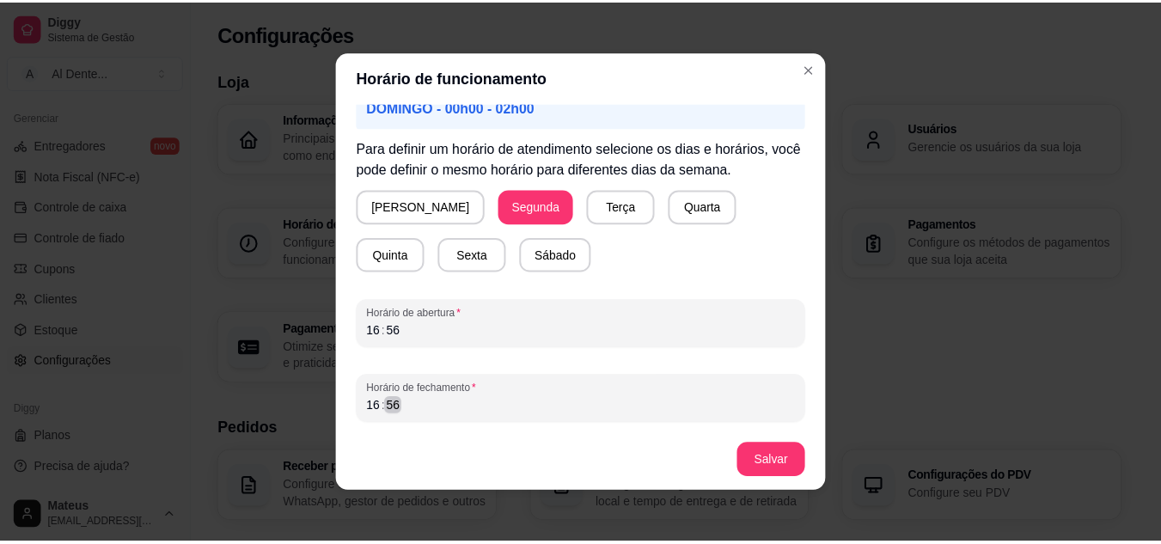
scroll to position [3, 0]
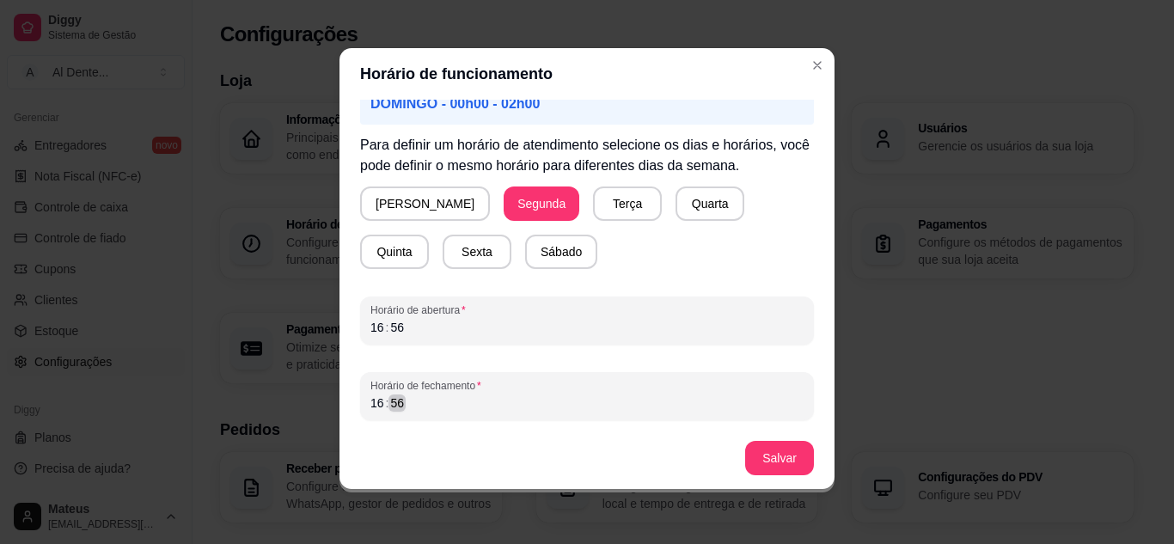
click at [435, 406] on div "16 : 56" at bounding box center [586, 403] width 433 height 21
click at [788, 455] on button "Salvar" at bounding box center [779, 459] width 67 height 34
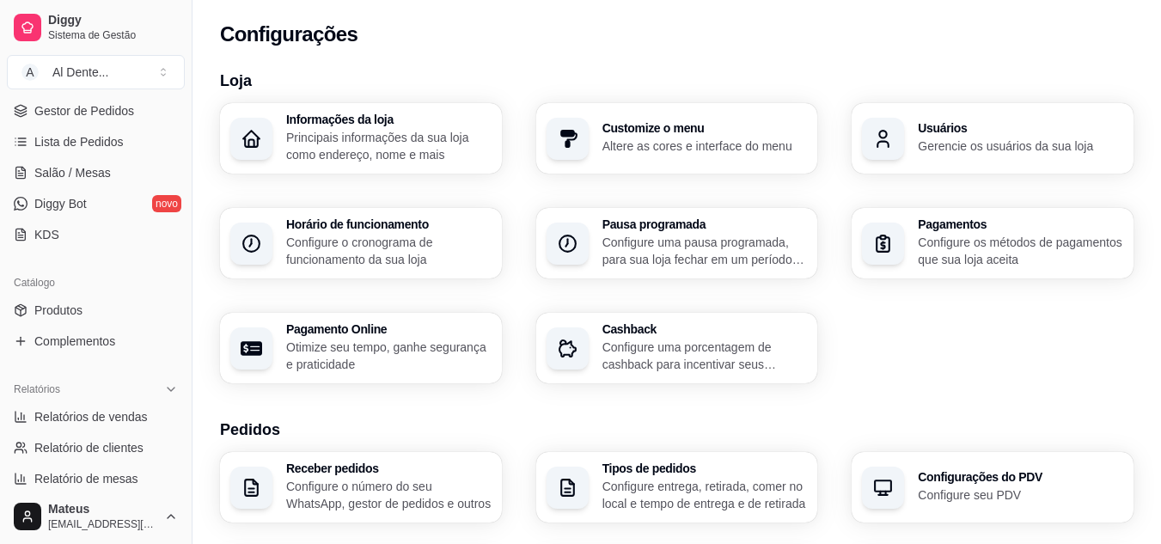
scroll to position [0, 0]
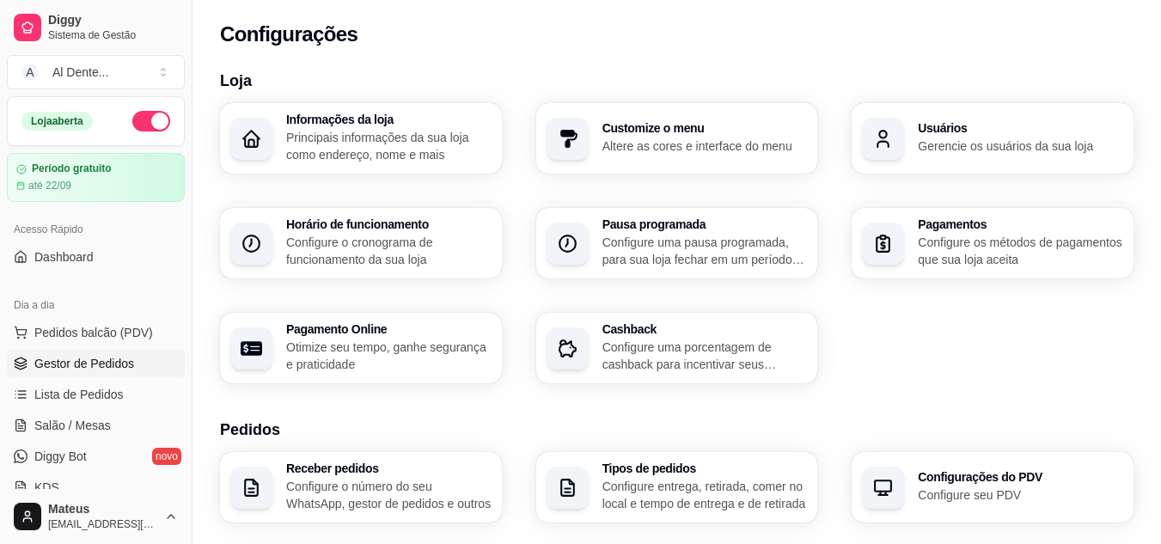
click at [116, 367] on span "Gestor de Pedidos" at bounding box center [84, 363] width 100 height 17
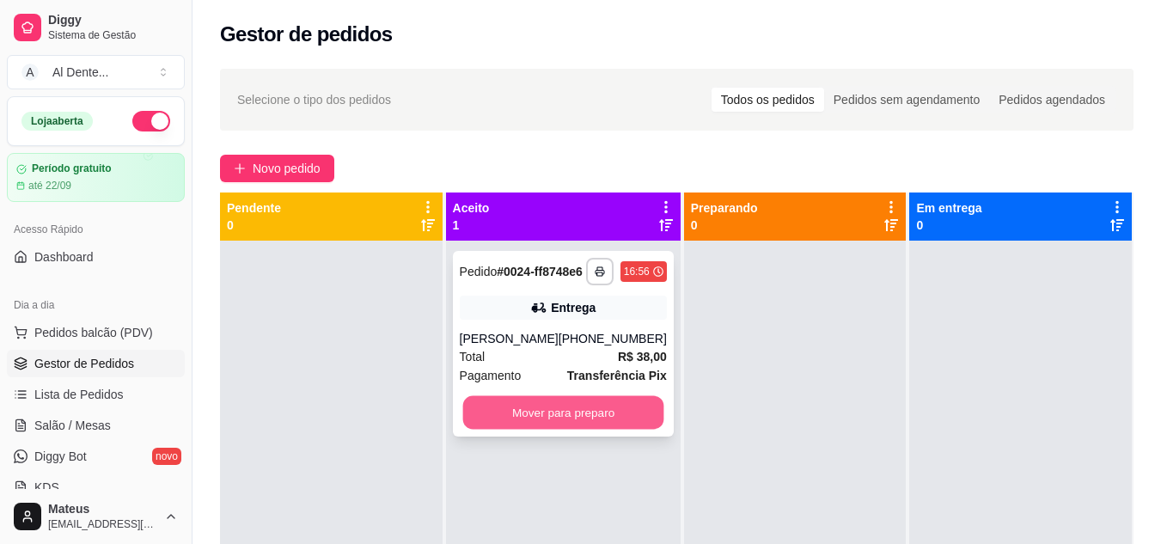
click at [564, 429] on button "Mover para preparo" at bounding box center [562, 413] width 201 height 34
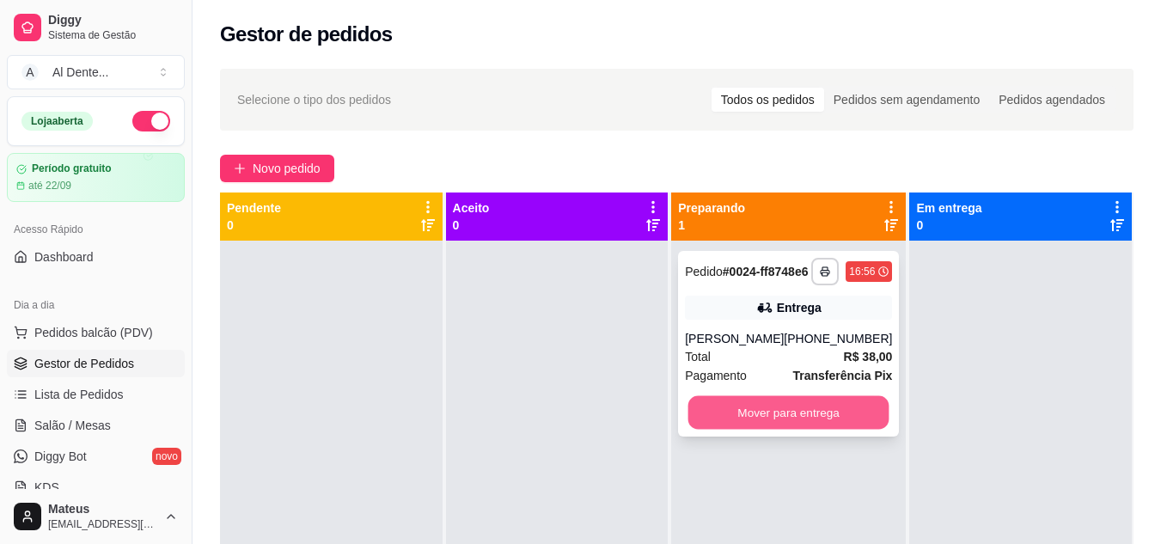
click at [816, 430] on button "Mover para entrega" at bounding box center [788, 413] width 201 height 34
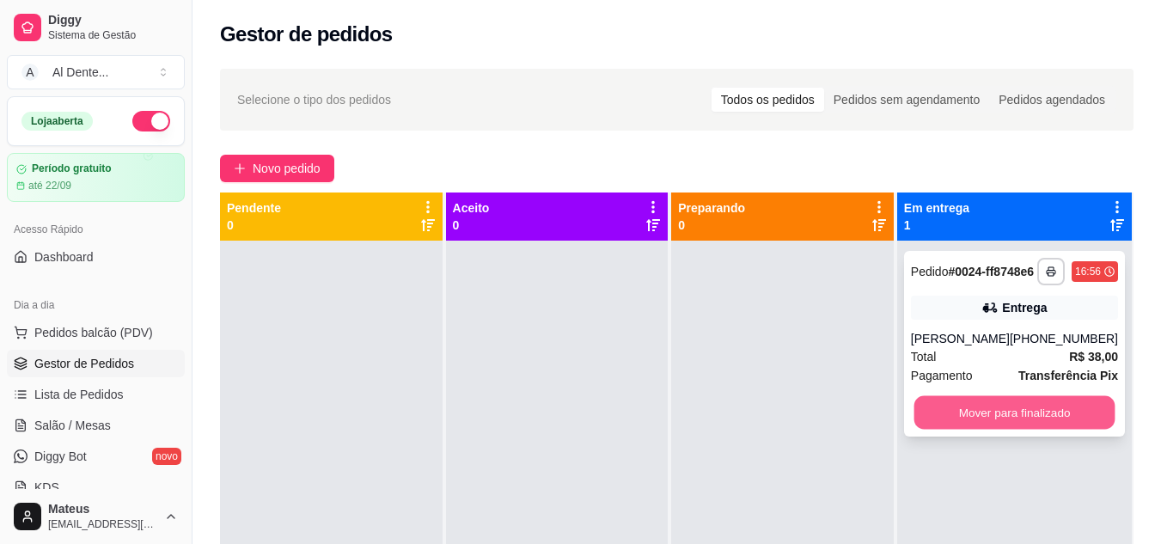
click at [974, 430] on button "Mover para finalizado" at bounding box center [1014, 413] width 201 height 34
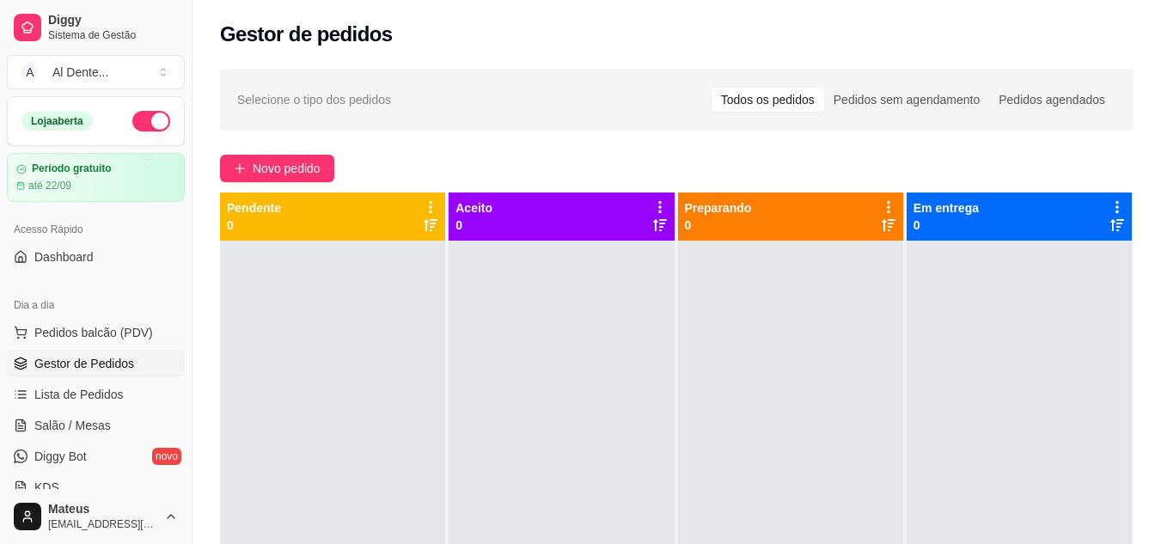
click at [139, 114] on button "button" at bounding box center [151, 121] width 38 height 21
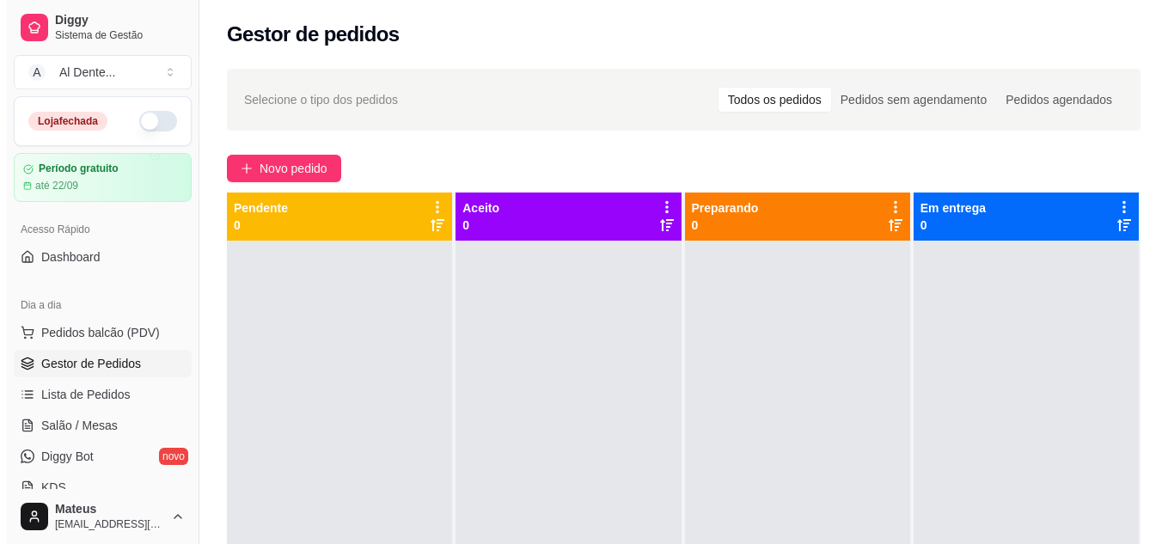
scroll to position [693, 0]
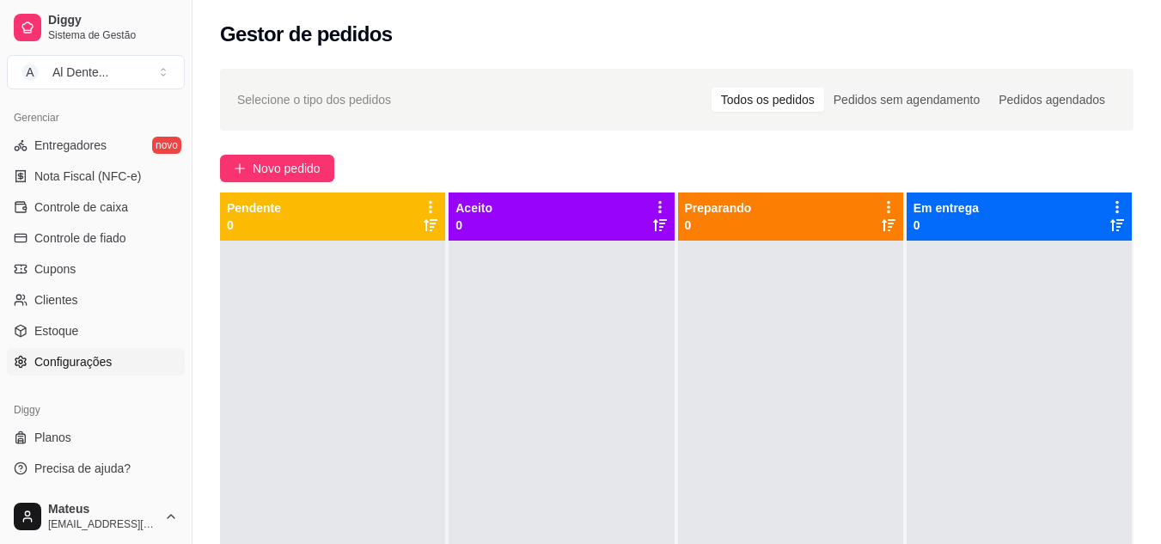
click at [76, 358] on span "Configurações" at bounding box center [72, 361] width 77 height 17
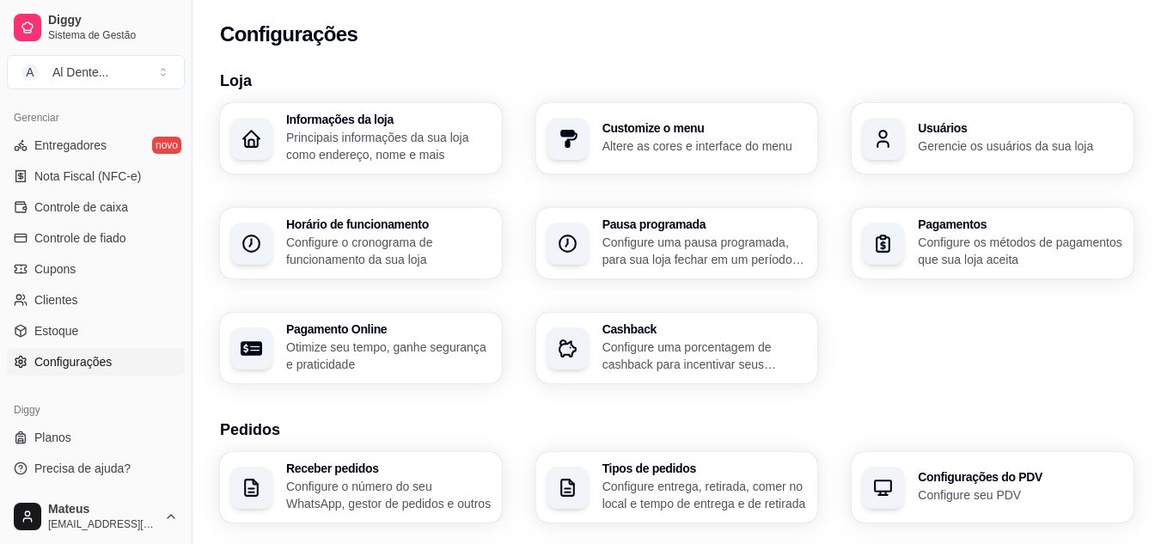
click at [407, 234] on p "Configure o cronograma de funcionamento da sua loja" at bounding box center [388, 251] width 205 height 34
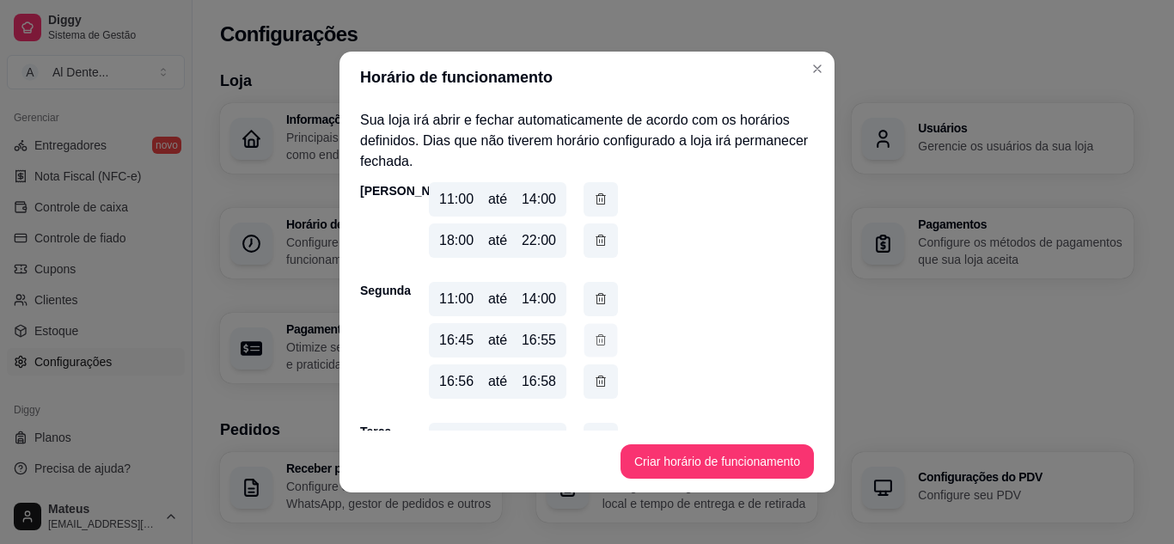
click at [595, 348] on icon "button" at bounding box center [601, 340] width 14 height 18
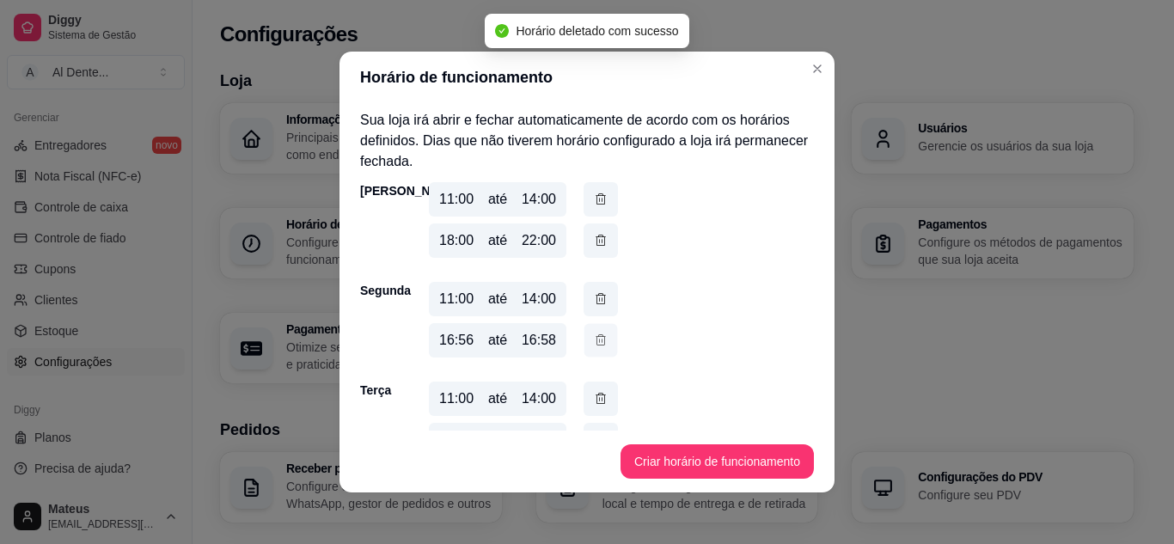
click at [595, 348] on icon "button" at bounding box center [601, 340] width 14 height 18
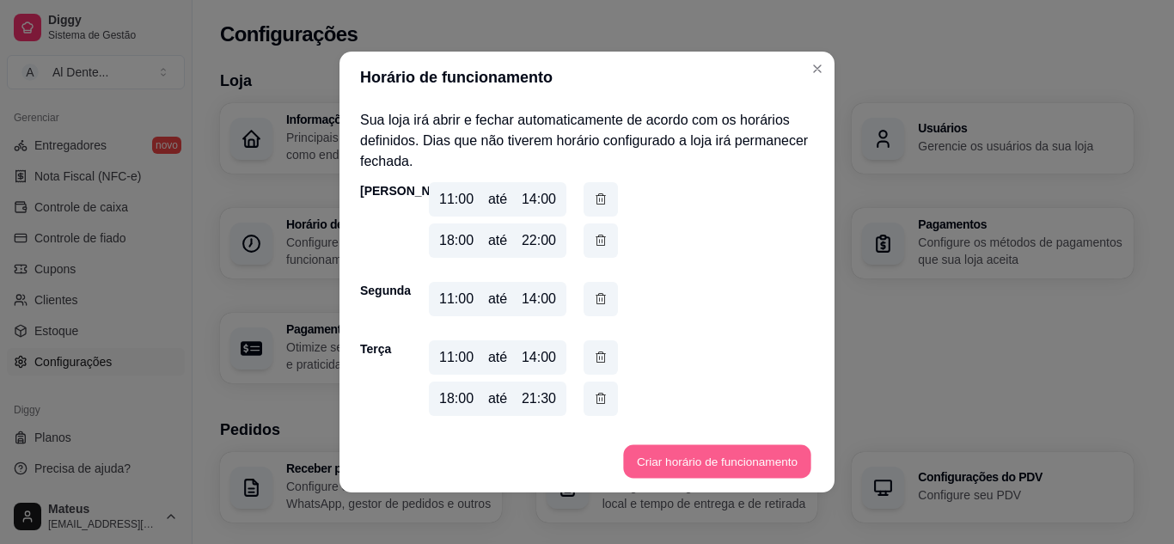
click at [666, 459] on button "Criar horário de funcionamento" at bounding box center [716, 462] width 187 height 34
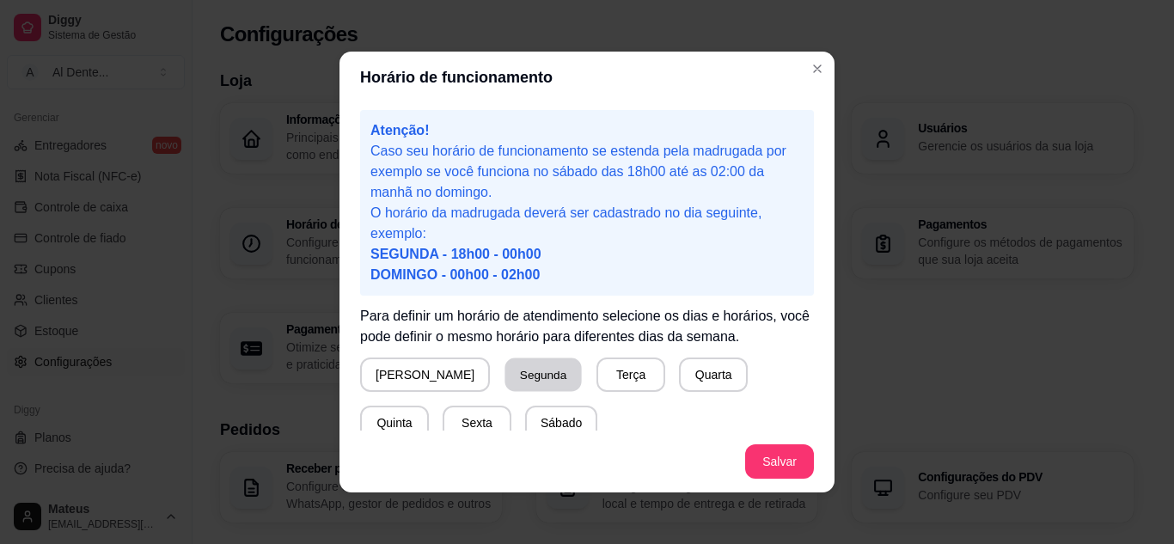
click at [520, 378] on button "Segunda" at bounding box center [543, 375] width 76 height 34
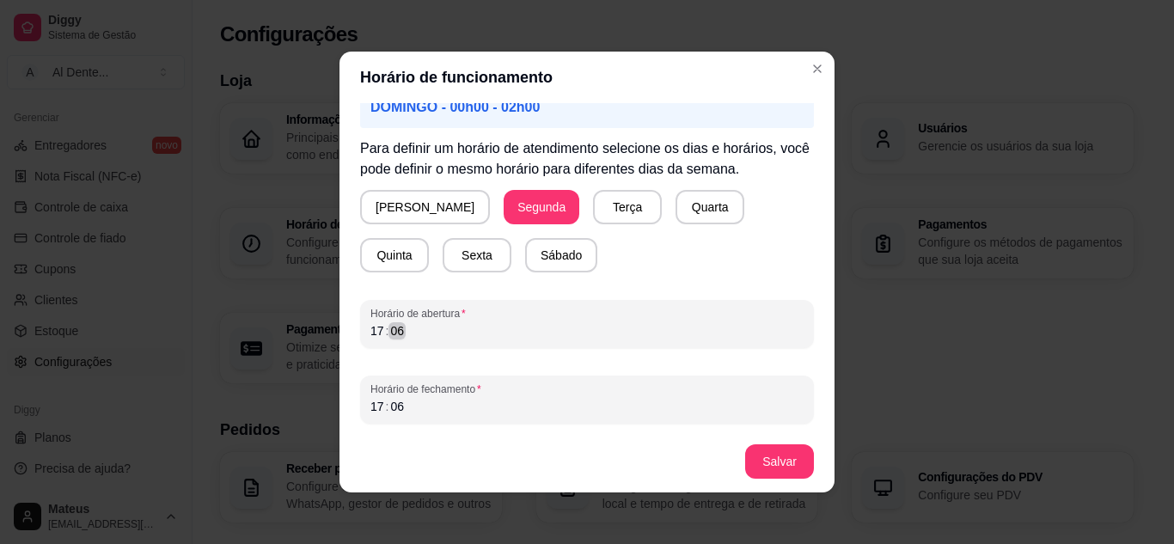
click at [214, 324] on div "Horário de funcionamento Atenção! Caso seu horário de funcionamento se estenda …" at bounding box center [587, 272] width 1174 height 544
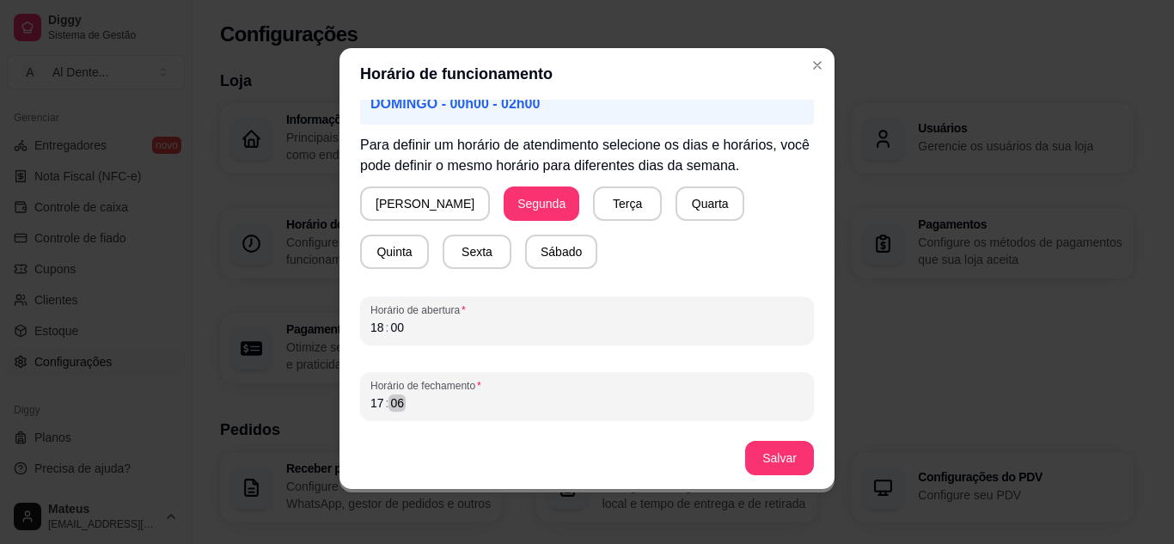
click at [394, 416] on div "Horário de fechamento 17 : 06" at bounding box center [587, 396] width 454 height 48
click at [786, 461] on button "Salvar" at bounding box center [779, 458] width 69 height 34
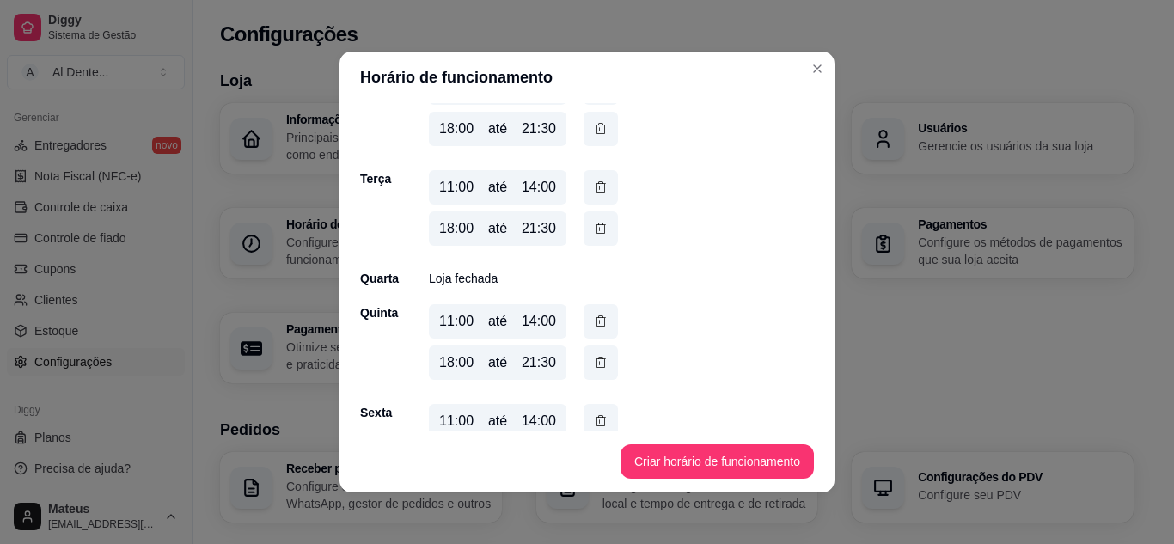
scroll to position [213, 0]
click at [443, 282] on p "Loja fechada" at bounding box center [463, 276] width 69 height 17
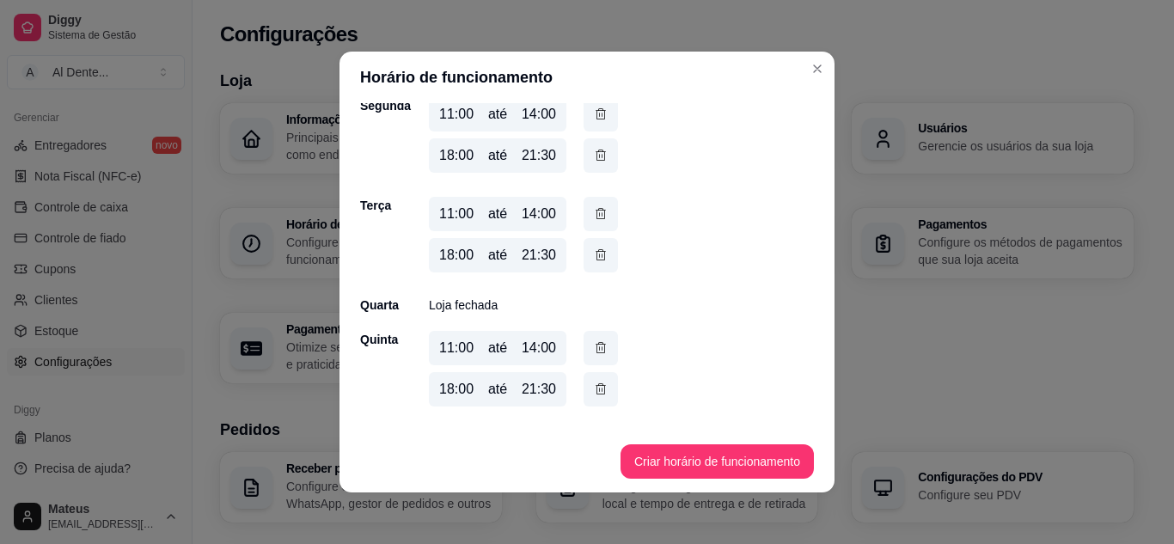
scroll to position [164, 0]
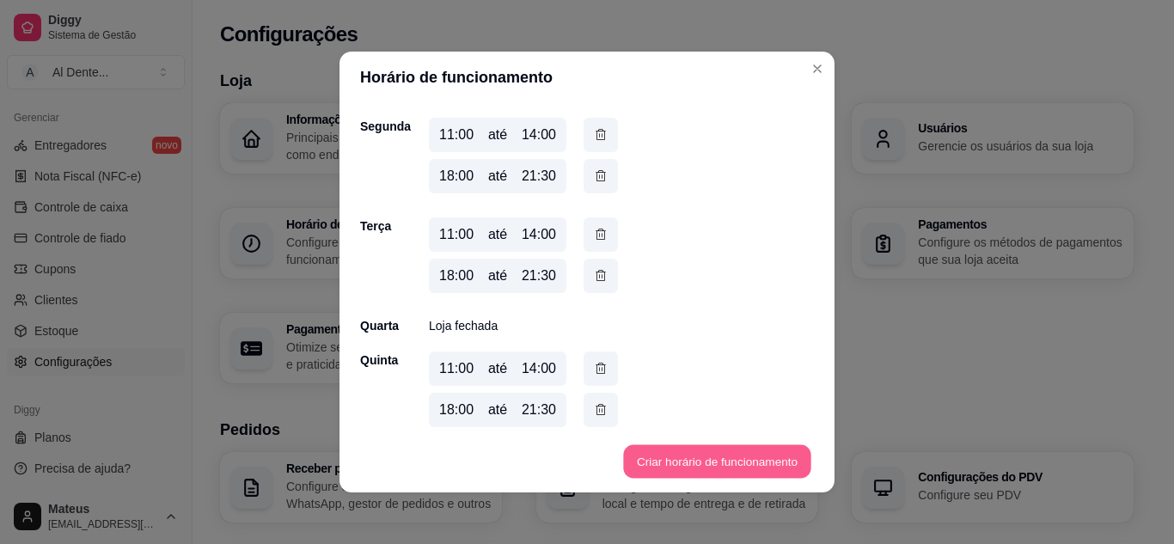
click at [657, 469] on button "Criar horário de funcionamento" at bounding box center [716, 462] width 187 height 34
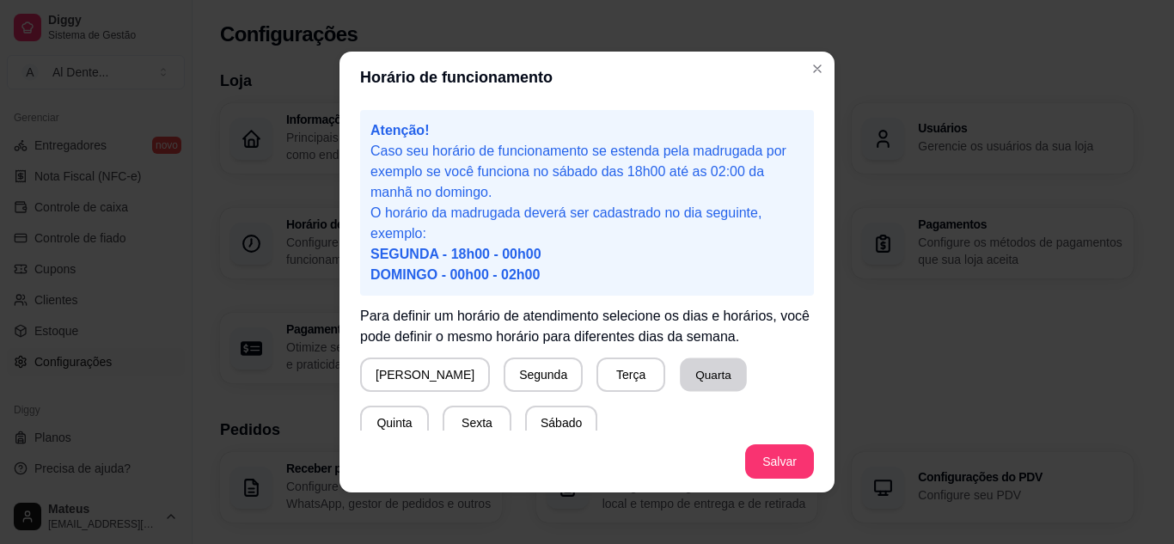
click at [680, 377] on button "Quarta" at bounding box center [713, 375] width 67 height 34
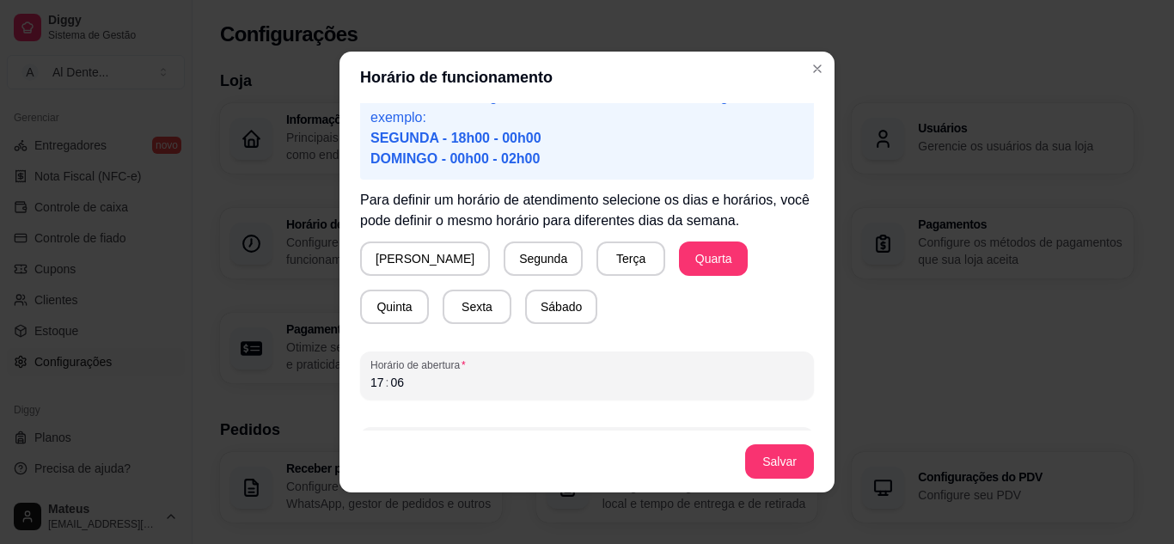
scroll to position [168, 0]
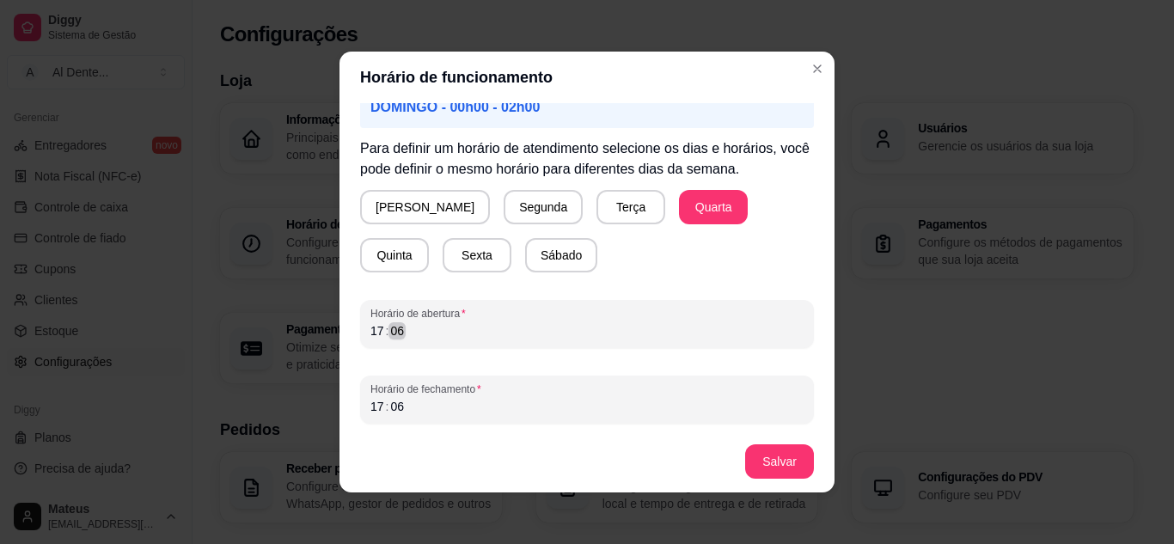
click at [462, 323] on div "17 : 06" at bounding box center [586, 331] width 433 height 21
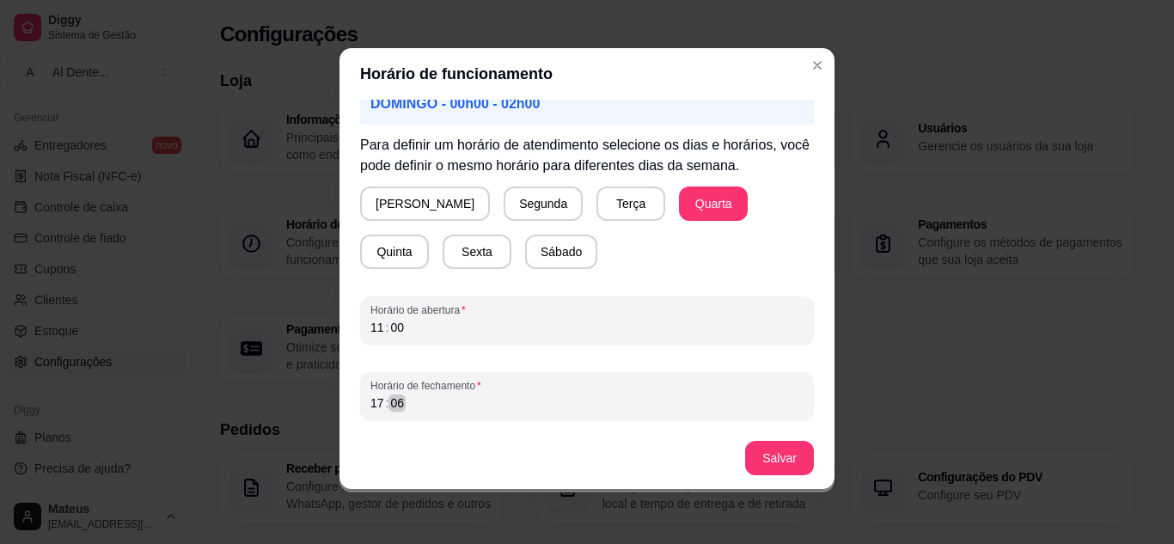
click at [305, 423] on div "Horário de funcionamento Atenção! Caso seu horário de funcionamento se estenda …" at bounding box center [587, 272] width 1174 height 544
click at [792, 456] on button "Salvar" at bounding box center [779, 459] width 67 height 34
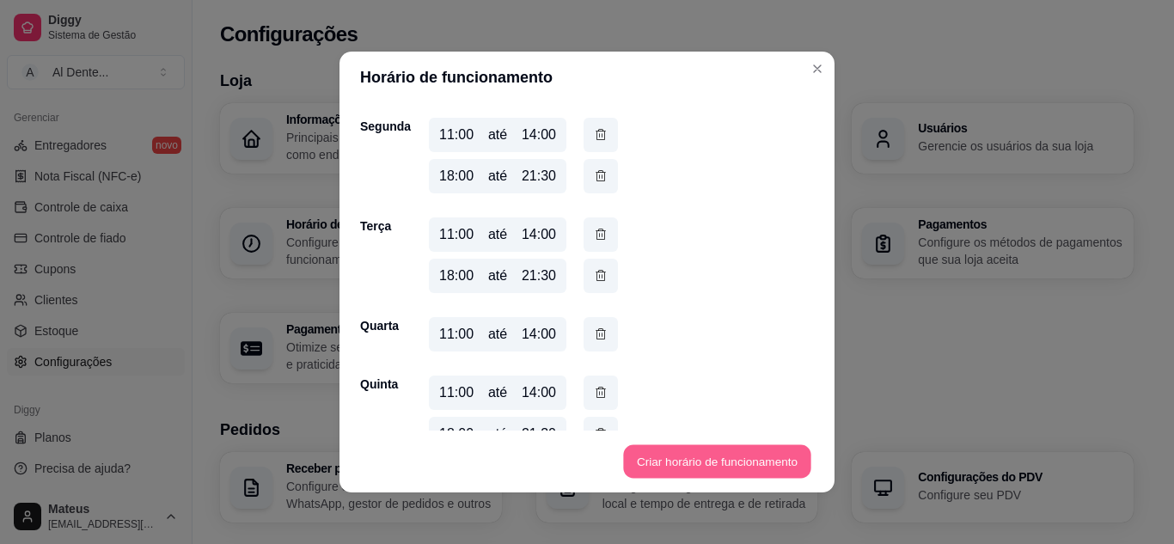
click at [693, 456] on button "Criar horário de funcionamento" at bounding box center [716, 462] width 187 height 34
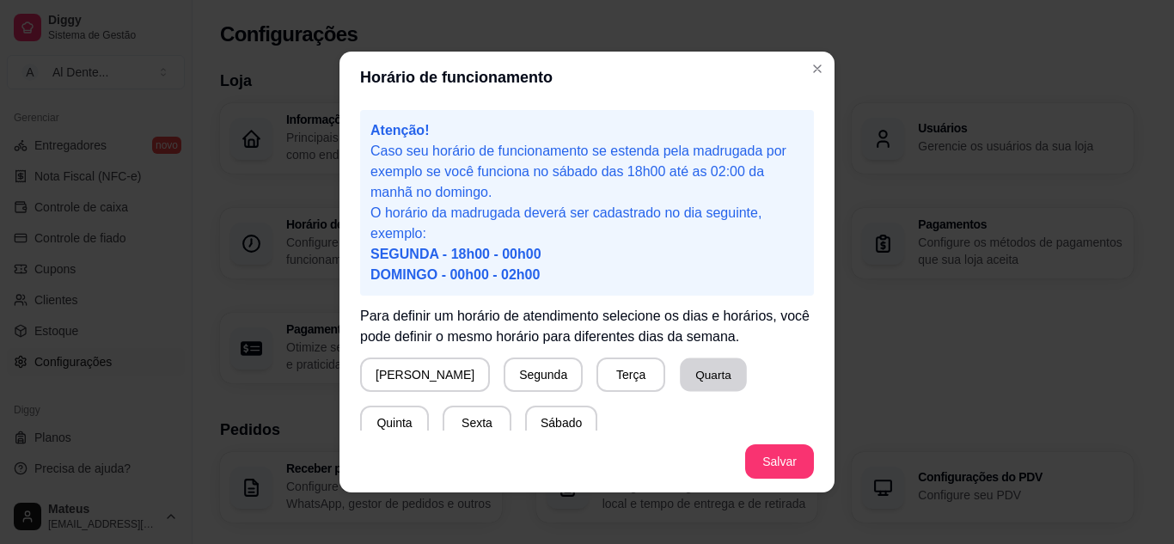
click at [680, 372] on button "Quarta" at bounding box center [713, 375] width 67 height 34
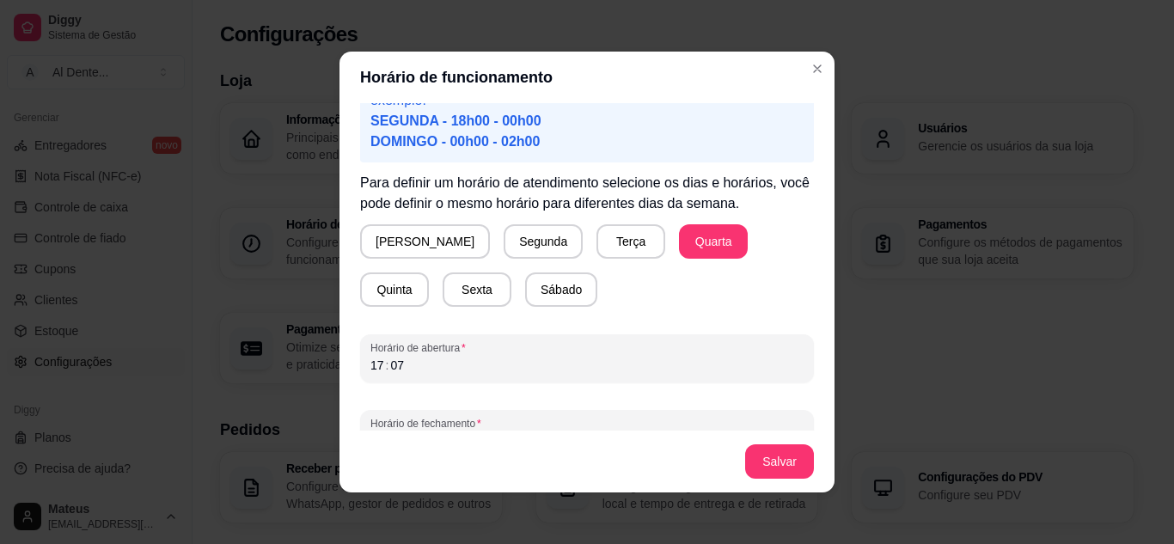
scroll to position [168, 0]
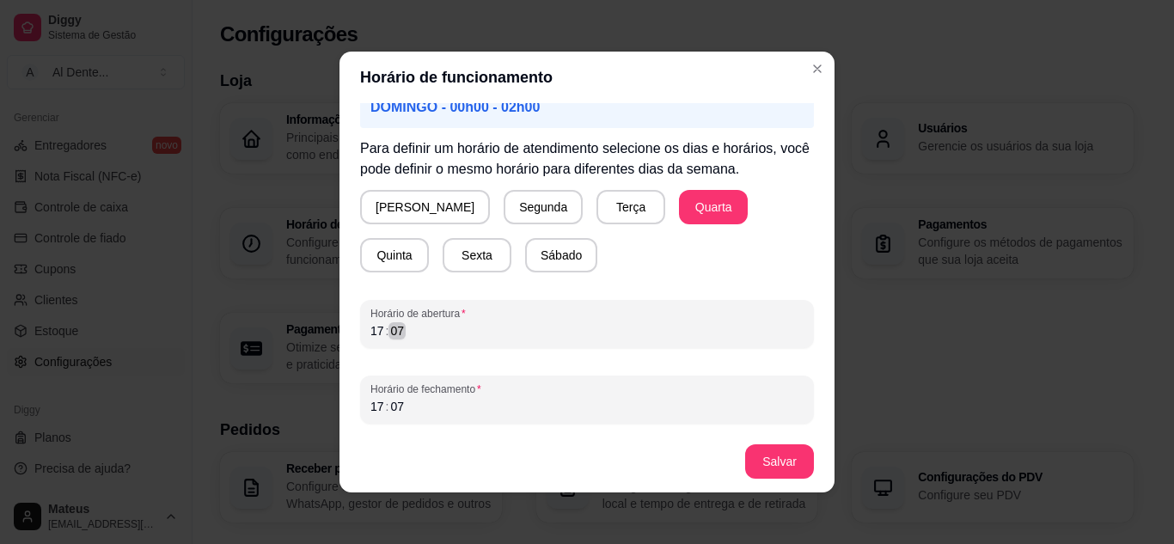
click at [309, 344] on div "Horário de funcionamento Atenção! Caso seu horário de funcionamento se estenda …" at bounding box center [587, 272] width 1174 height 544
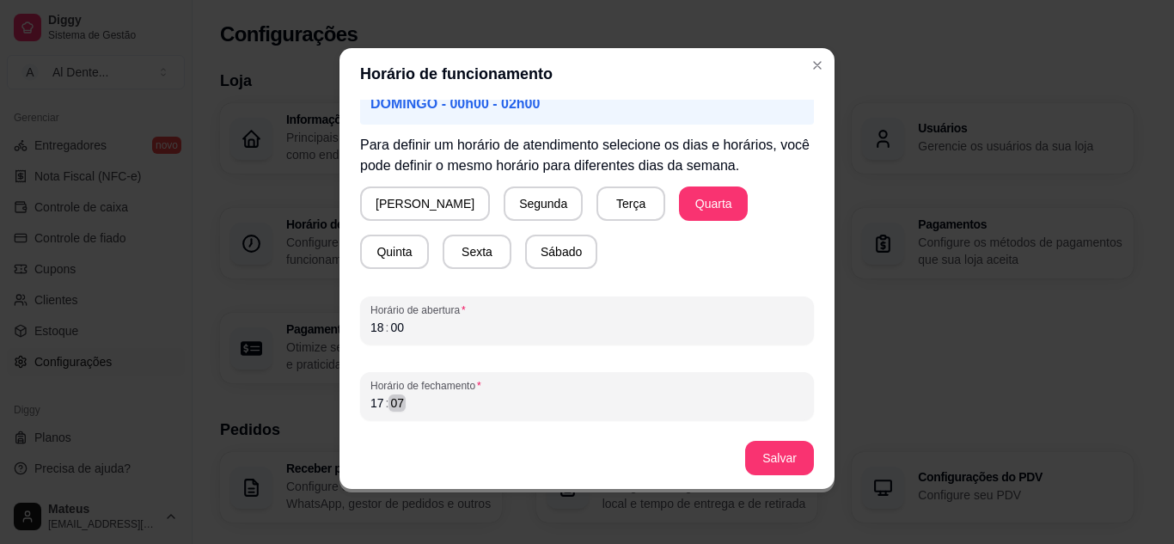
click at [397, 412] on div "17 : 07" at bounding box center [586, 403] width 433 height 21
click at [788, 469] on button "Salvar" at bounding box center [779, 459] width 67 height 34
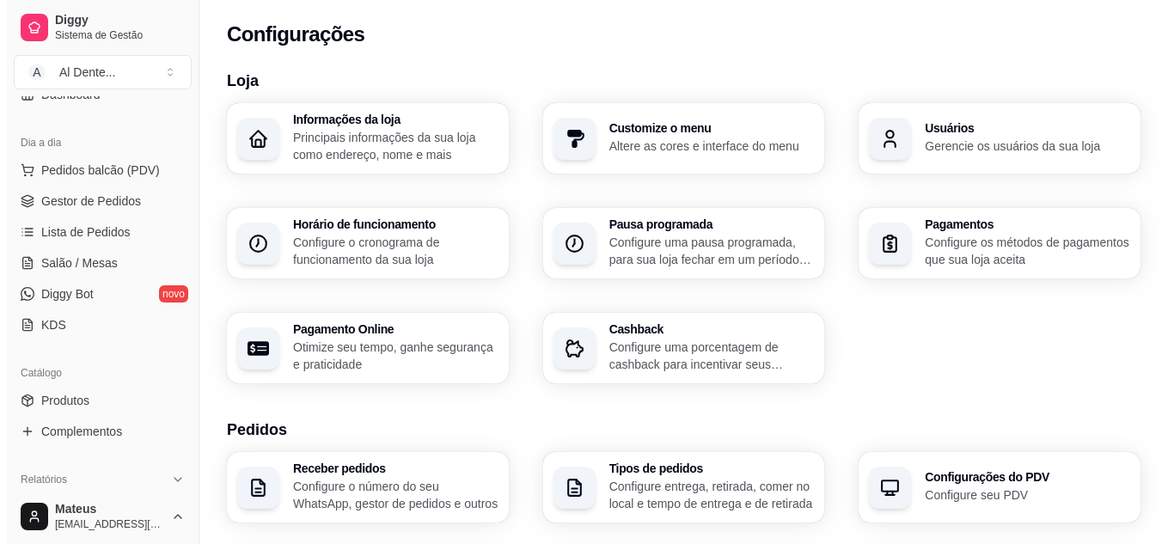
scroll to position [155, 0]
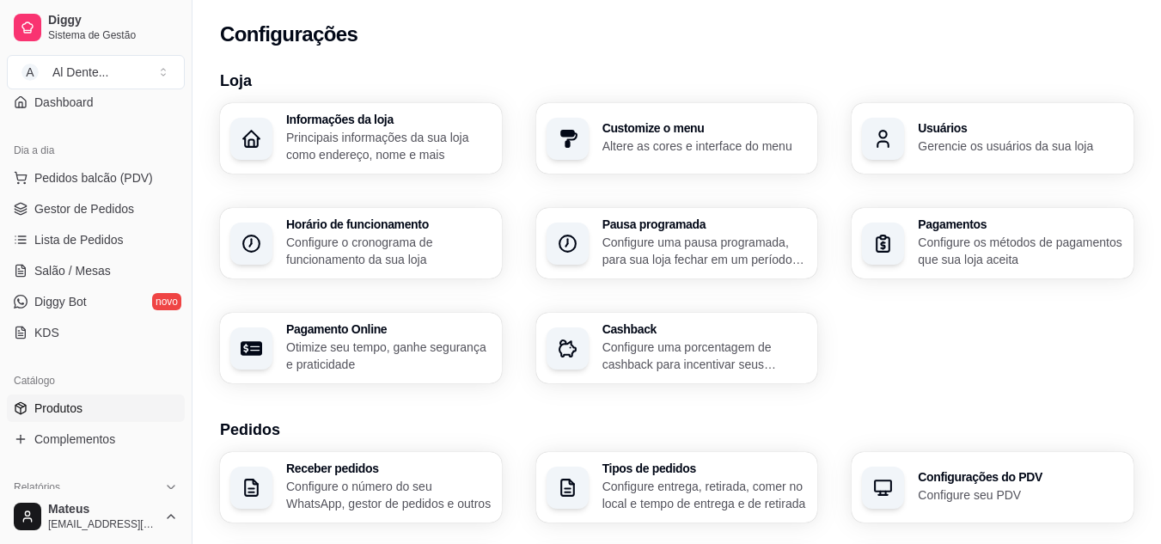
click at [80, 406] on span "Produtos" at bounding box center [58, 408] width 48 height 17
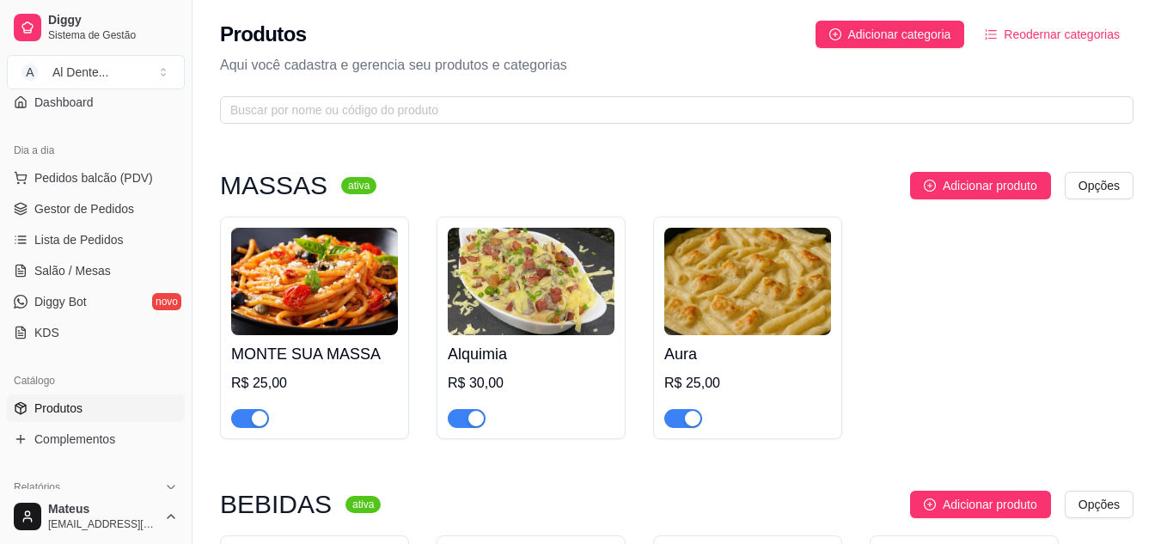
click at [564, 389] on div "R$ 30,00" at bounding box center [531, 383] width 167 height 21
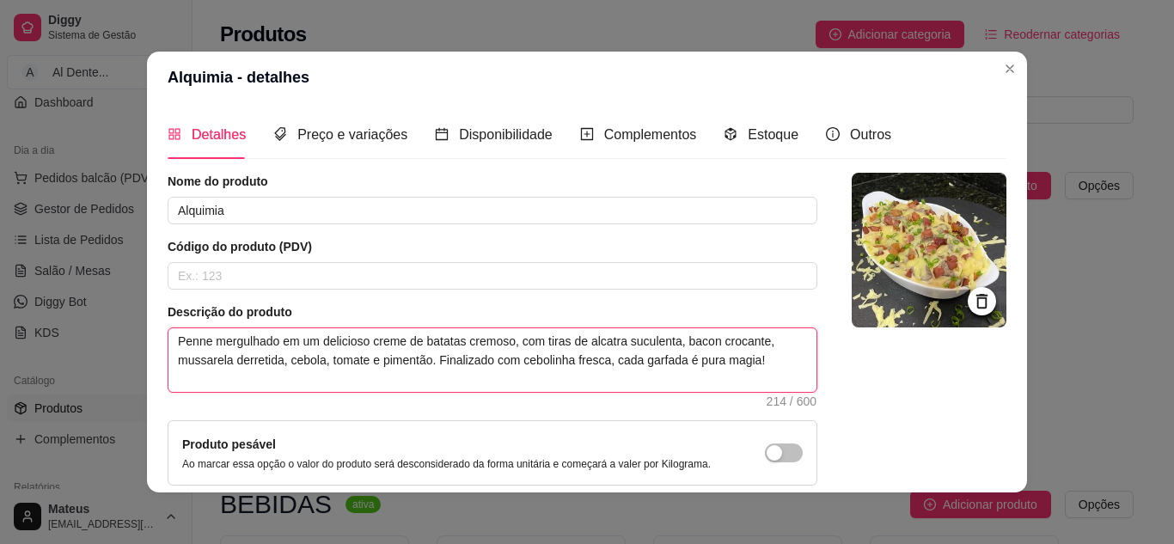
drag, startPoint x: 676, startPoint y: 344, endPoint x: 757, endPoint y: 346, distance: 80.8
click at [757, 346] on textarea "Penne mergulhado em um delicioso creme de batatas cremoso, com tiras de alcatra…" at bounding box center [492, 360] width 648 height 64
type textarea "Penne mergulhado em um delicioso creme de batatas cremoso, com tiras de alcatra…"
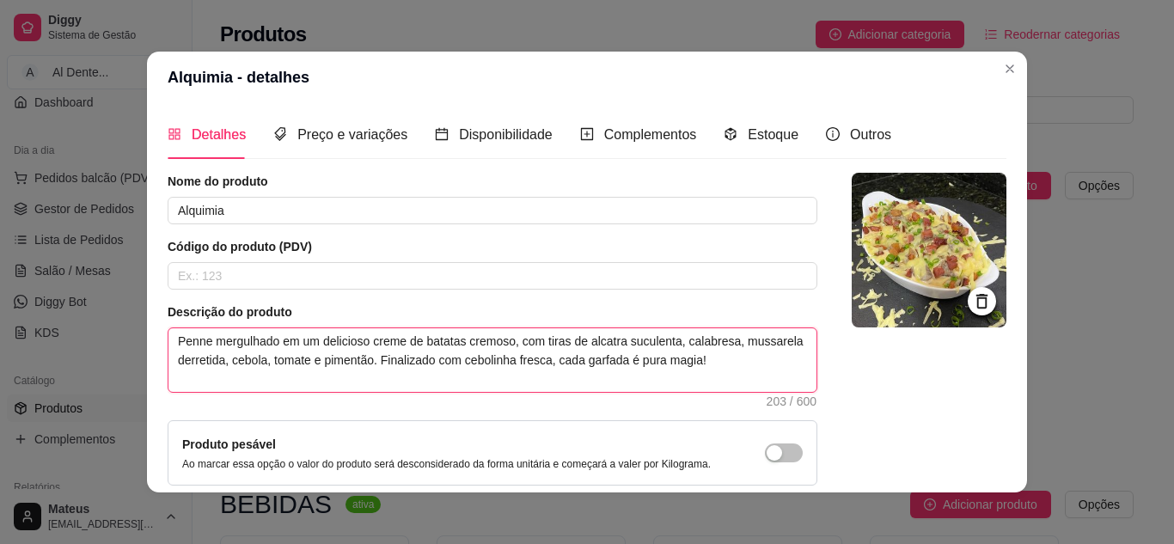
type textarea "Penne mergulhado em um delicioso creme de batatas cremoso, com tiras de alcatra…"
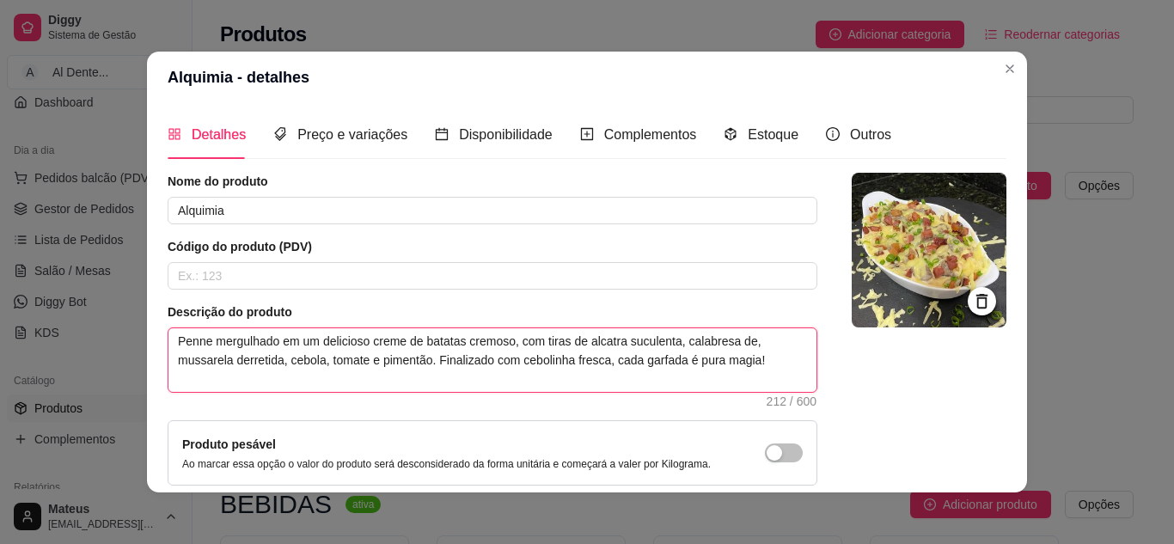
type textarea "Penne mergulhado em um delicioso creme de batatas cremoso, com tiras de alcatra…"
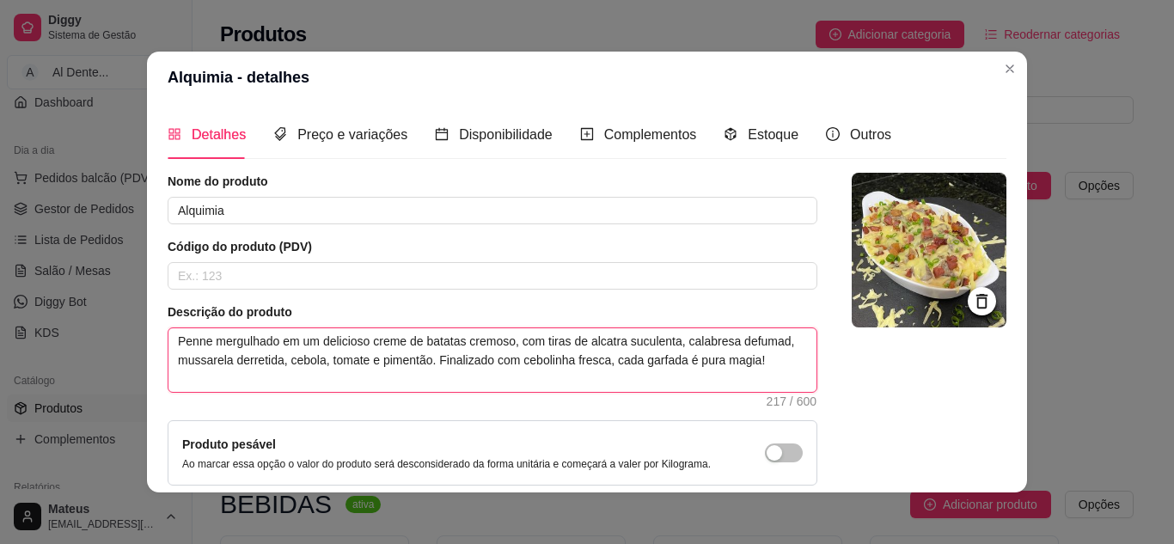
type textarea "Penne mergulhado em um delicioso creme de batatas cremoso, com tiras de alcatra…"
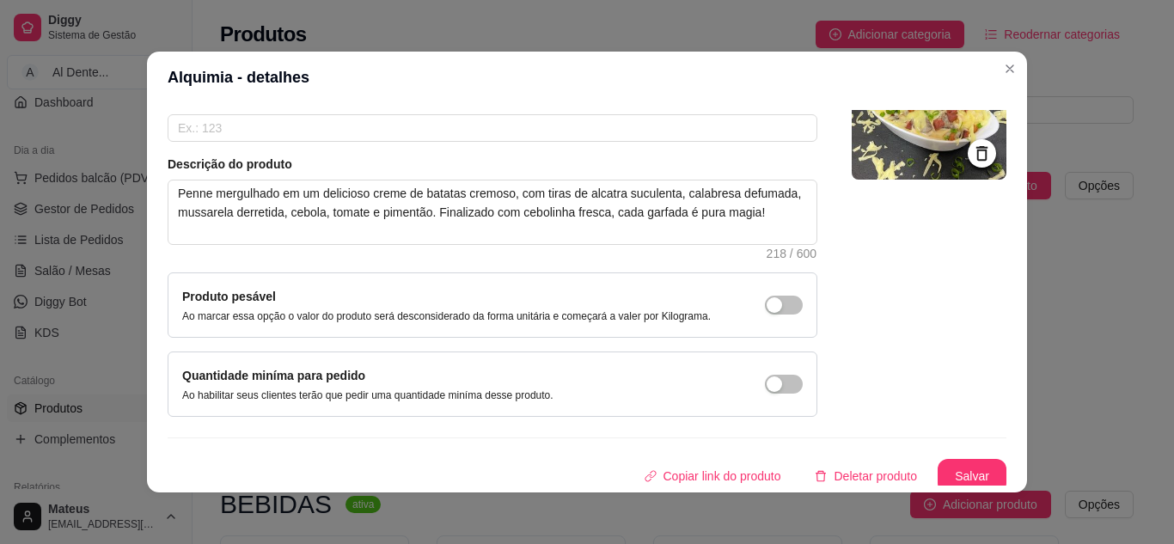
scroll to position [156, 0]
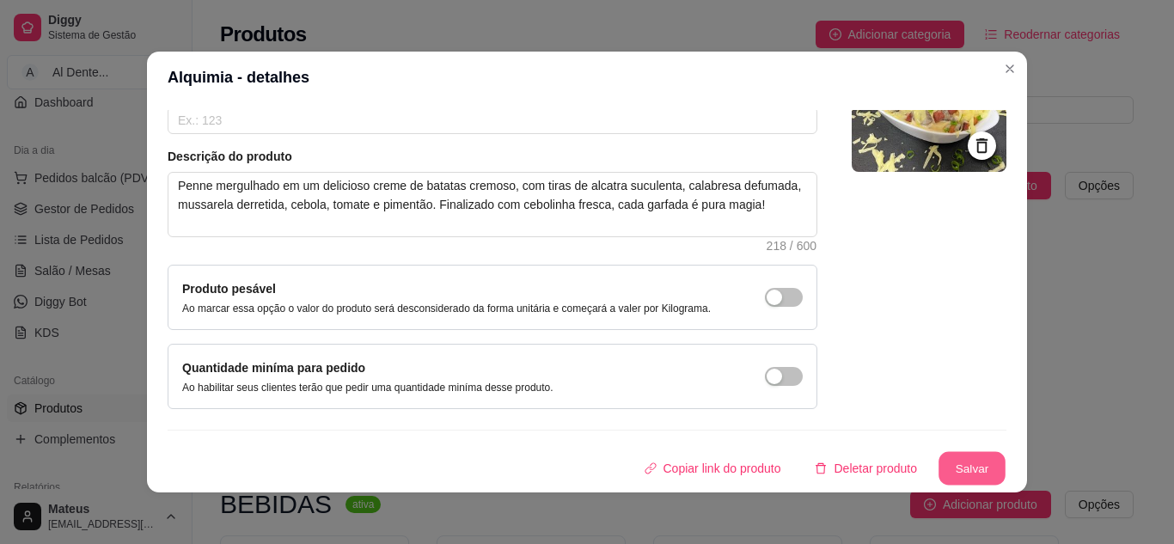
click at [958, 468] on button "Salvar" at bounding box center [972, 469] width 67 height 34
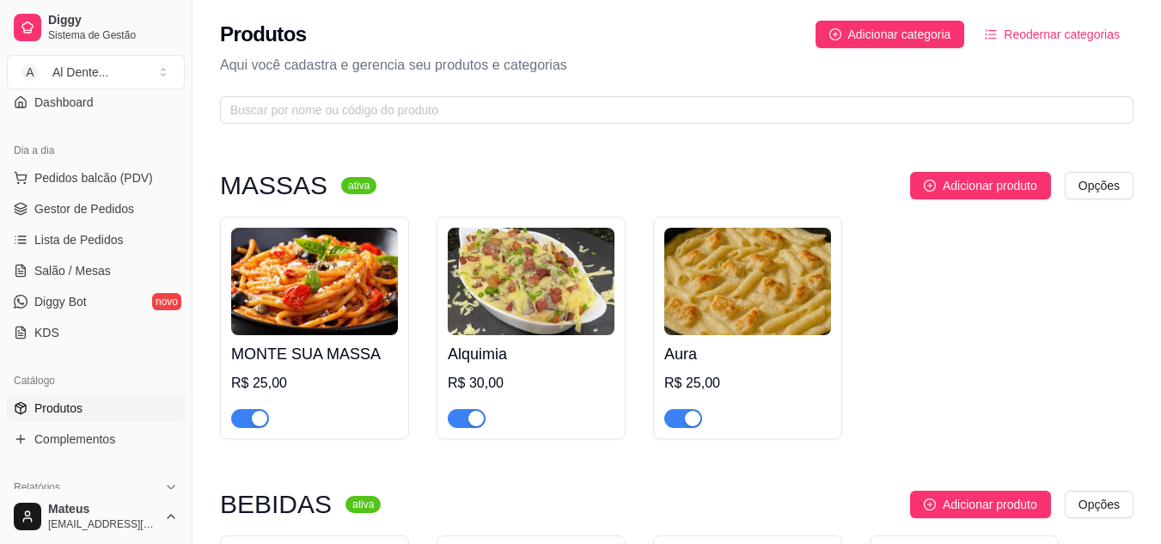
click at [750, 361] on h4 "Aura" at bounding box center [747, 354] width 167 height 24
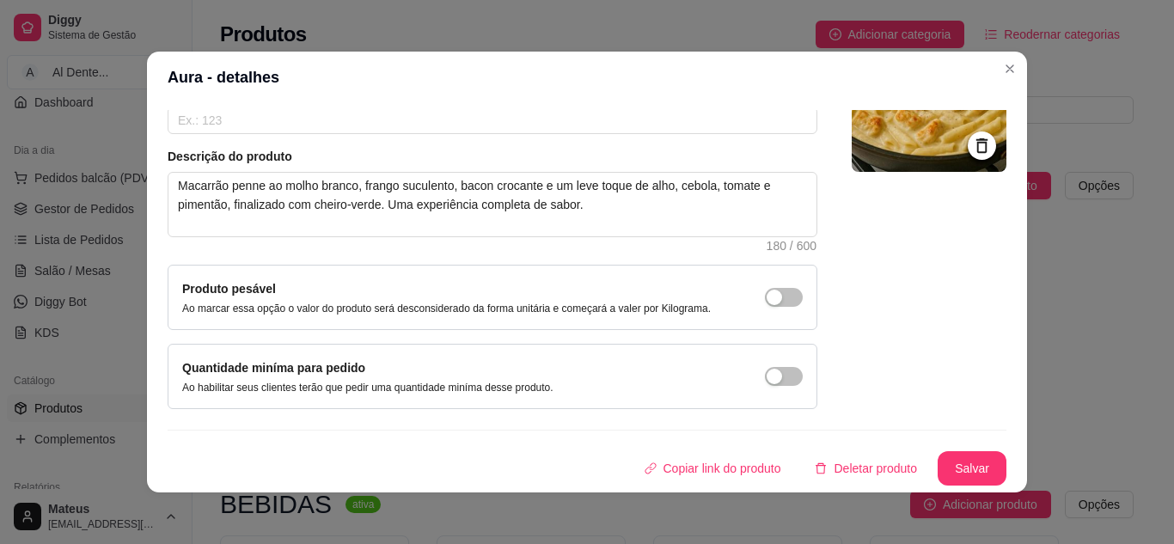
scroll to position [0, 0]
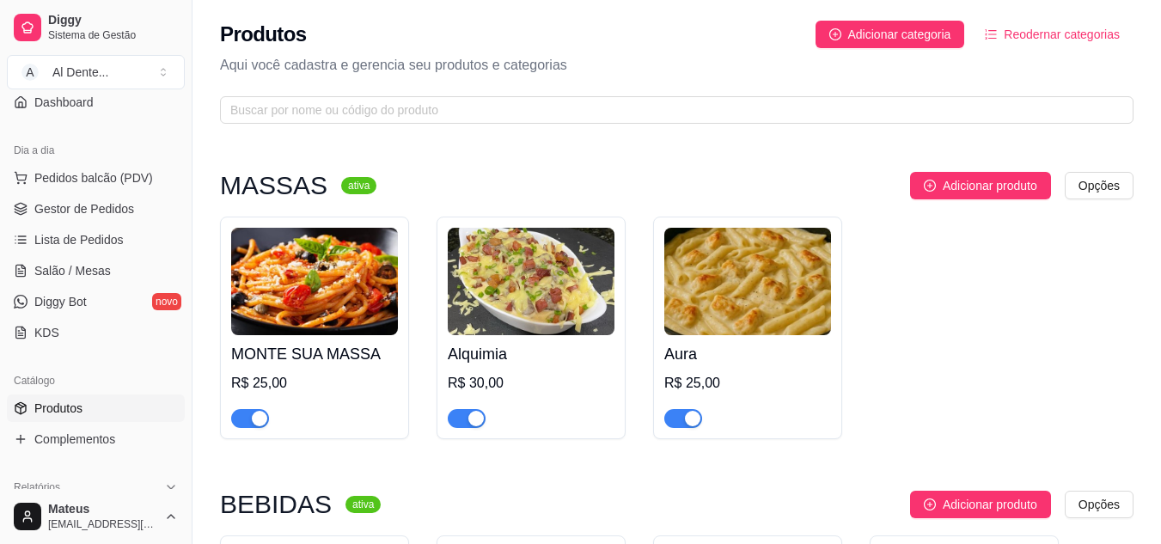
drag, startPoint x: 187, startPoint y: 210, endPoint x: 208, endPoint y: 144, distance: 69.3
click at [208, 144] on div "Diggy Sistema de Gestão A Al Dente ... Loja fechada Período gratuito até 22/09 …" at bounding box center [580, 432] width 1161 height 865
click at [321, 357] on h4 "MONTE SUA MASSA" at bounding box center [314, 354] width 167 height 24
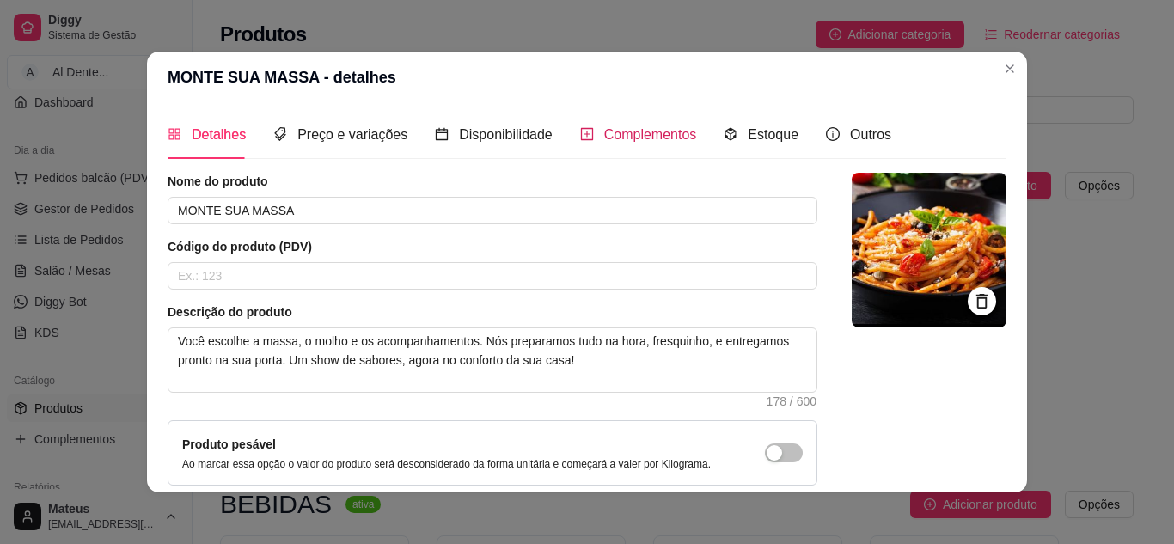
click at [604, 134] on span "Complementos" at bounding box center [650, 134] width 93 height 15
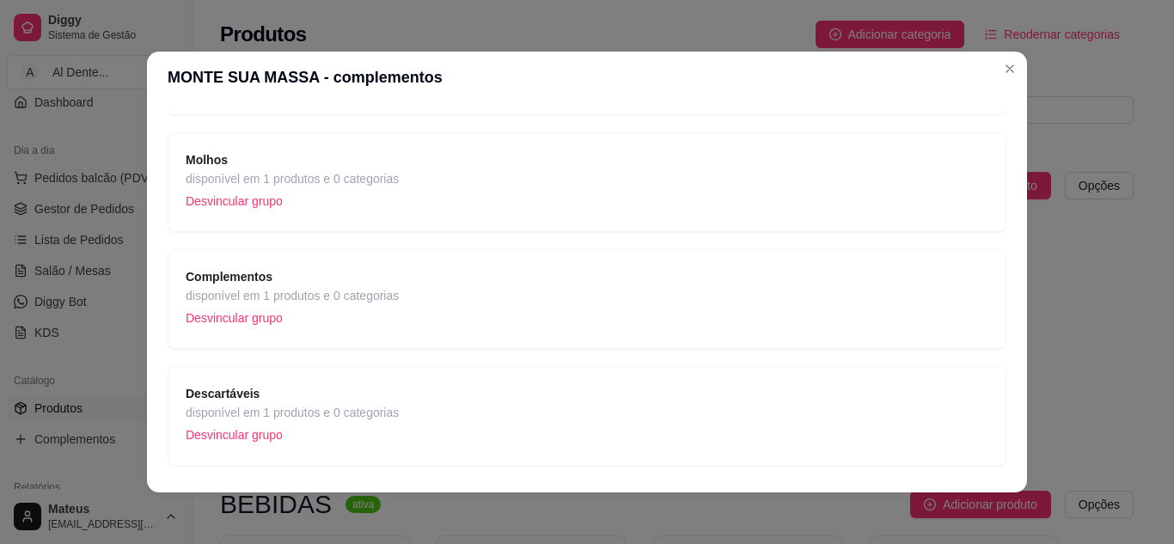
scroll to position [218, 0]
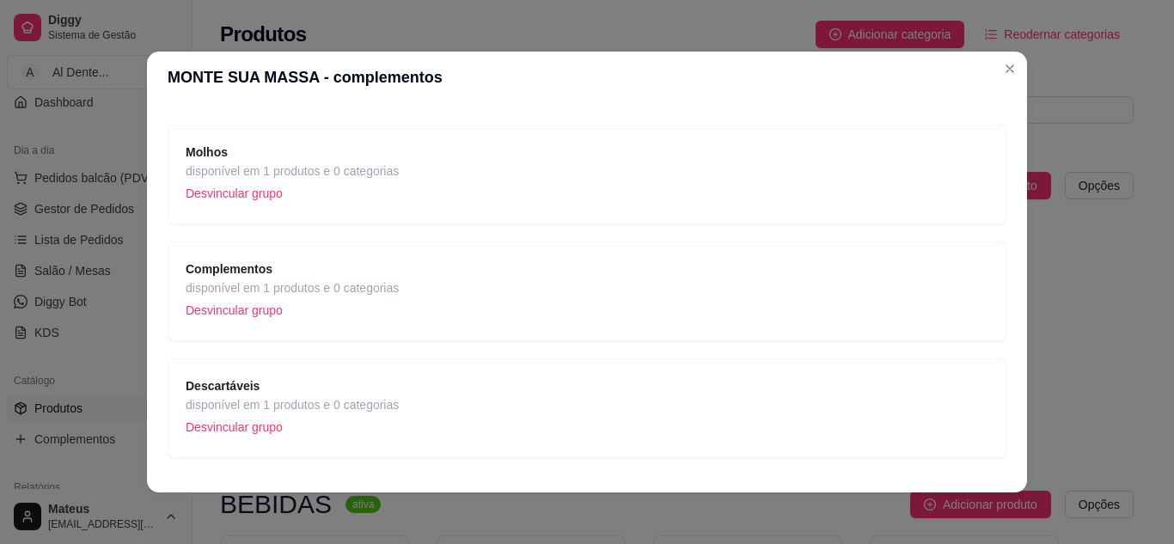
click at [497, 288] on div "Complementos disponível em 1 produtos e 0 categorias Desvincular grupo" at bounding box center [587, 292] width 803 height 64
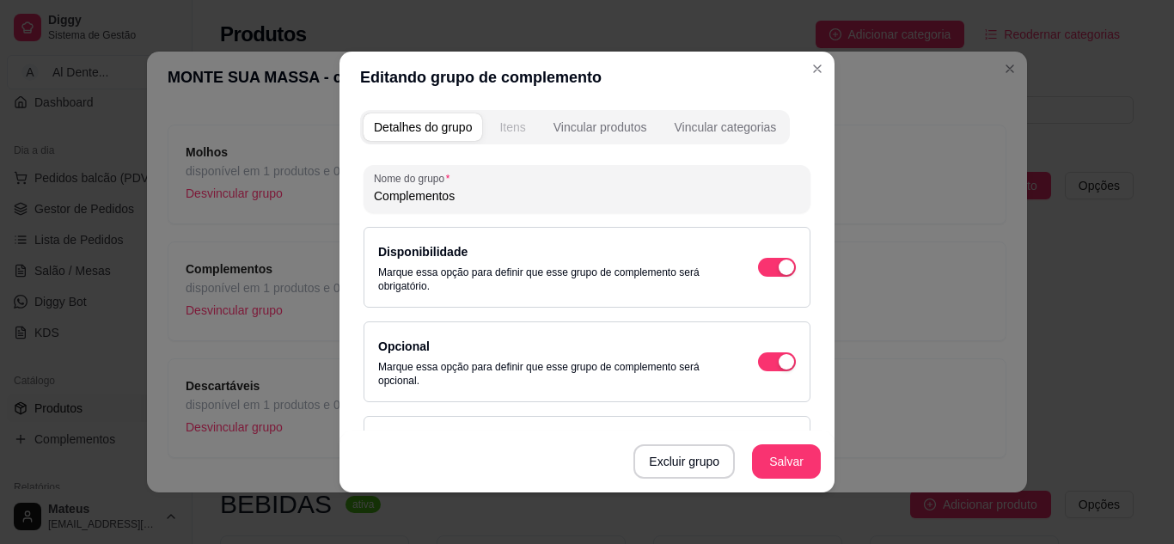
click at [519, 126] on div "Itens" at bounding box center [512, 127] width 26 height 17
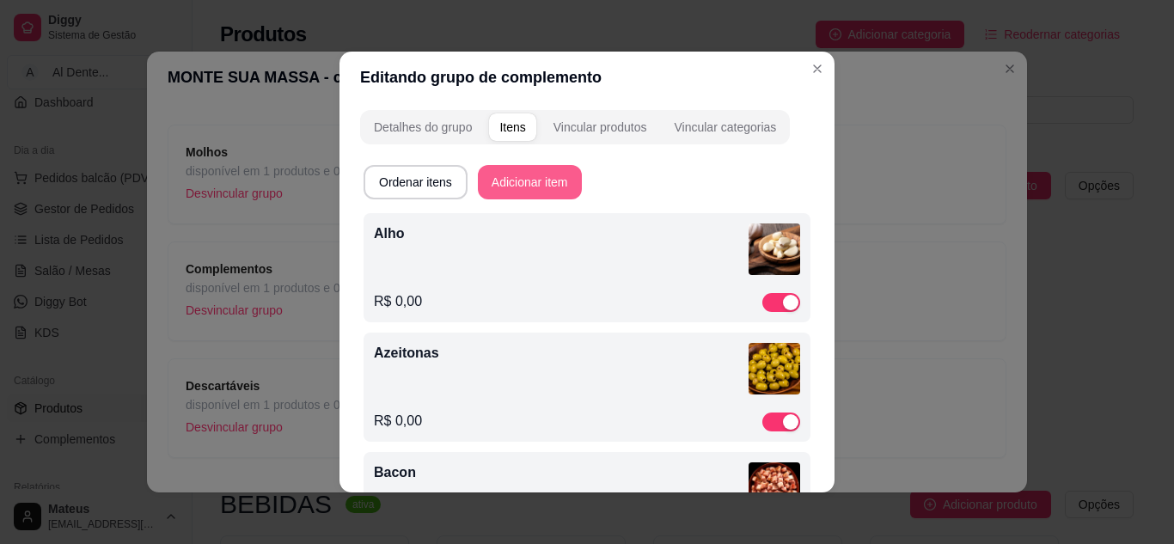
click at [541, 176] on button "Adicionar item" at bounding box center [530, 182] width 104 height 34
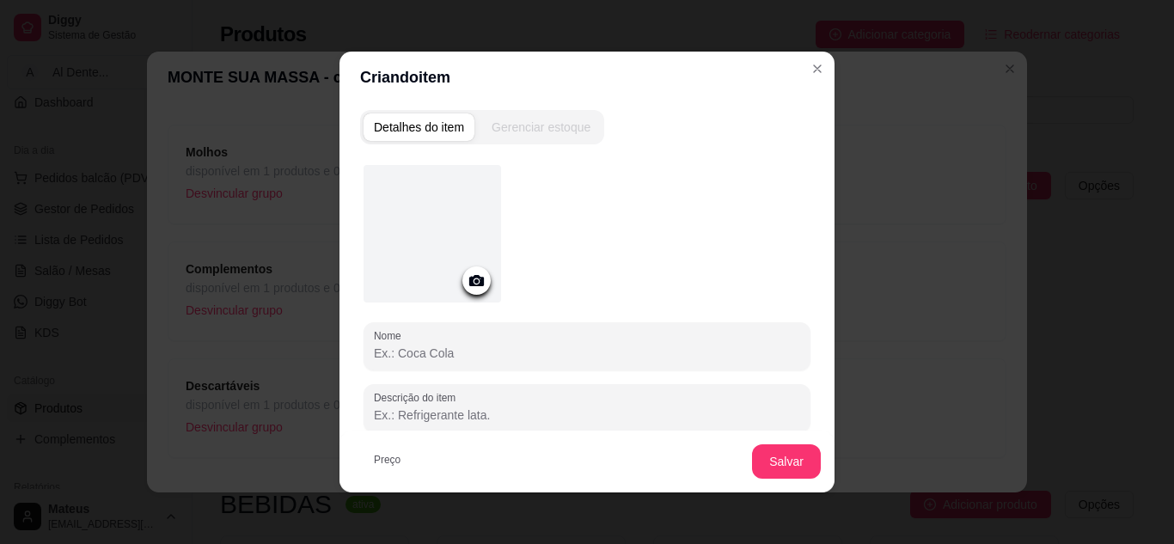
click at [462, 347] on input "Nome" at bounding box center [587, 353] width 426 height 17
type input "c"
type input "Cebolinha"
click at [478, 295] on div at bounding box center [433, 234] width 138 height 138
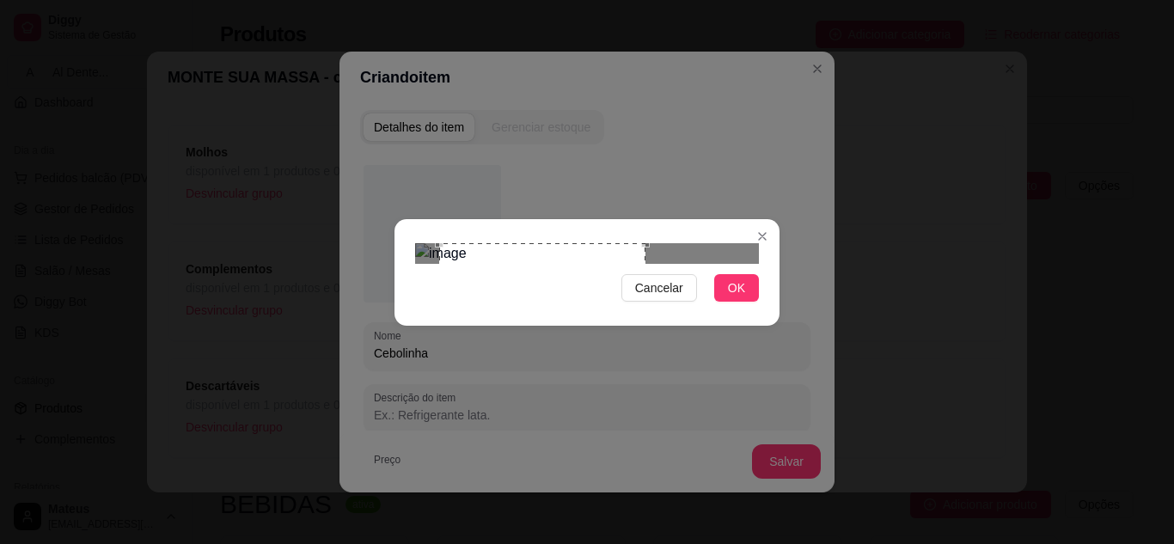
click at [552, 316] on div "Use the arrow keys to move the crop selection area" at bounding box center [542, 318] width 207 height 150
click at [746, 302] on button "OK" at bounding box center [736, 288] width 45 height 28
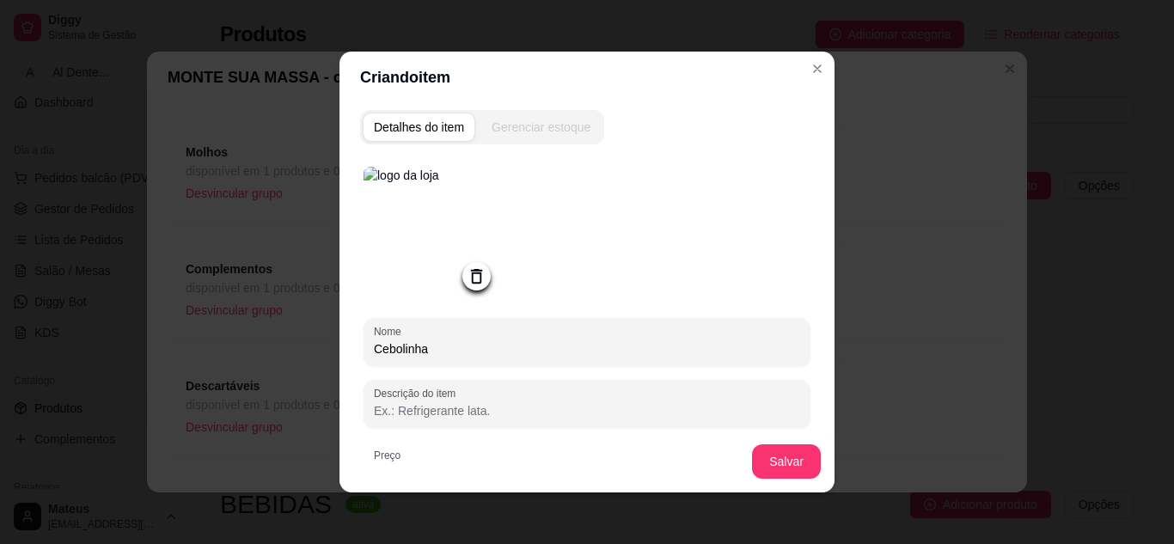
click at [472, 280] on icon at bounding box center [477, 276] width 20 height 20
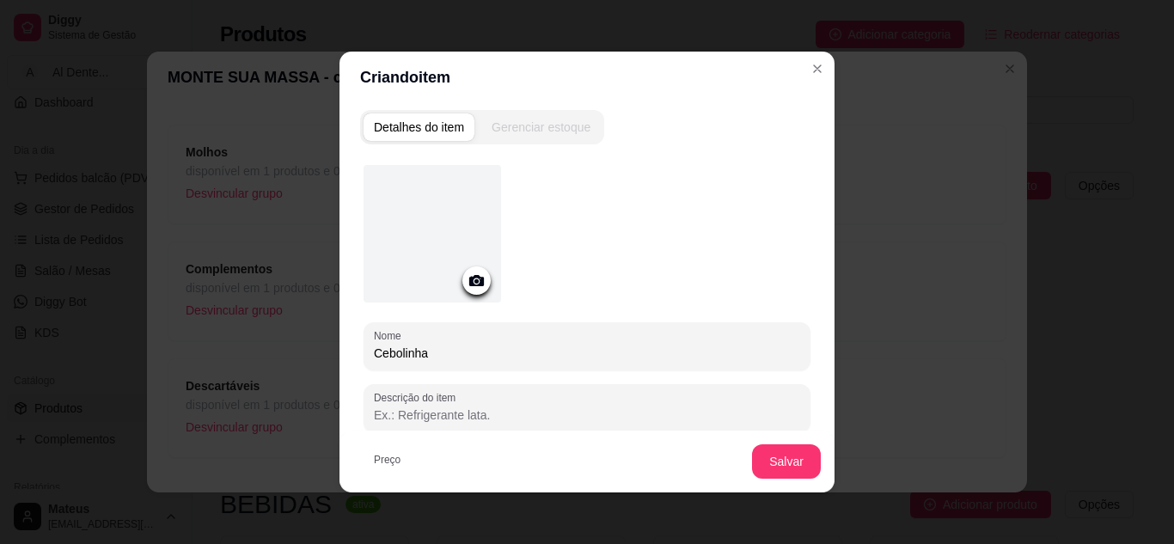
click at [469, 281] on icon at bounding box center [476, 280] width 15 height 11
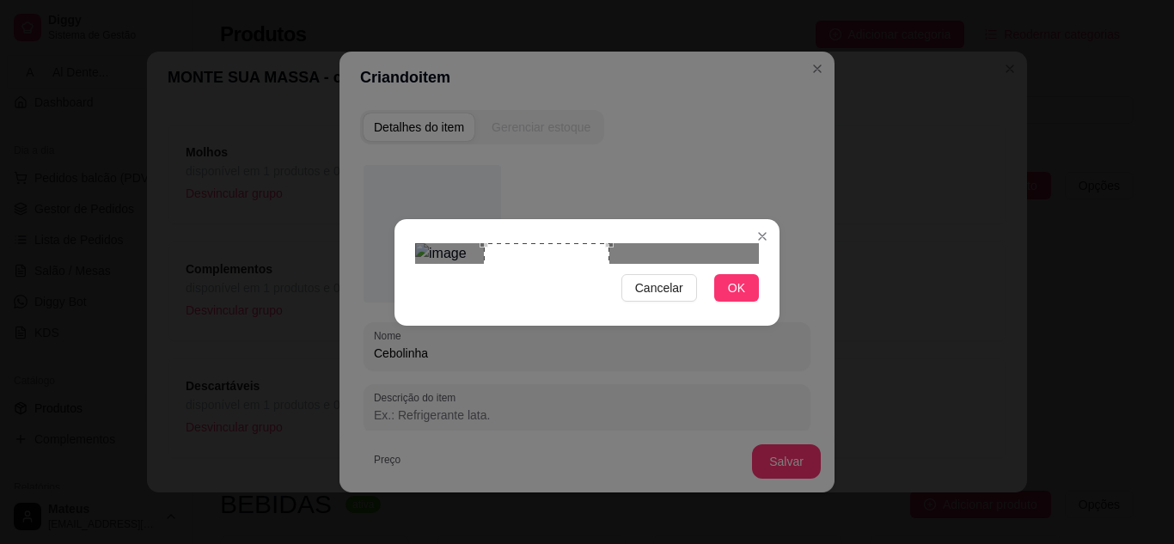
click at [614, 264] on div at bounding box center [587, 253] width 344 height 21
click at [590, 282] on div "Use the arrow keys to move the crop selection area" at bounding box center [577, 318] width 128 height 128
click at [720, 302] on button "OK" at bounding box center [736, 288] width 45 height 28
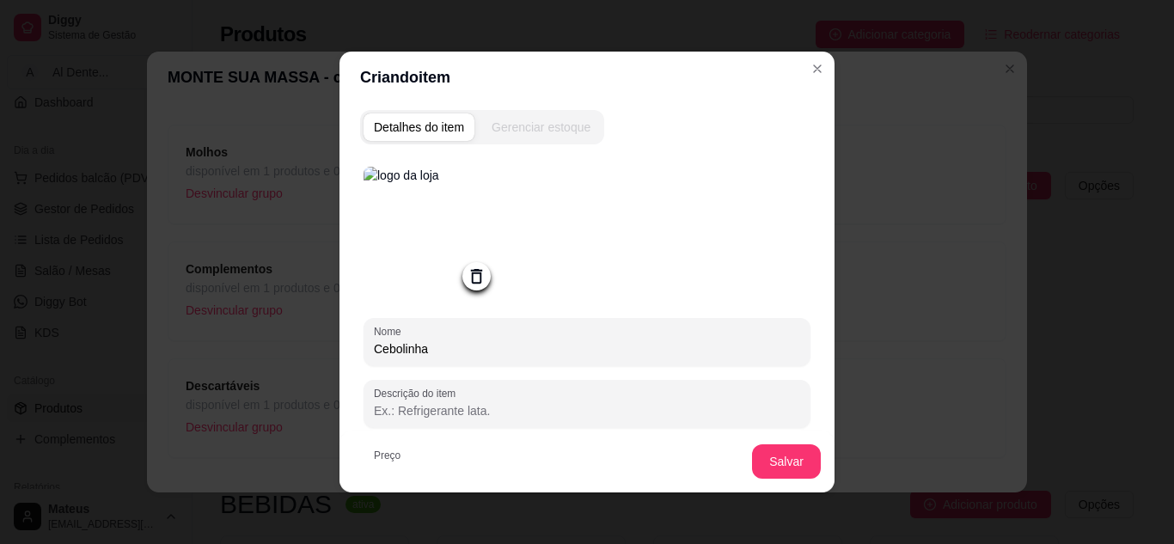
click at [474, 283] on icon at bounding box center [476, 276] width 11 height 15
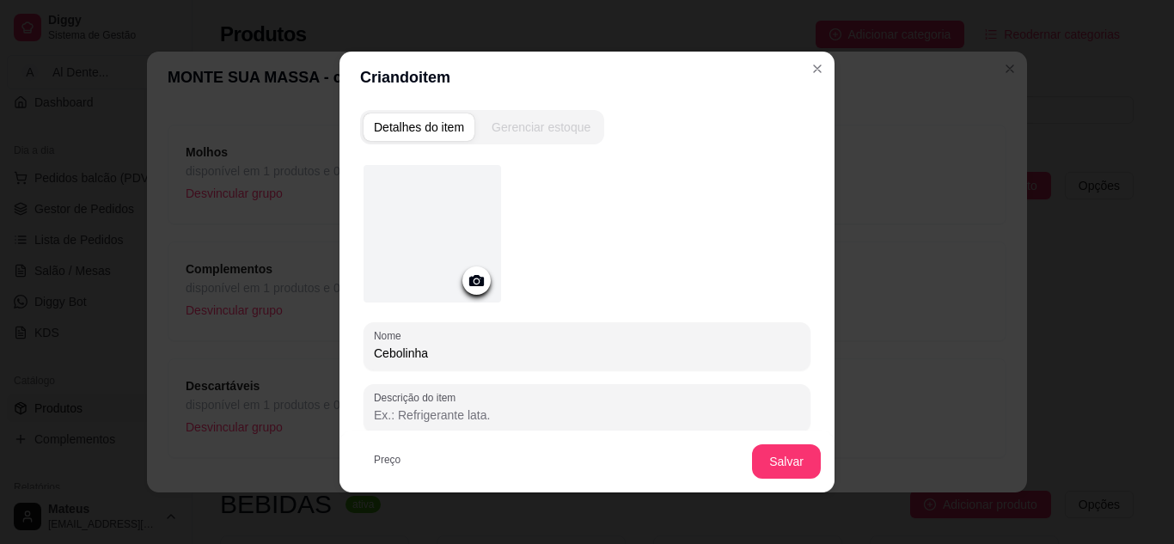
click at [469, 277] on icon at bounding box center [476, 280] width 15 height 11
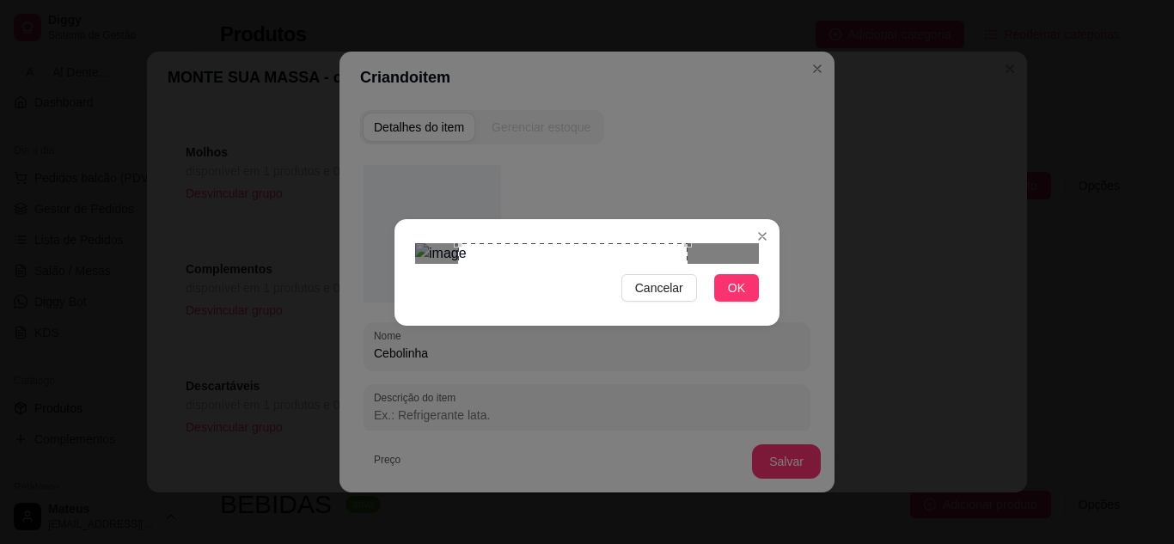
click at [619, 243] on div "Use the arrow keys to move the crop selection area" at bounding box center [572, 357] width 229 height 229
click at [733, 297] on span "OK" at bounding box center [736, 287] width 17 height 19
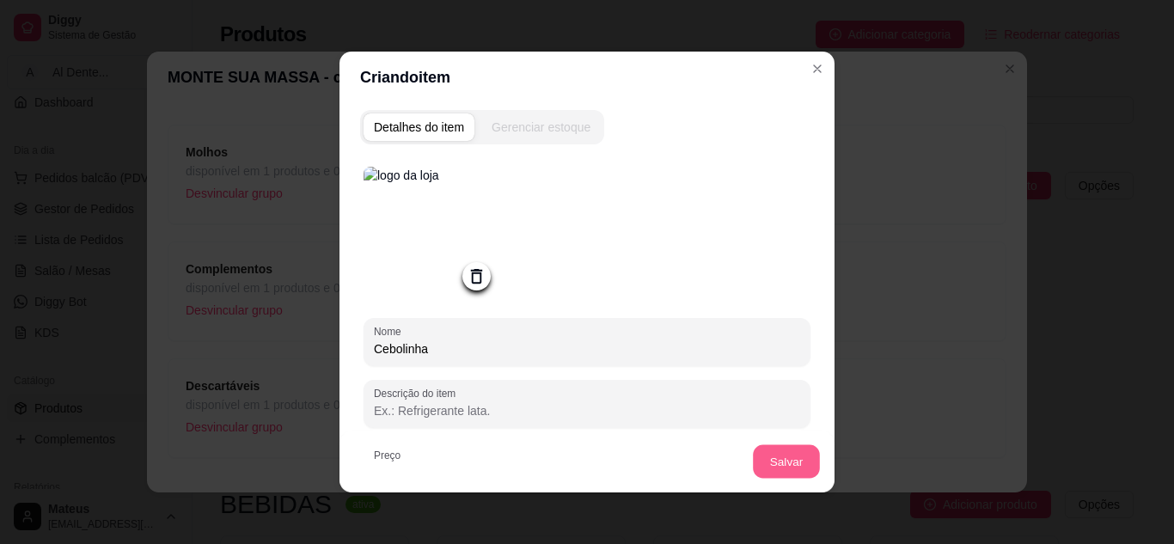
click at [779, 462] on button "Salvar" at bounding box center [786, 462] width 67 height 34
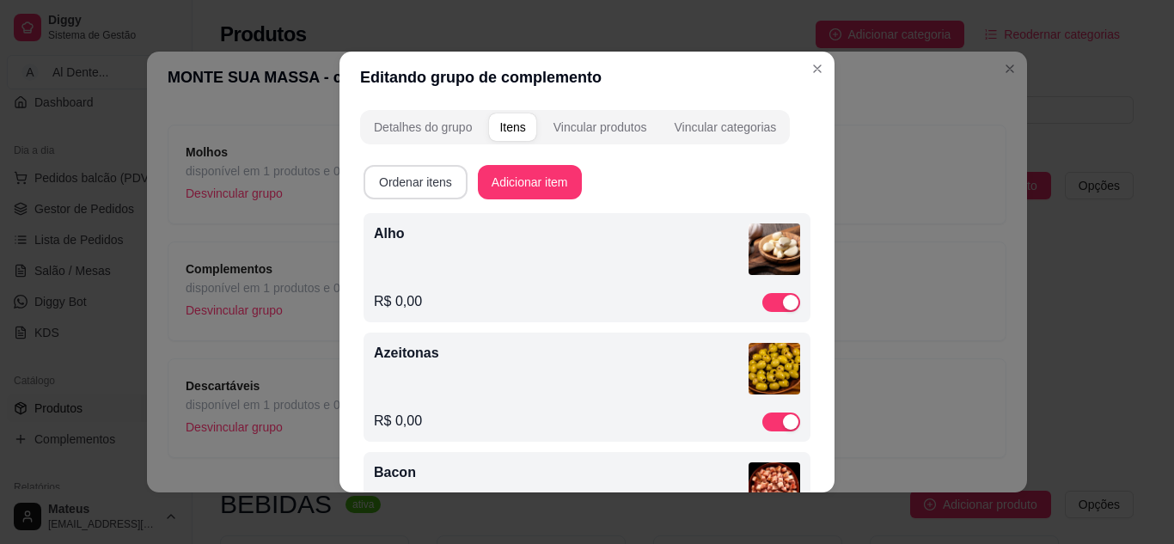
click at [420, 181] on button "Ordenar itens" at bounding box center [416, 182] width 104 height 34
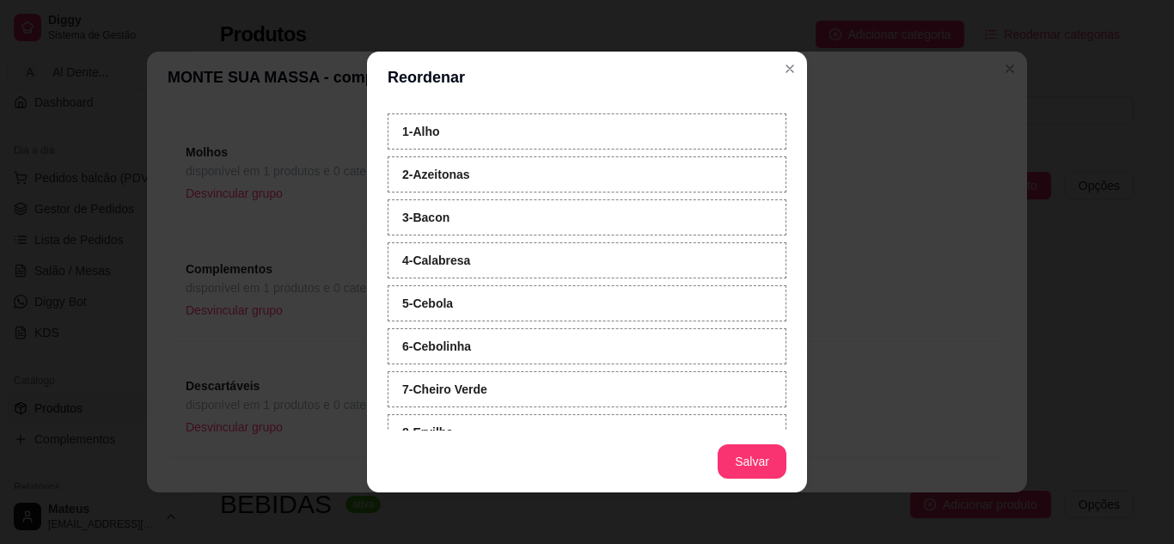
scroll to position [102, 0]
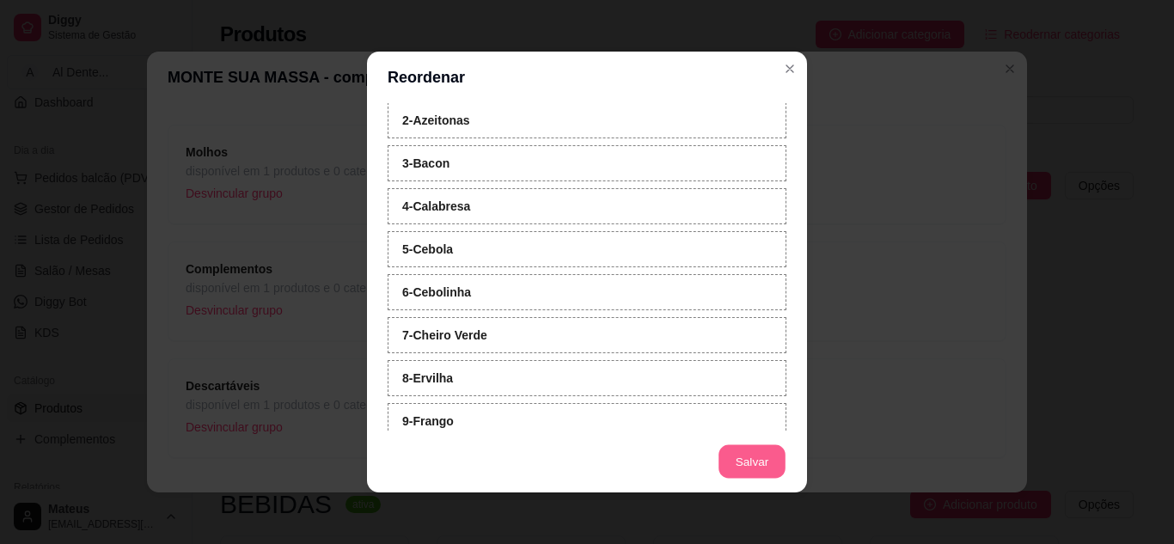
click at [750, 458] on button "Salvar" at bounding box center [752, 462] width 67 height 34
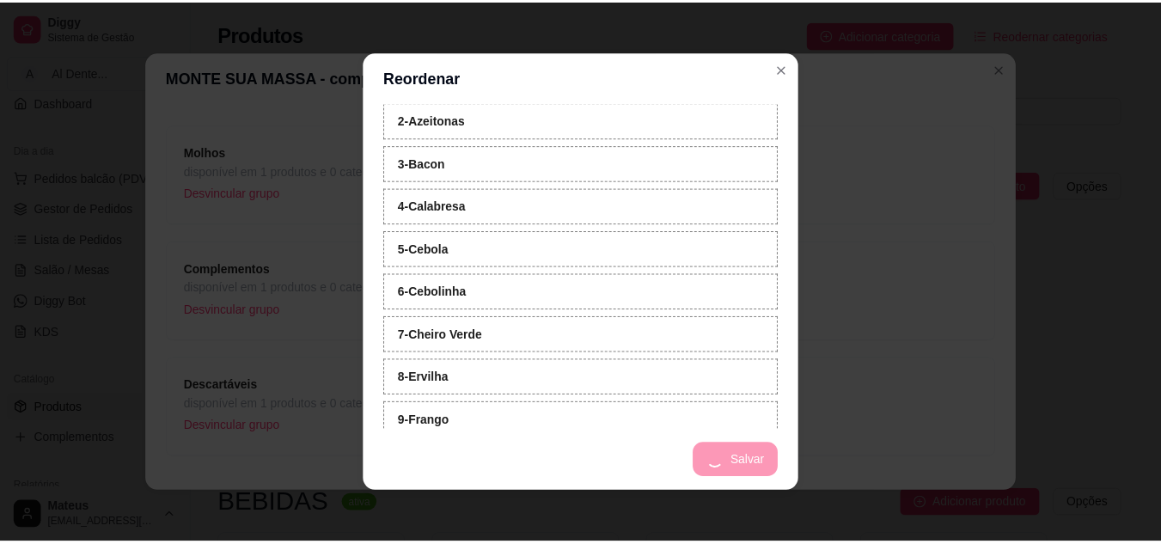
scroll to position [554, 0]
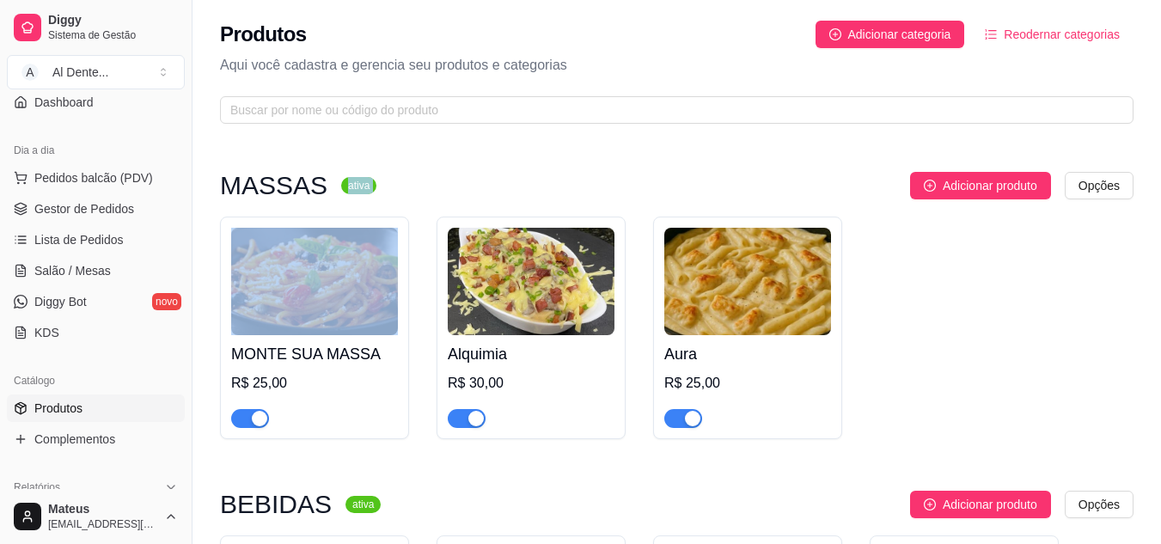
drag, startPoint x: 327, startPoint y: 187, endPoint x: 388, endPoint y: 171, distance: 63.2
click at [388, 171] on div "MASSAS ativa Adicionar produto Opções MONTE SUA MASSA R$ 25,00 Alquimia R$ 30,0…" at bounding box center [677, 475] width 969 height 682
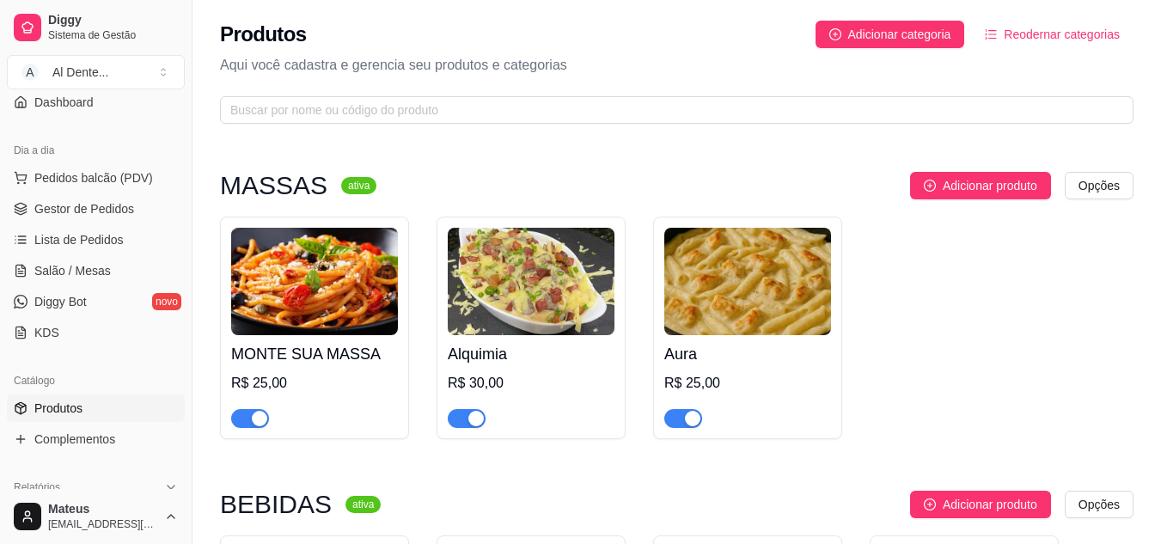
scroll to position [0, 0]
